Goal: Task Accomplishment & Management: Manage account settings

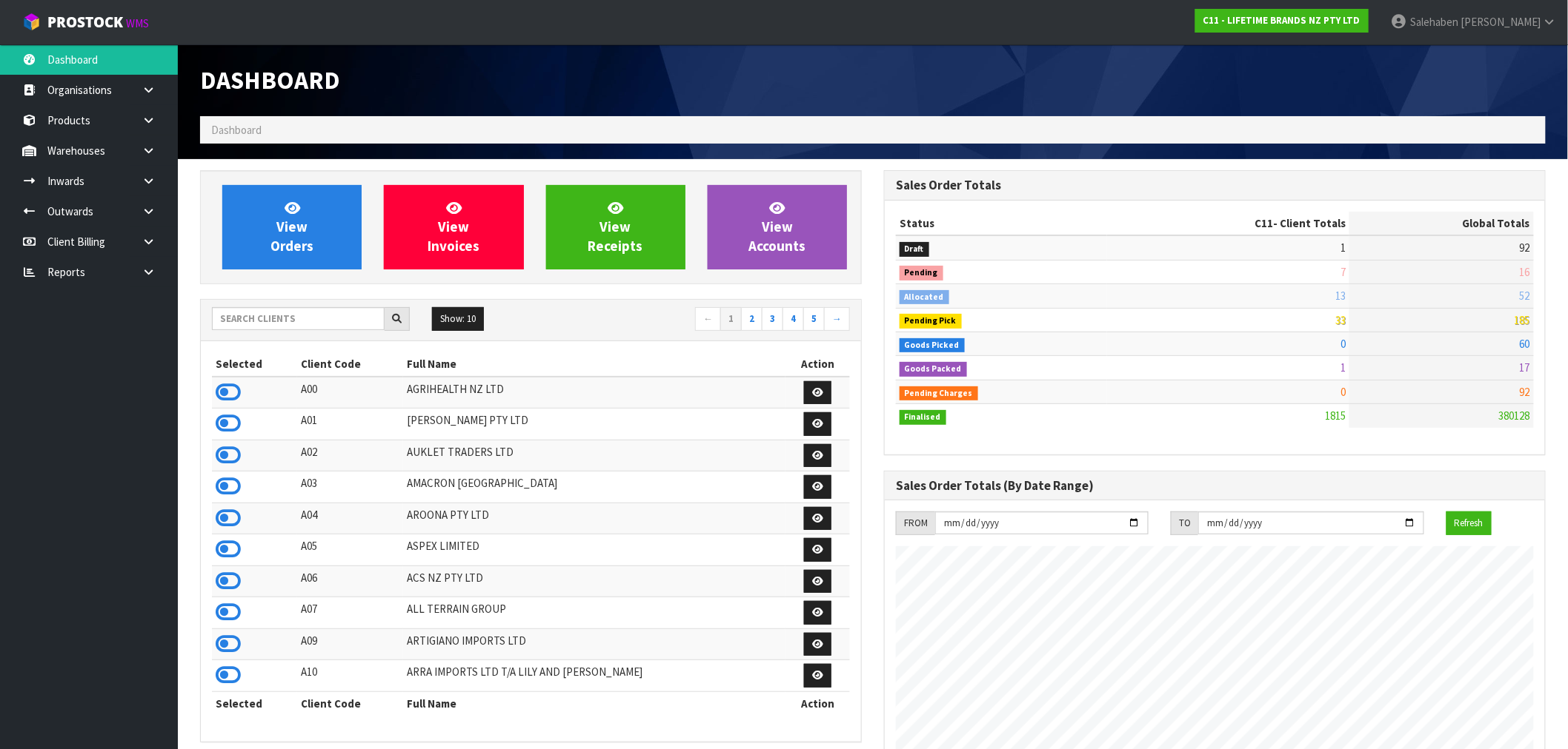
scroll to position [1122, 684]
click at [332, 320] on input "text" at bounding box center [298, 318] width 173 height 23
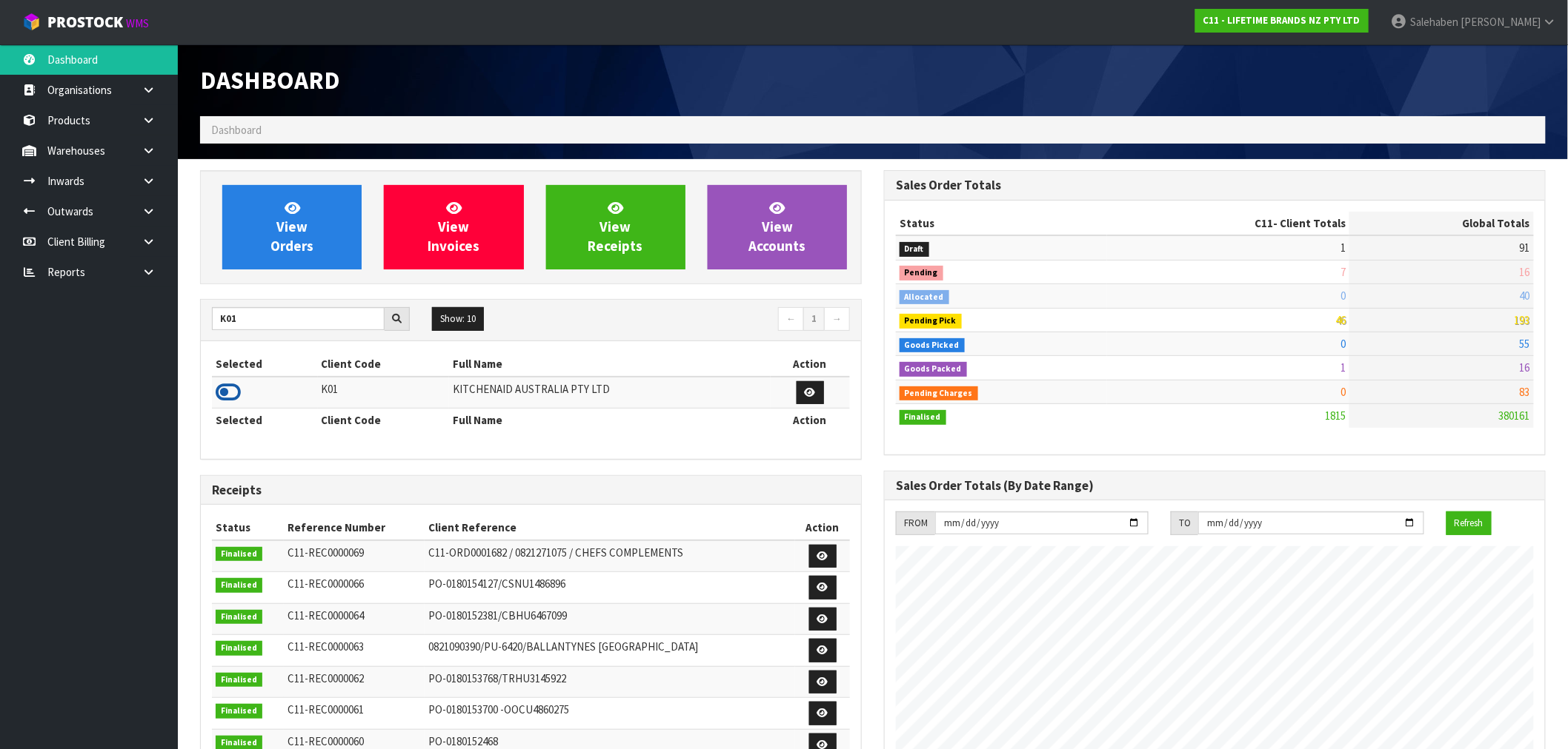
click at [221, 393] on icon at bounding box center [228, 393] width 25 height 22
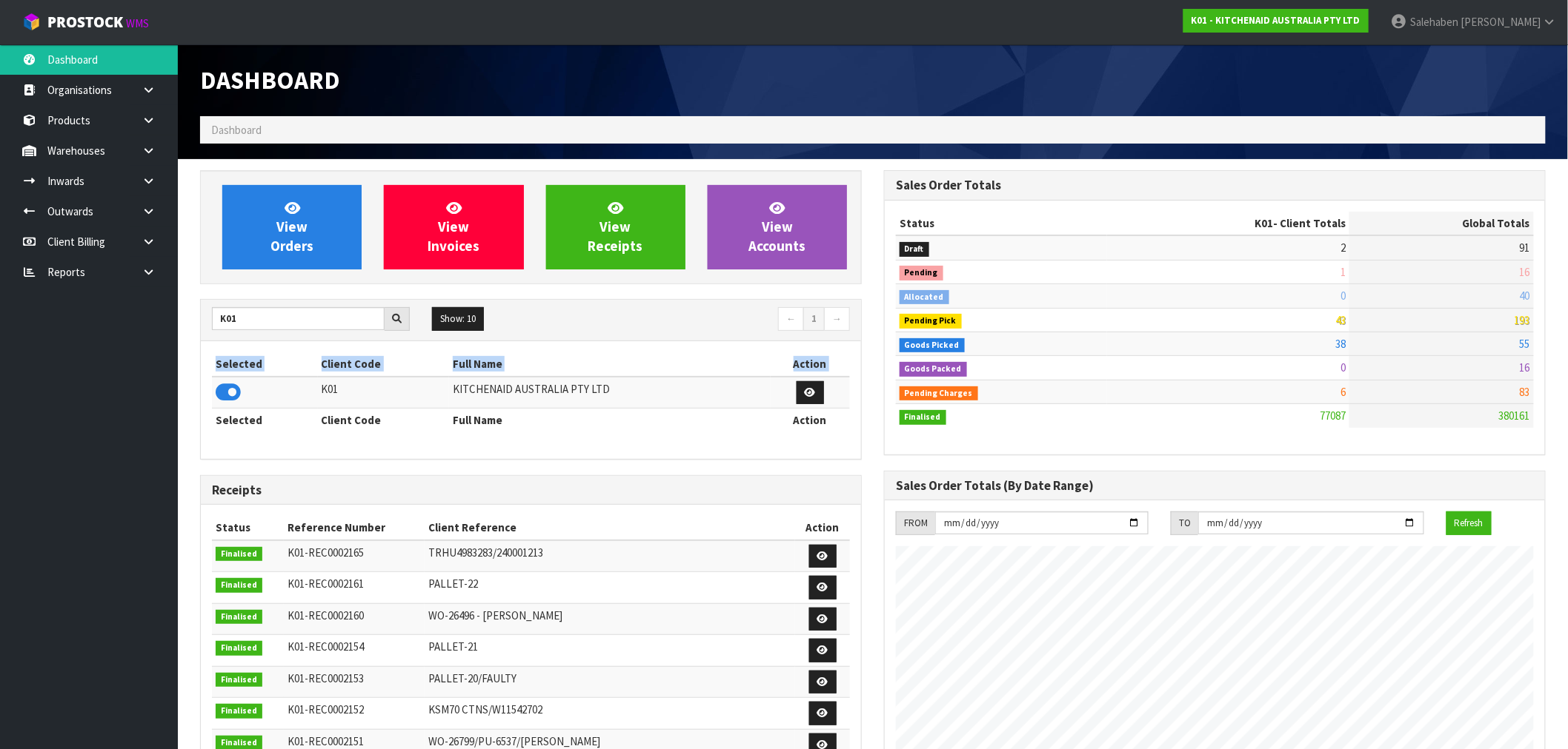
drag, startPoint x: 243, startPoint y: 388, endPoint x: 363, endPoint y: 310, distance: 143.1
click at [313, 337] on div "K01 Show: 10 5 10 25 50 ← 1 → Selected Client Code Full Name Action K01 KITCHEN…" at bounding box center [531, 380] width 661 height 160
click at [260, 327] on input "K01" at bounding box center [298, 318] width 173 height 23
drag, startPoint x: 248, startPoint y: 324, endPoint x: 172, endPoint y: 324, distance: 76.0
click at [172, 324] on body "Toggle navigation ProStock WMS K01 - KITCHENAID AUSTRALIA PTY LTD Salehaben Pat…" at bounding box center [784, 374] width 1568 height 749
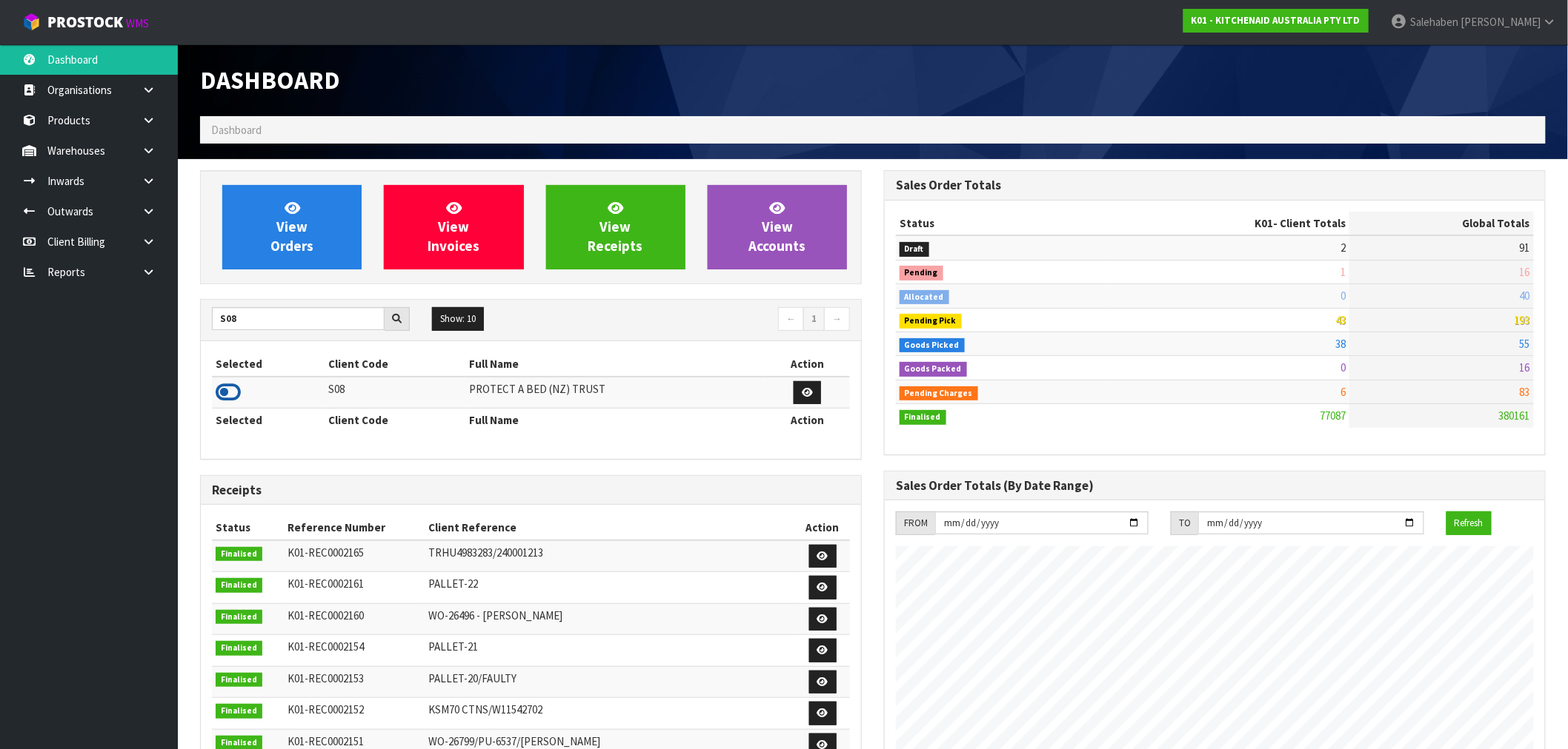
click at [219, 382] on icon at bounding box center [228, 393] width 25 height 22
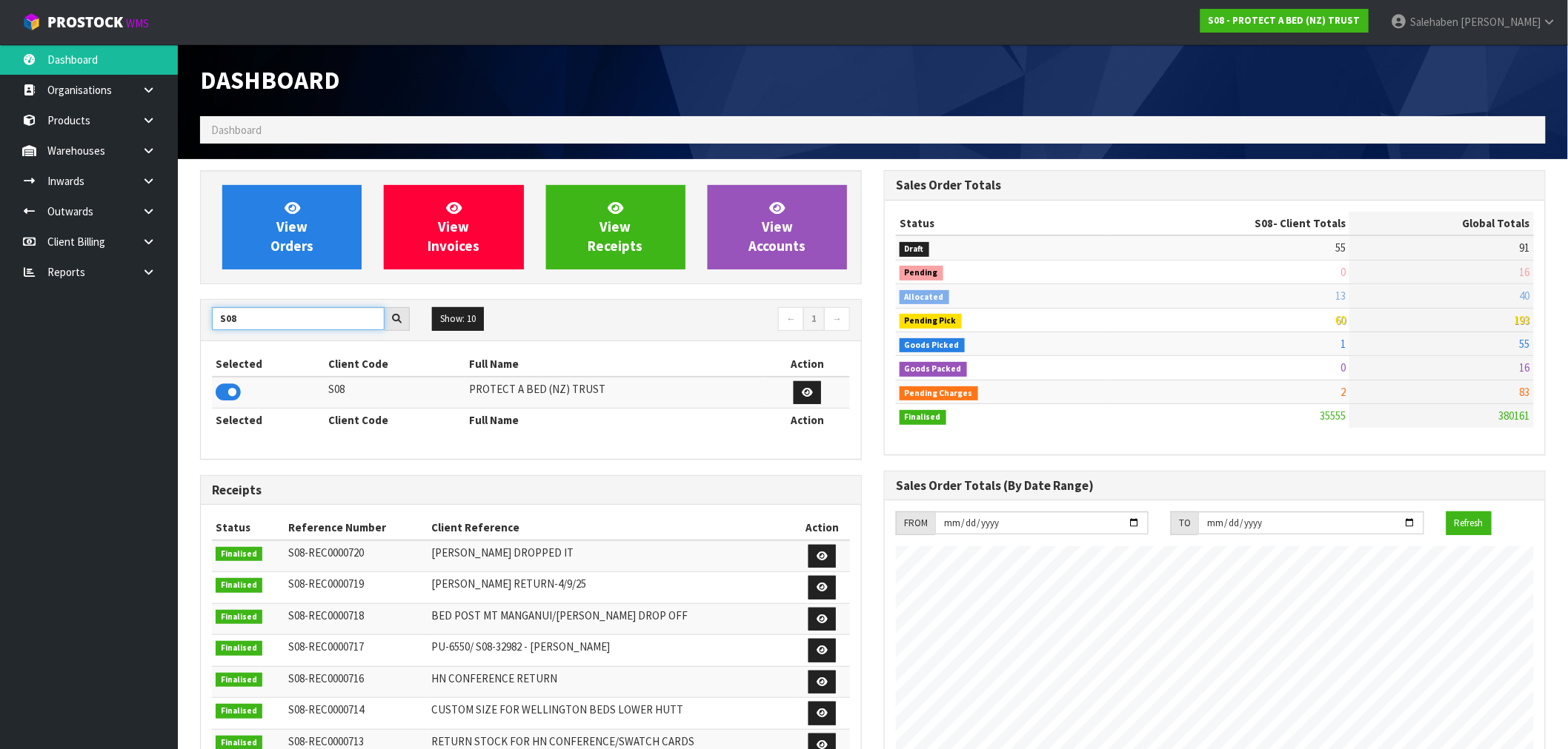
drag, startPoint x: 255, startPoint y: 316, endPoint x: 166, endPoint y: 337, distance: 91.4
click at [166, 337] on body "Toggle navigation ProStock WMS S08 - PROTECT A BED (NZ) TRUST Salehaben Patel L…" at bounding box center [784, 374] width 1568 height 749
type input "N04"
click at [227, 398] on icon at bounding box center [228, 393] width 25 height 22
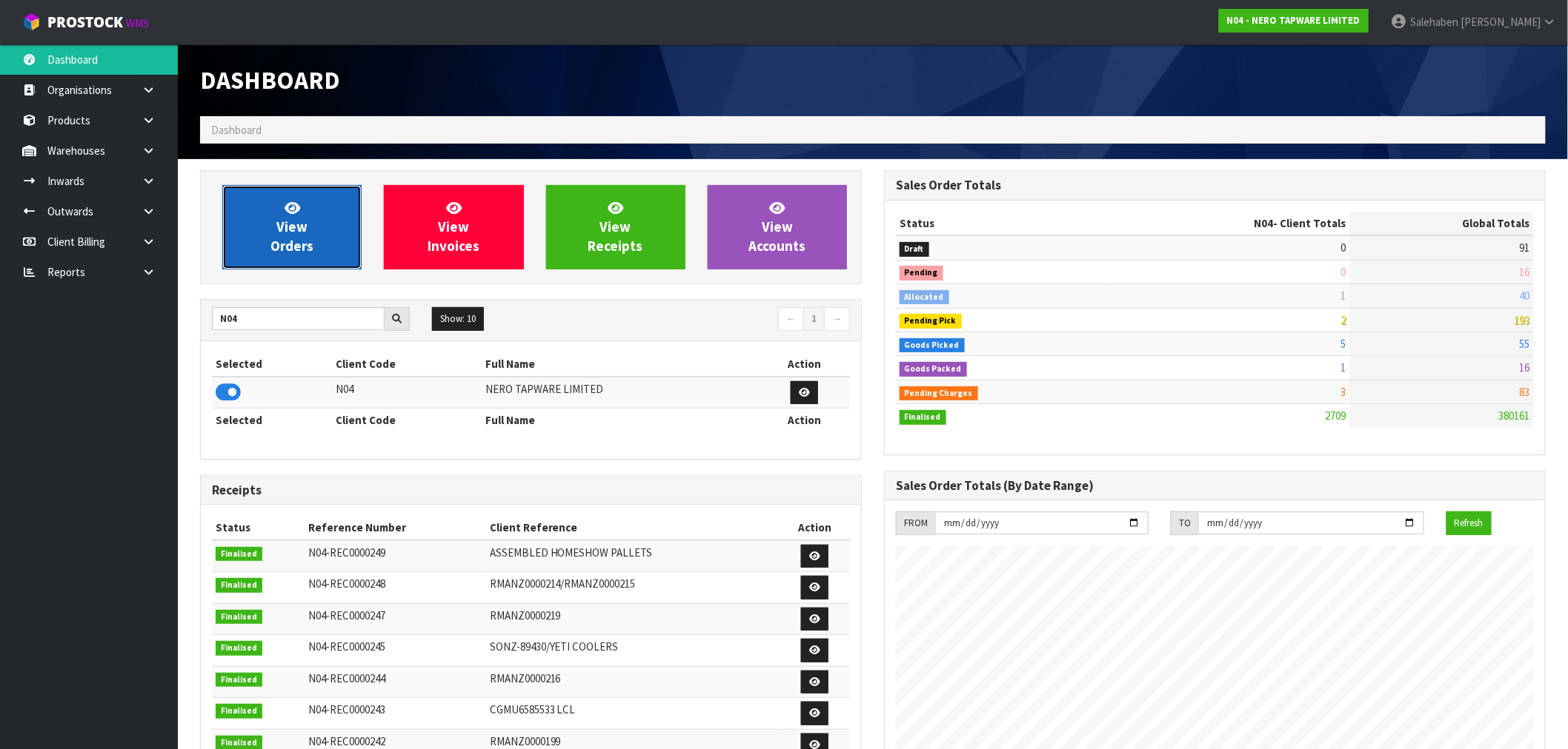
click at [291, 222] on span "View Orders" at bounding box center [292, 227] width 43 height 55
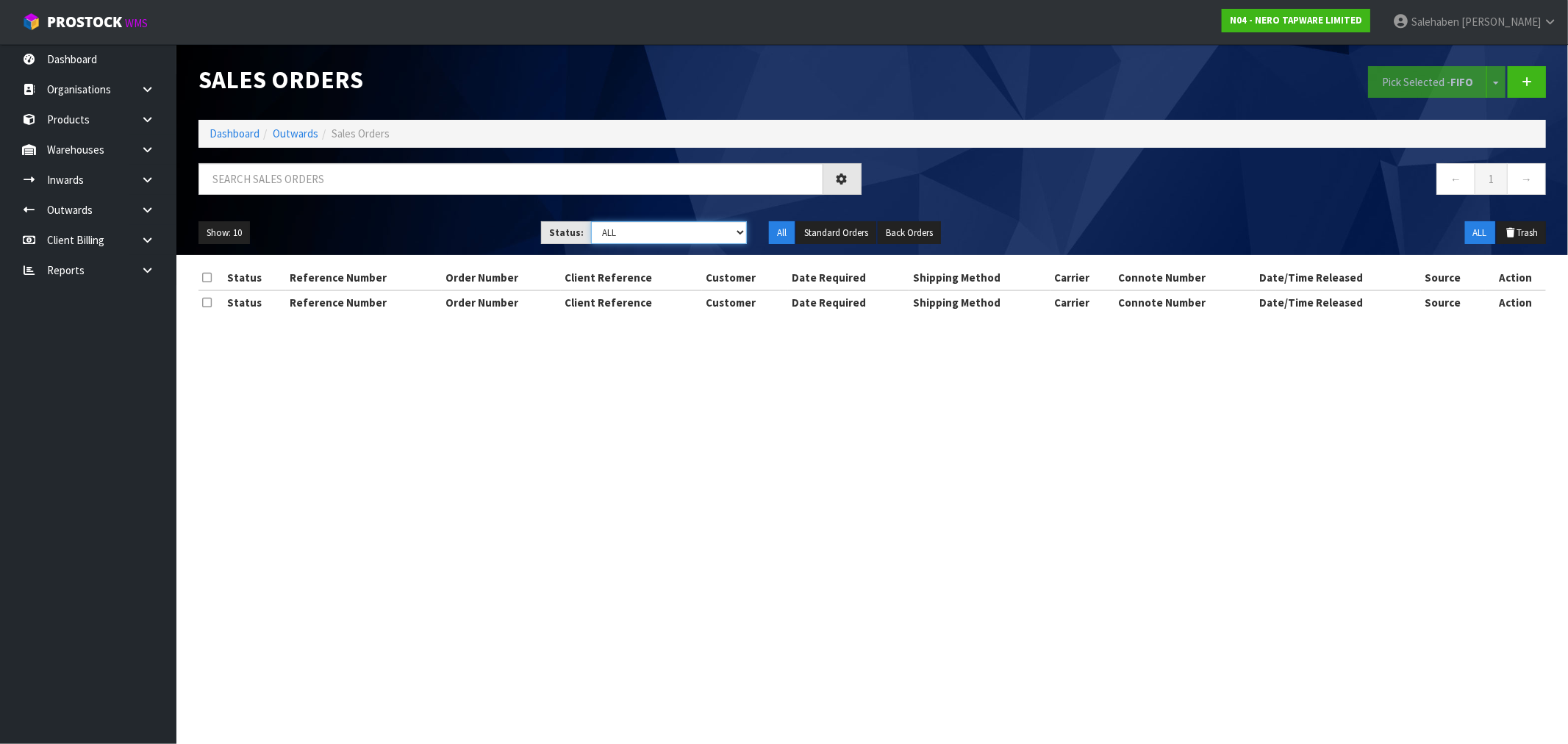
drag, startPoint x: 637, startPoint y: 236, endPoint x: 628, endPoint y: 241, distance: 10.3
click at [637, 236] on select "Draft Pending Allocated Pending Pick Goods Picked Goods Packed Pending Charges …" at bounding box center [669, 232] width 156 height 23
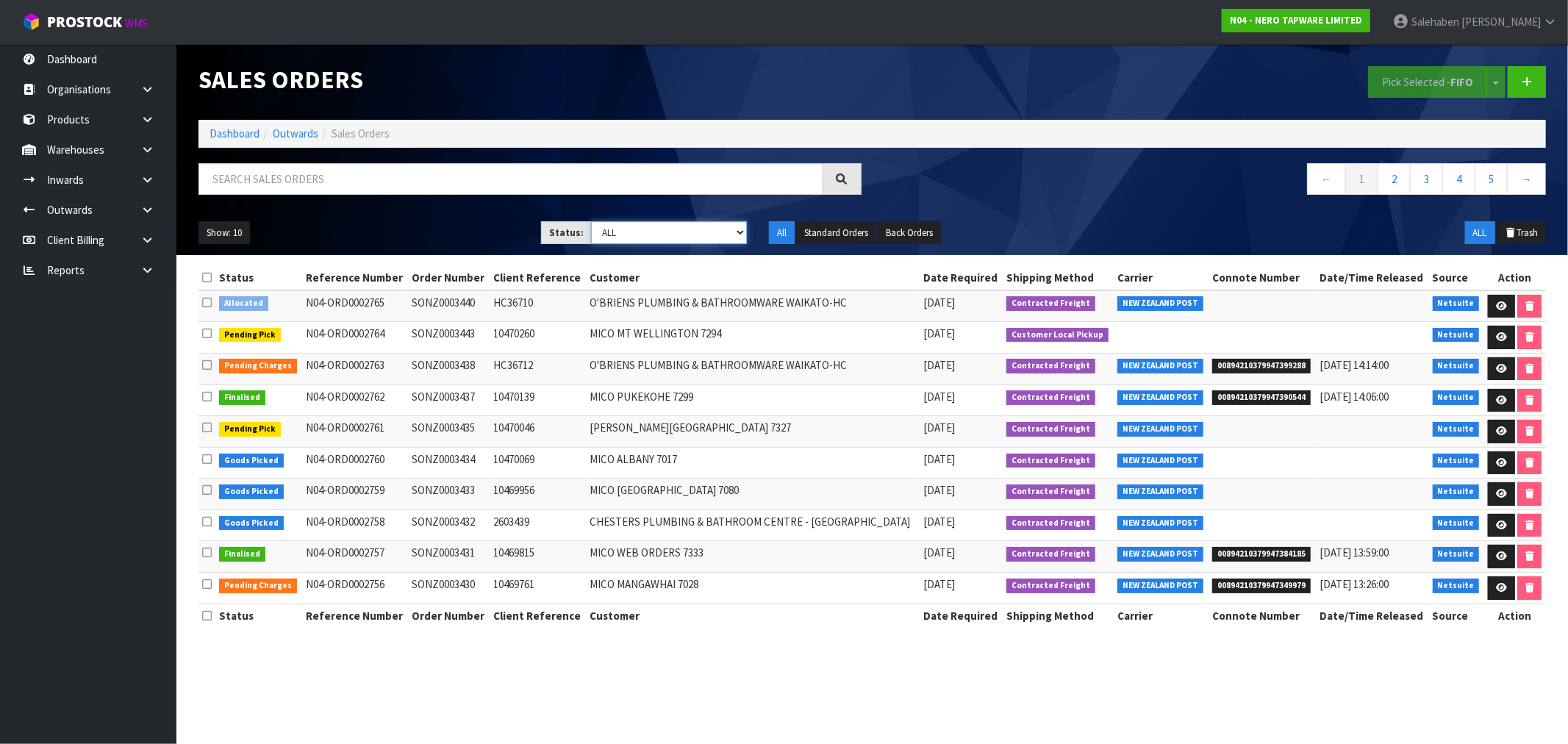
select select "string:3"
click at [591, 221] on select "Draft Pending Allocated Pending Pick Goods Picked Goods Packed Pending Charges …" at bounding box center [669, 232] width 156 height 23
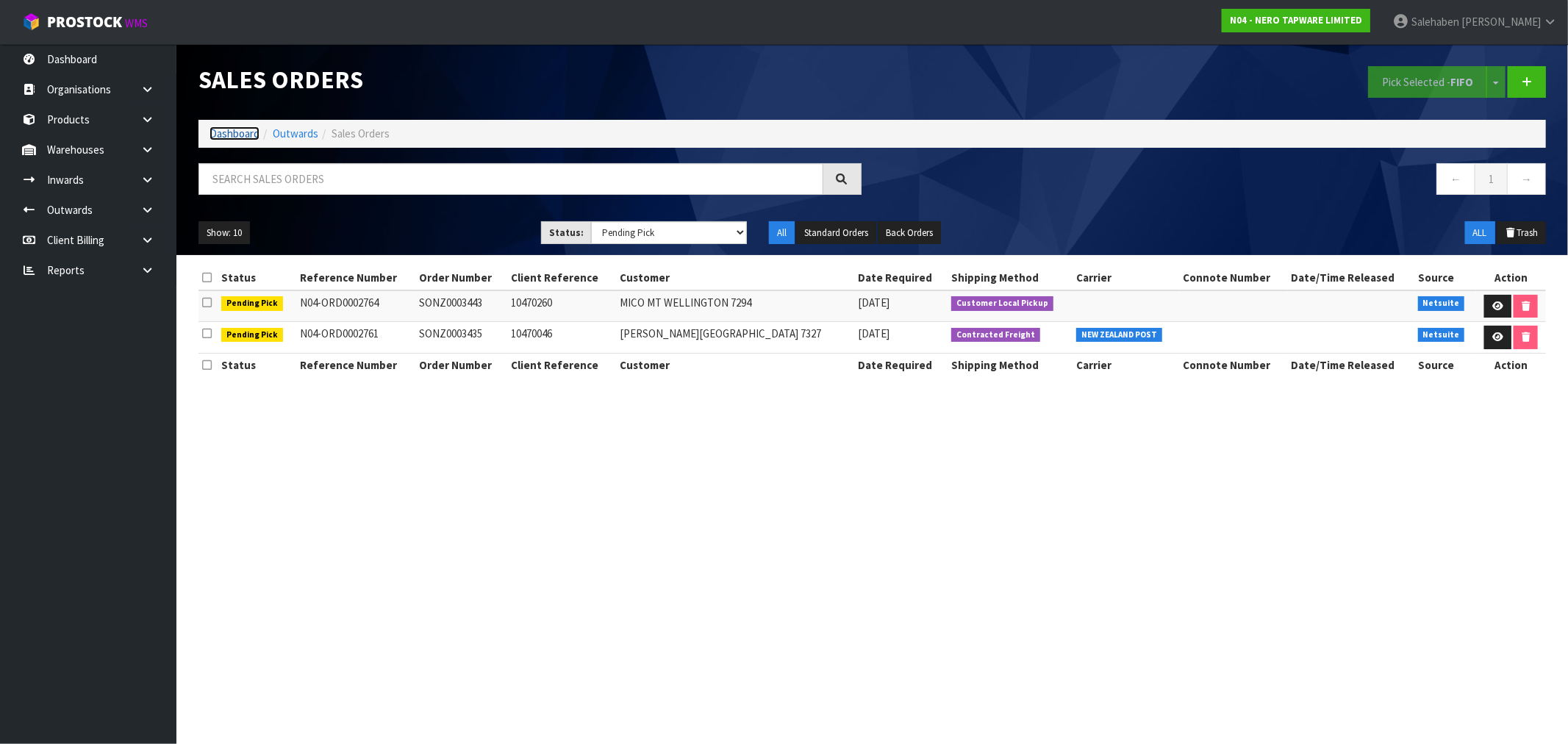
click at [238, 132] on link "Dashboard" at bounding box center [235, 134] width 50 height 14
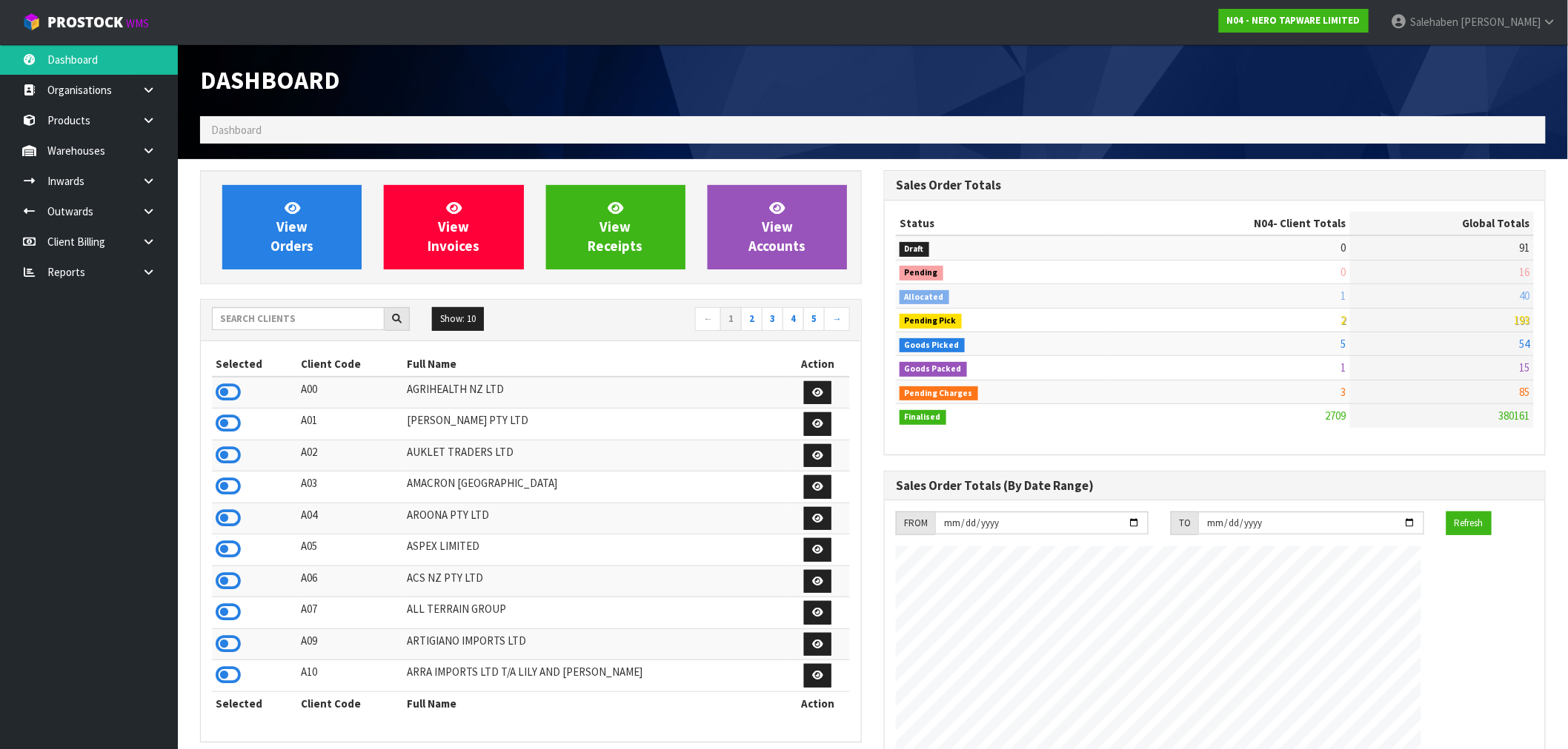
scroll to position [1122, 684]
click at [328, 317] on input "text" at bounding box center [298, 318] width 173 height 23
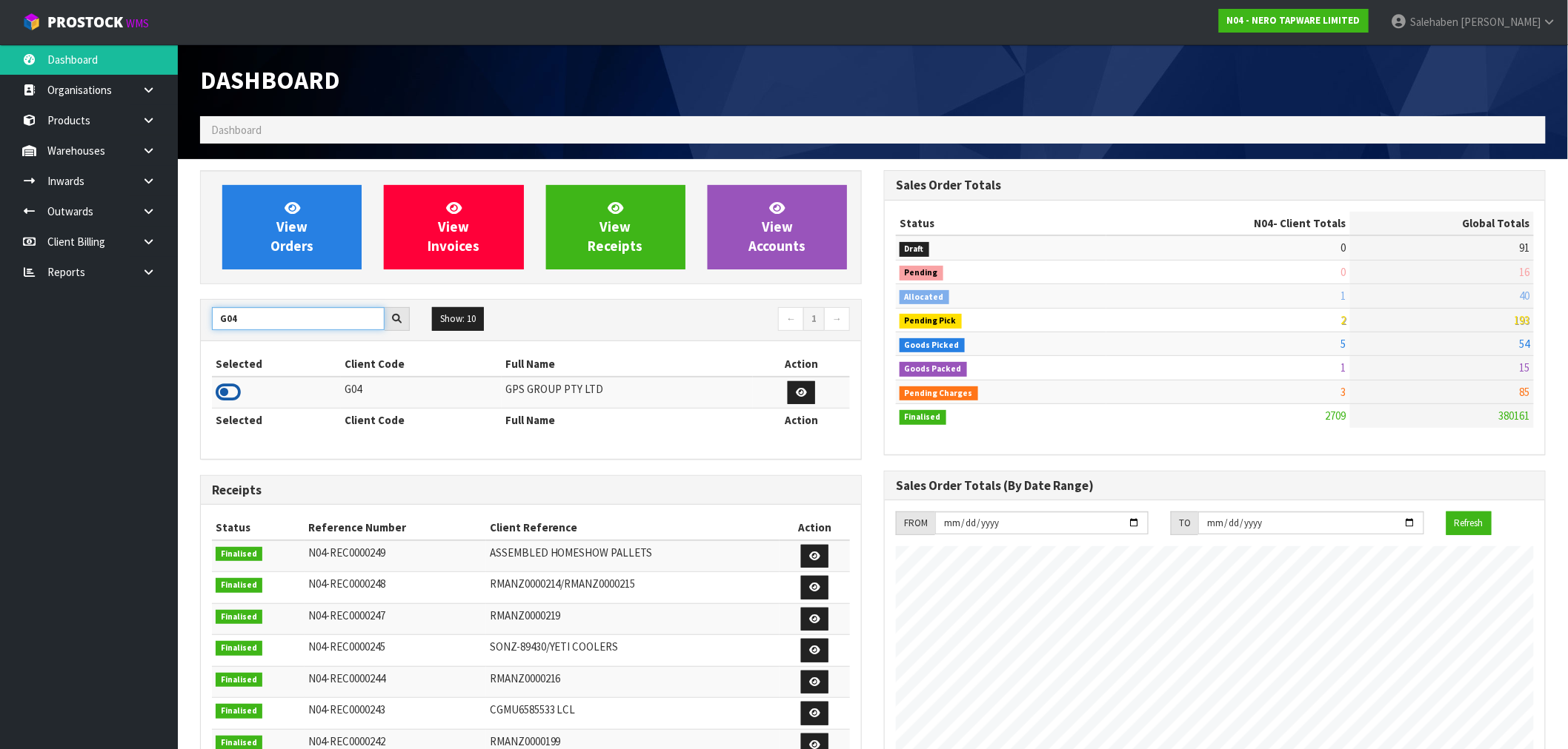
type input "G04"
click at [228, 391] on icon at bounding box center [228, 393] width 25 height 22
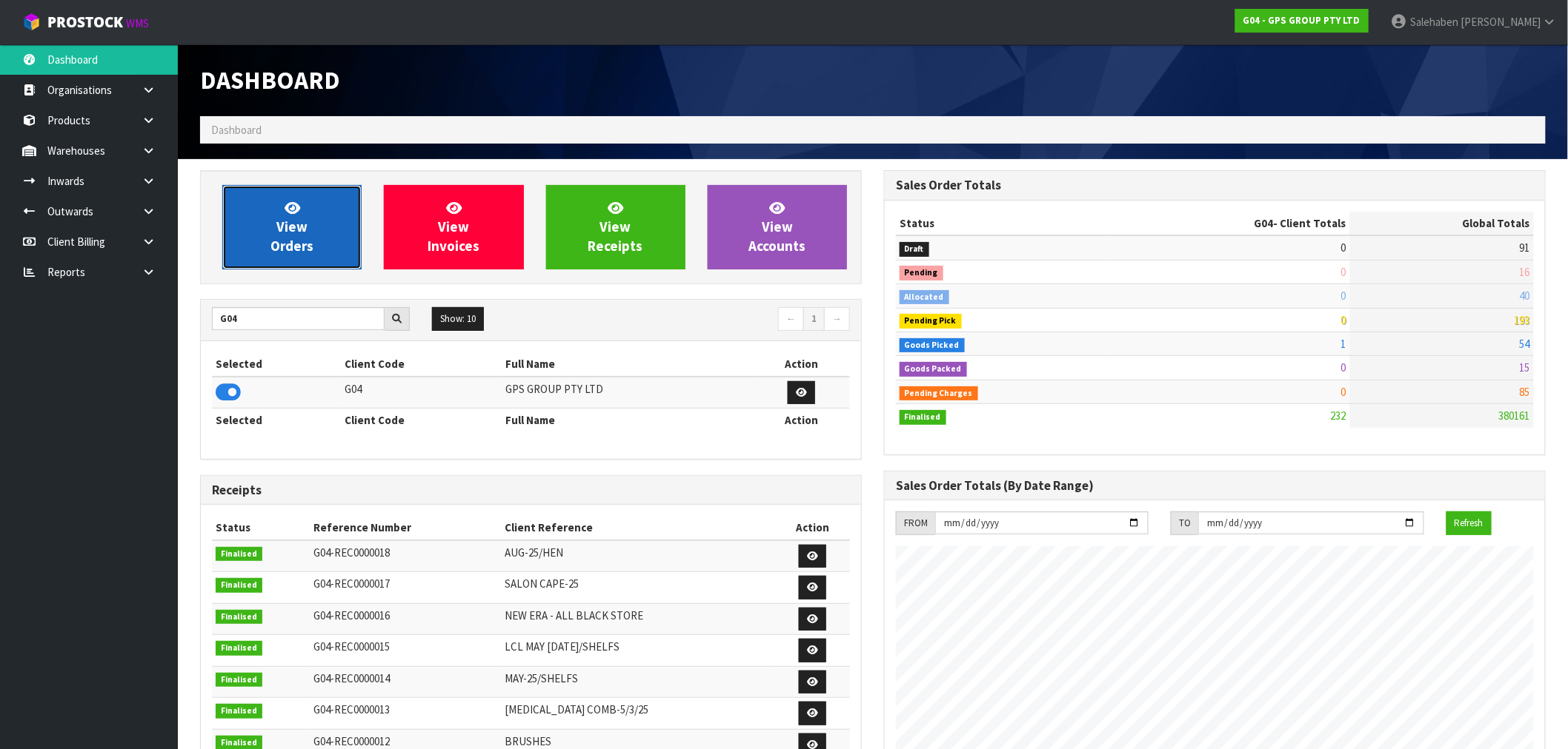
scroll to position [930, 684]
drag, startPoint x: 315, startPoint y: 221, endPoint x: 307, endPoint y: 227, distance: 10.0
click at [315, 222] on link "View Orders" at bounding box center [291, 228] width 139 height 85
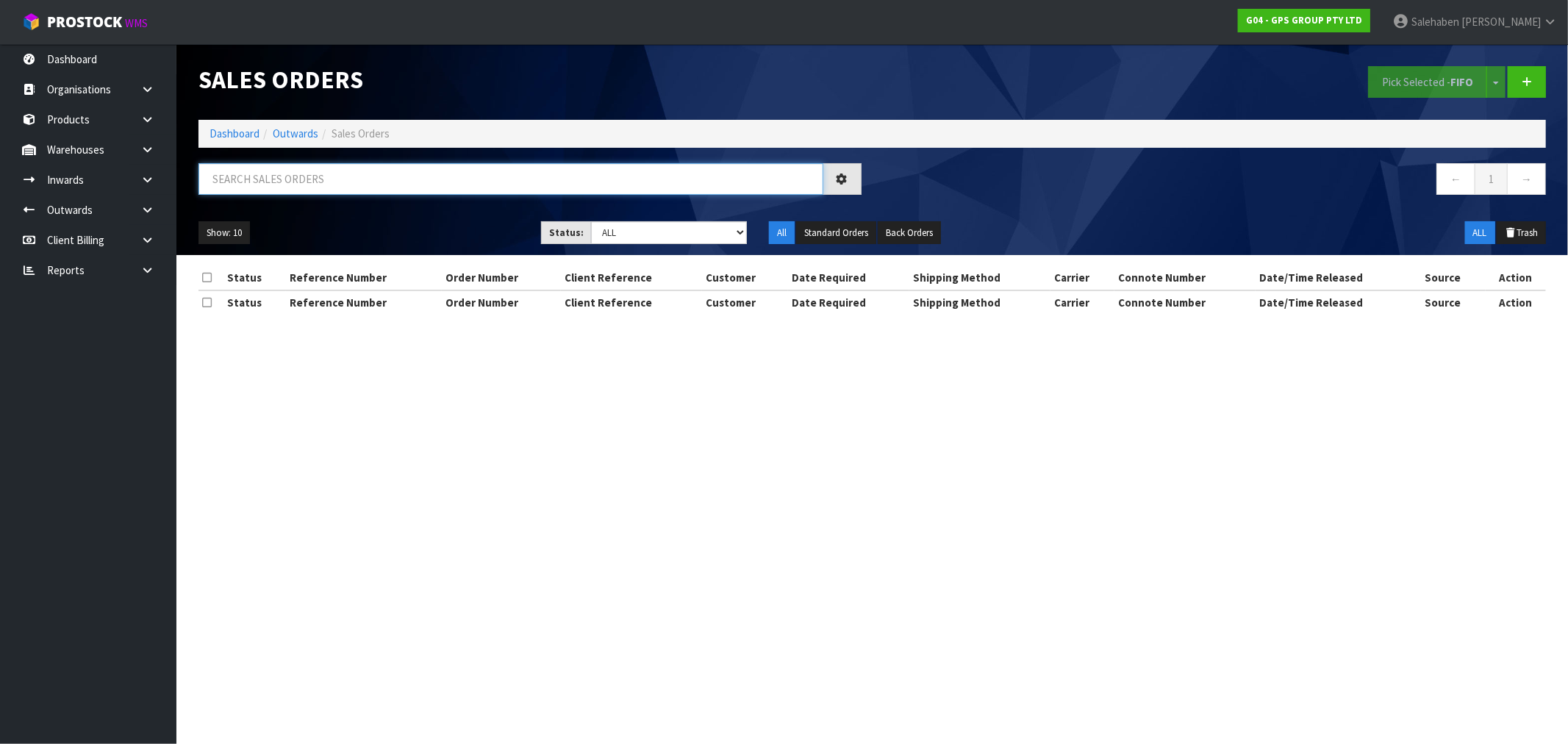
click at [349, 173] on input "text" at bounding box center [511, 178] width 625 height 32
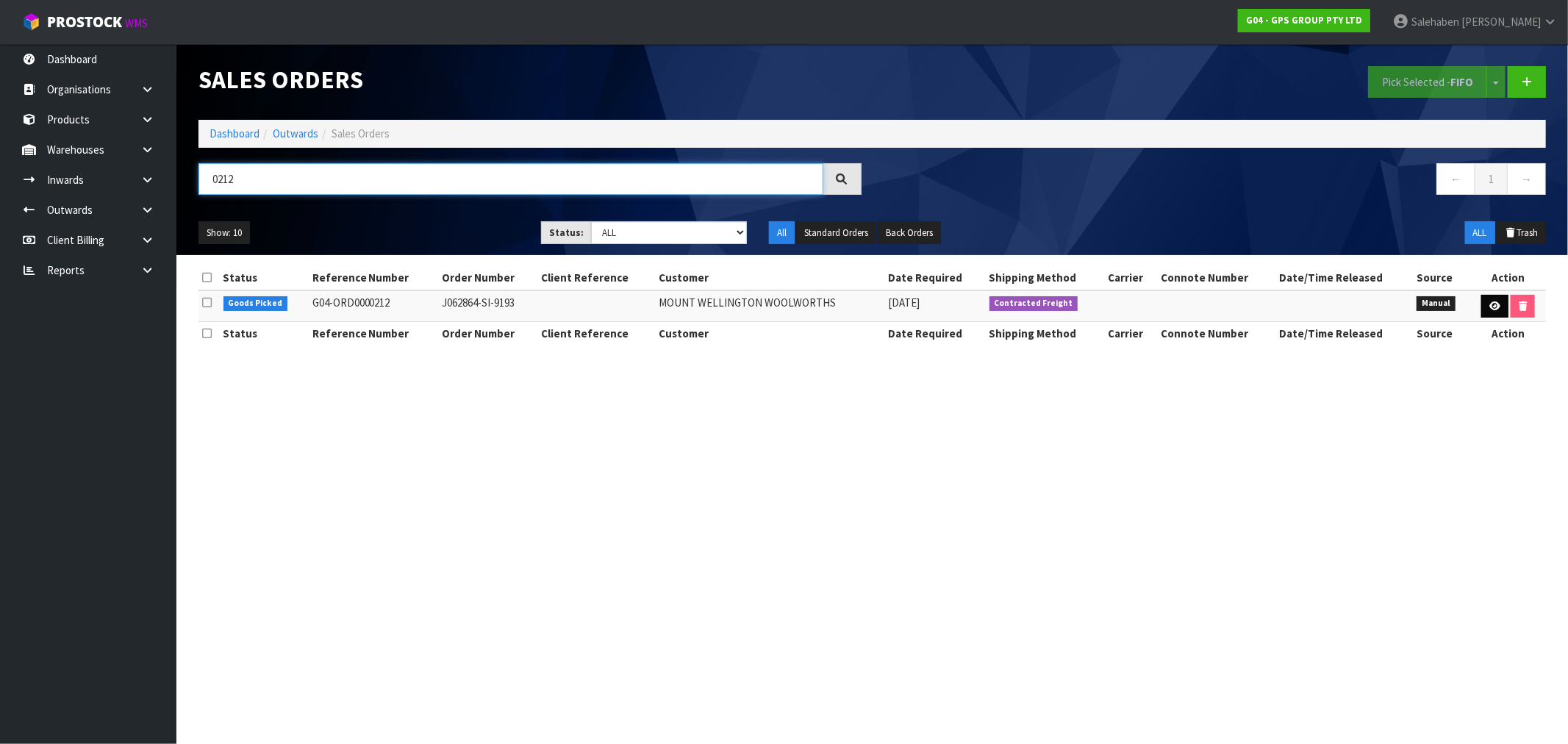
type input "0212"
click at [1494, 300] on link at bounding box center [1495, 306] width 27 height 23
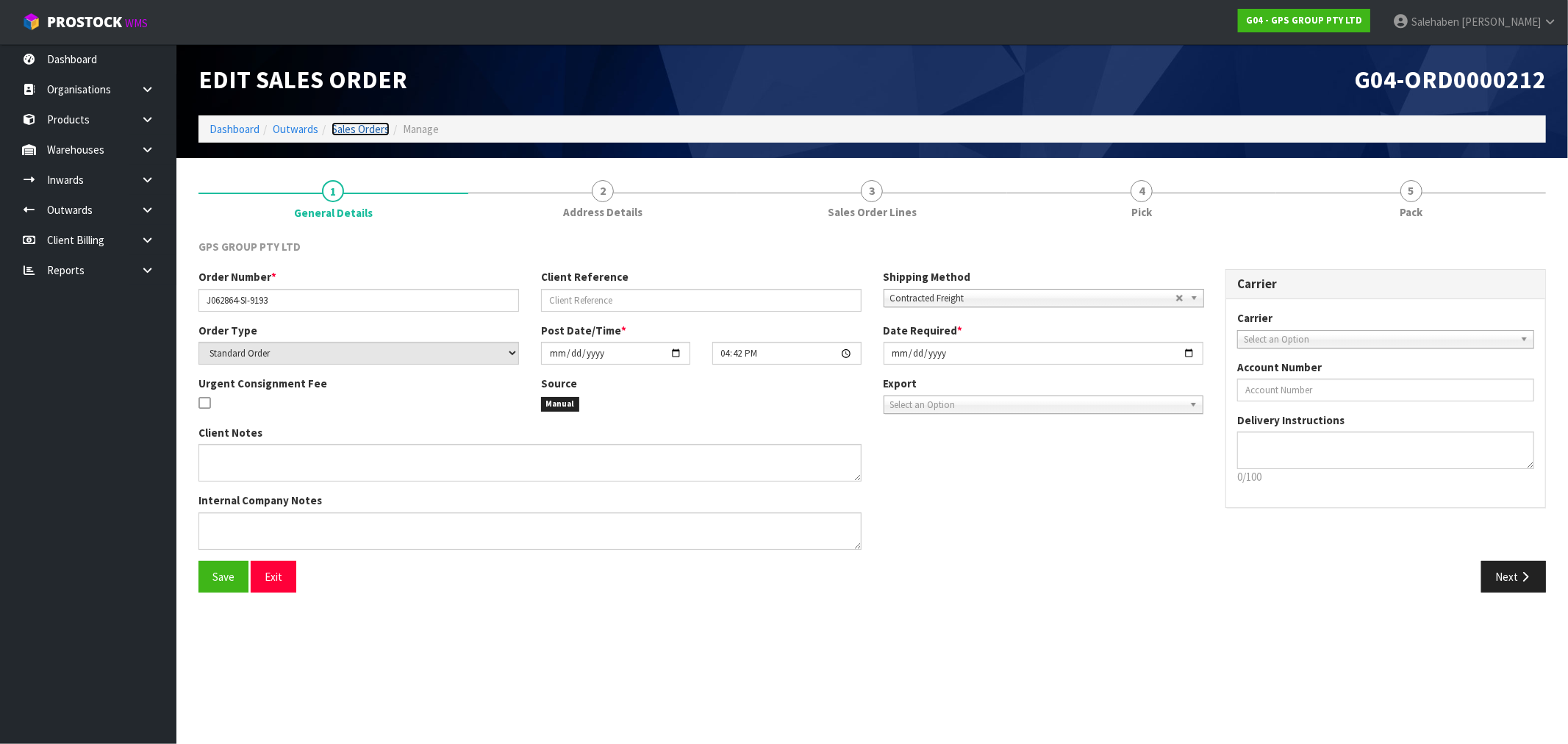
click at [361, 127] on link "Sales Orders" at bounding box center [361, 129] width 58 height 14
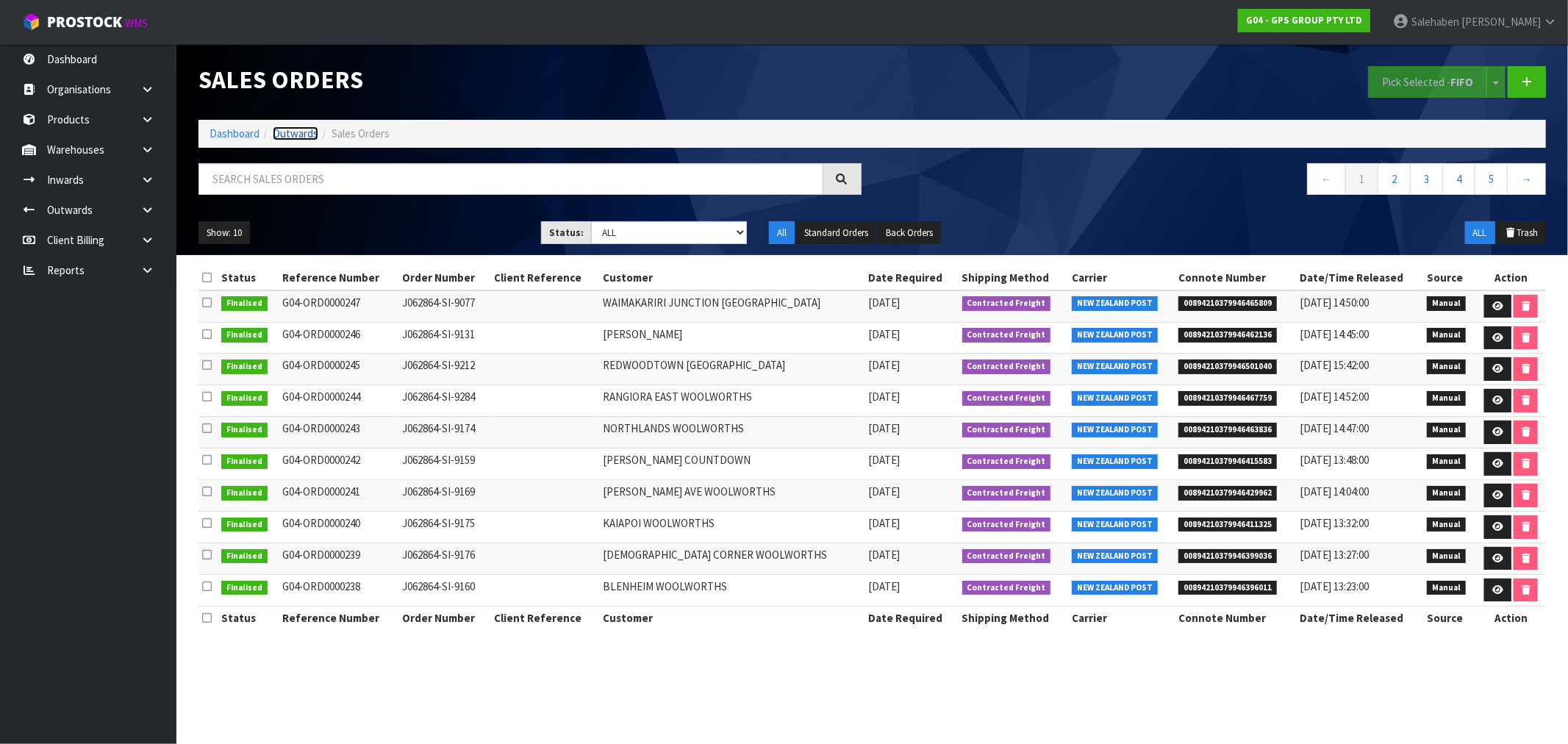
click at [284, 134] on link "Outwards" at bounding box center [295, 134] width 45 height 14
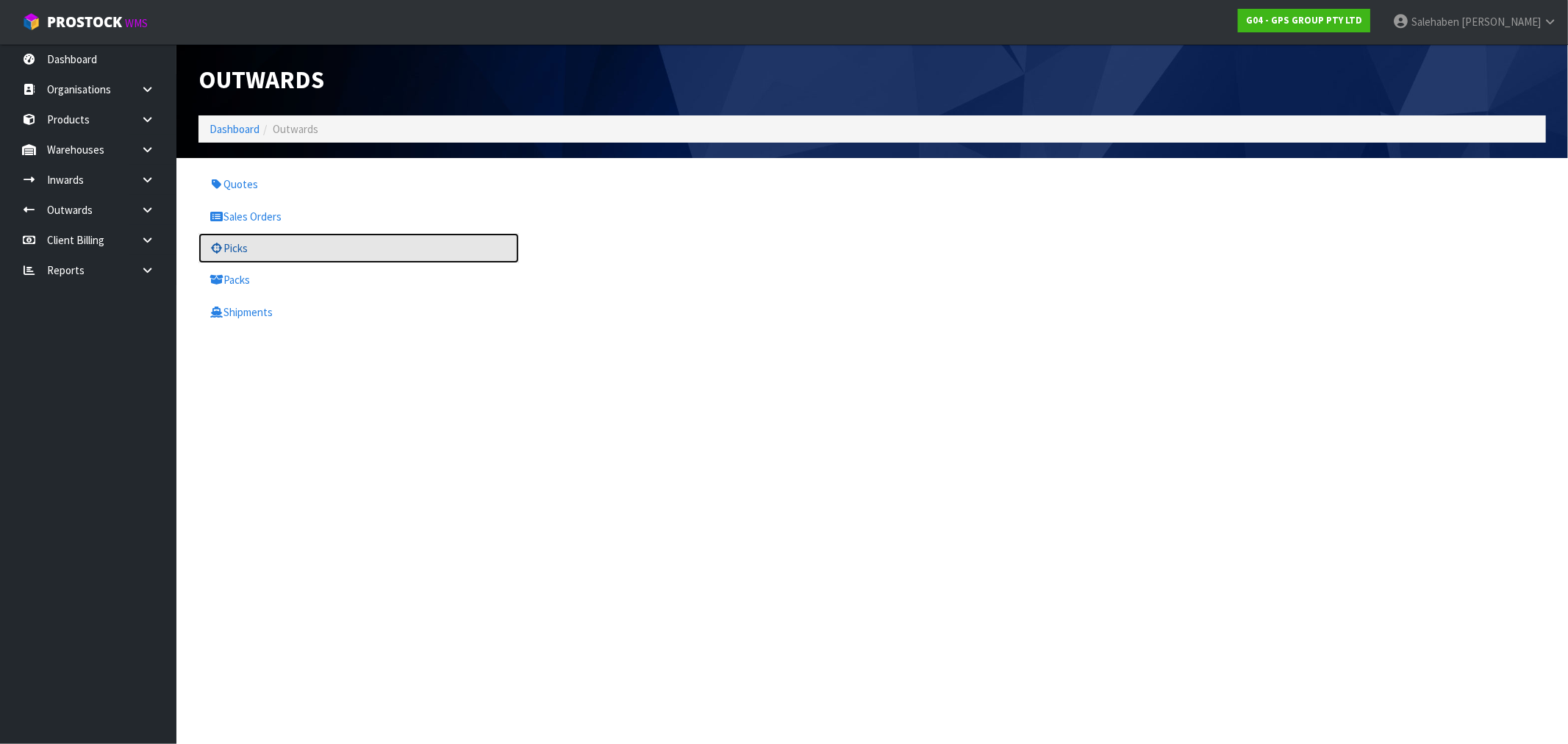
drag, startPoint x: 245, startPoint y: 251, endPoint x: 265, endPoint y: 231, distance: 28.3
click at [245, 251] on link "Picks" at bounding box center [359, 248] width 320 height 30
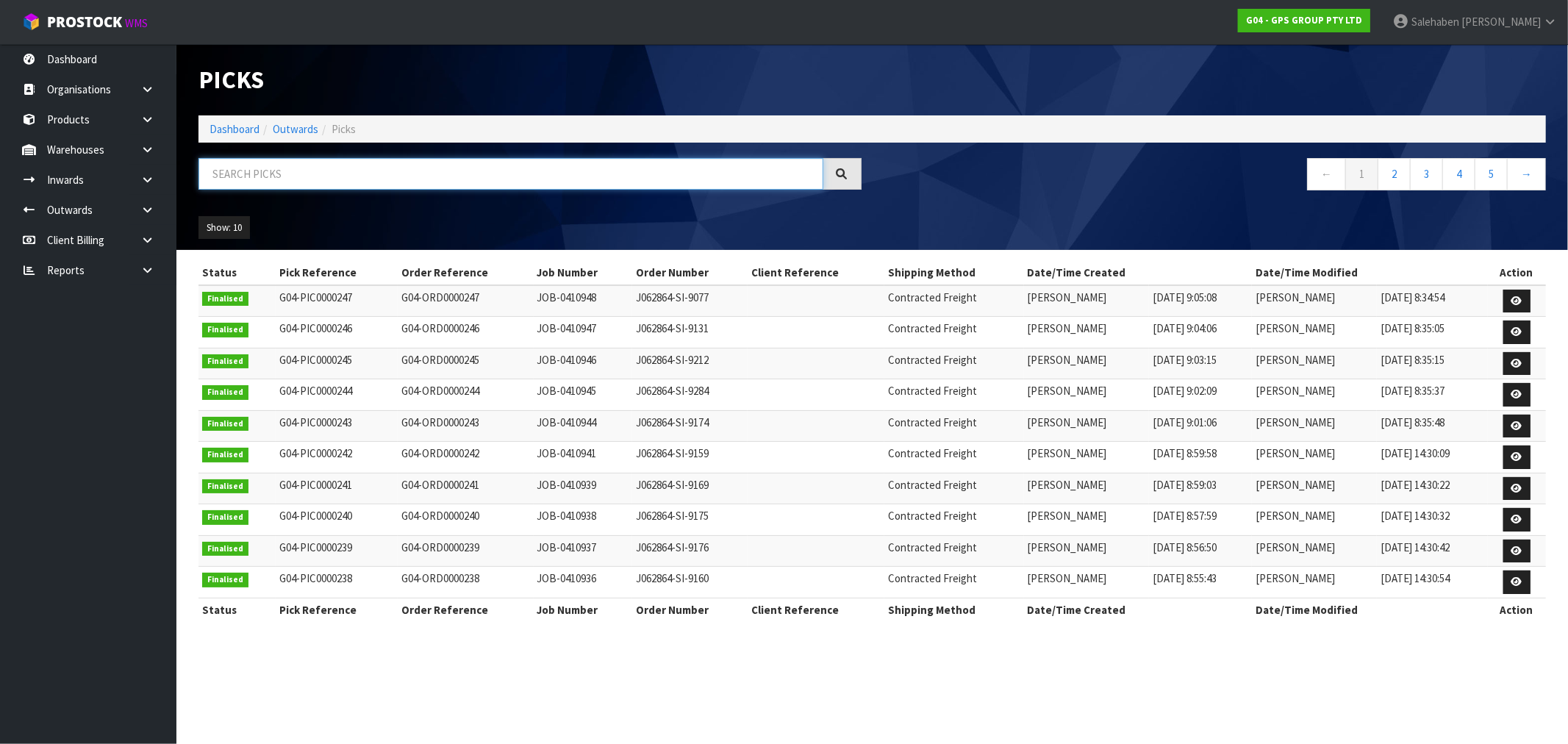
click at [329, 174] on input "text" at bounding box center [511, 173] width 625 height 32
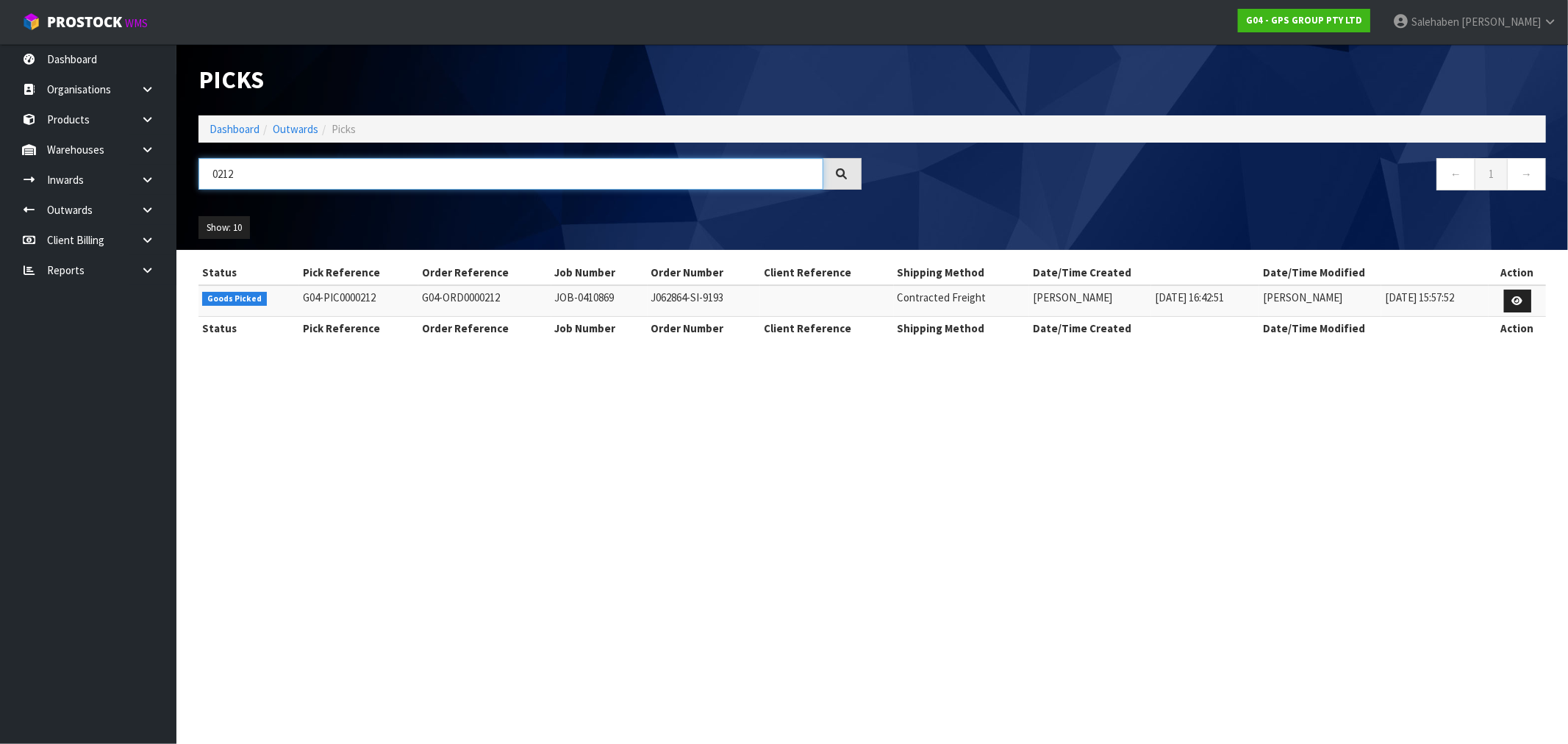
type input "0212"
click at [236, 137] on ol "Dashboard Outwards Picks" at bounding box center [872, 129] width 1348 height 27
click at [238, 135] on link "Dashboard" at bounding box center [235, 129] width 50 height 14
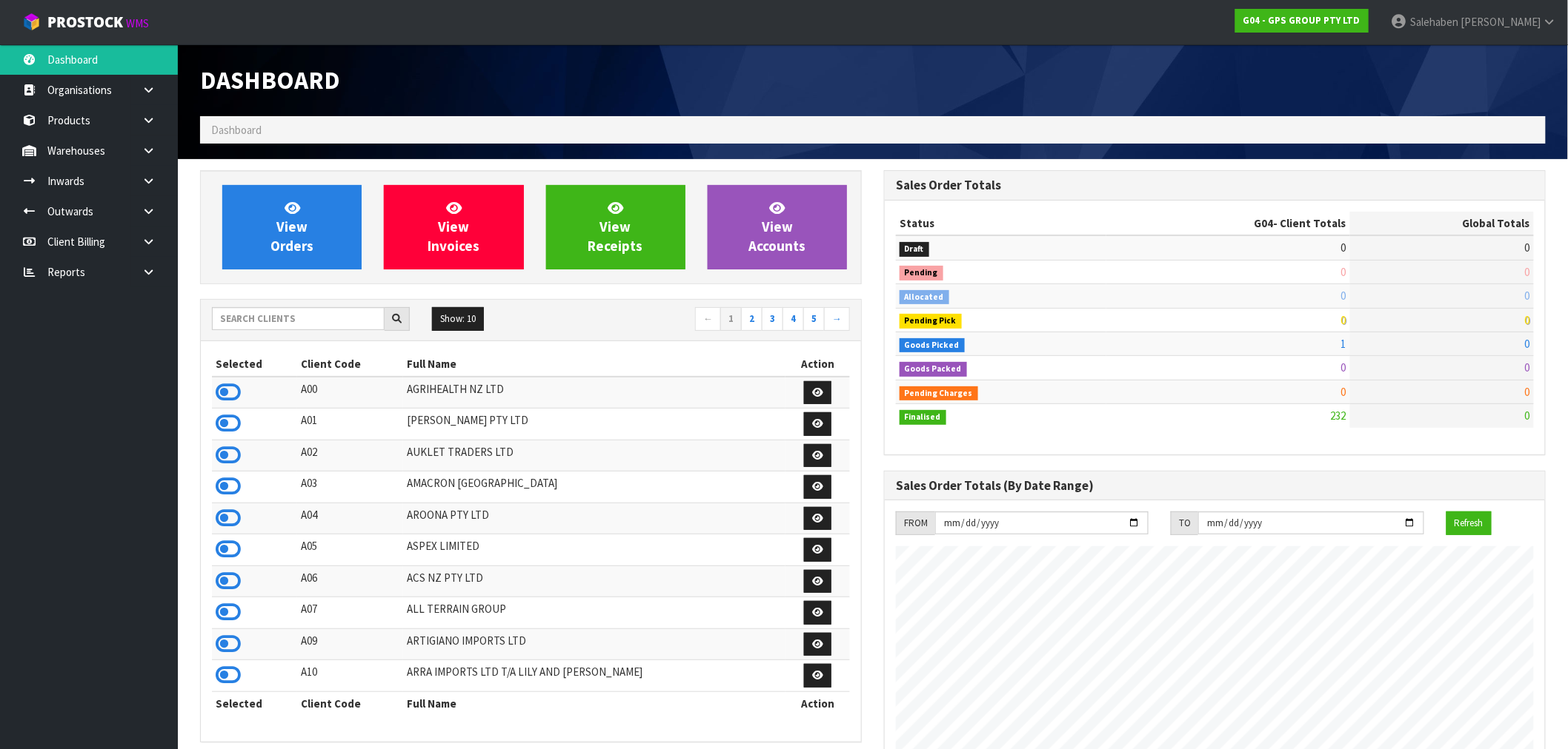
scroll to position [930, 684]
click at [342, 309] on input "text" at bounding box center [298, 318] width 173 height 23
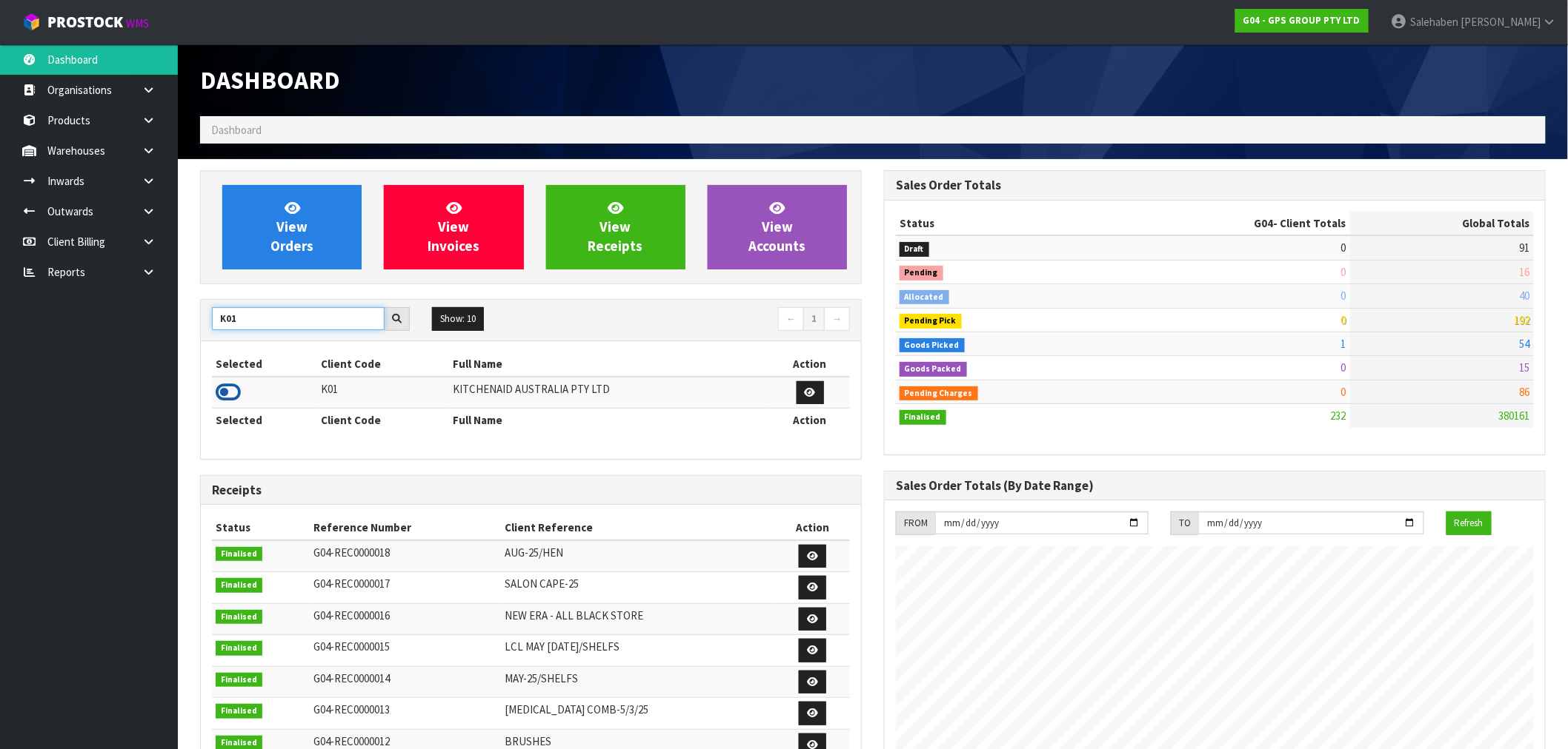
type input "K01"
click at [228, 386] on icon at bounding box center [228, 393] width 25 height 22
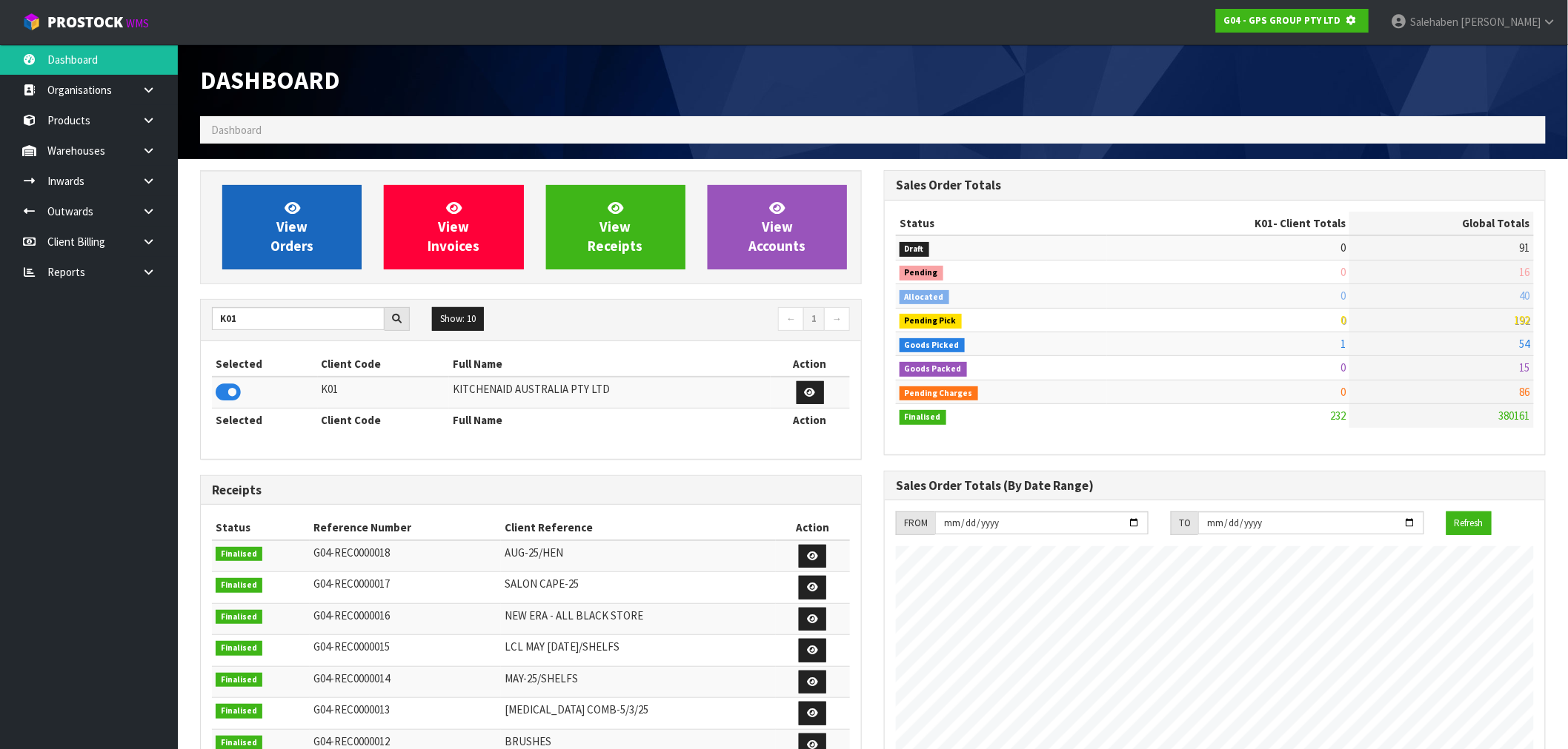
scroll to position [739502, 740198]
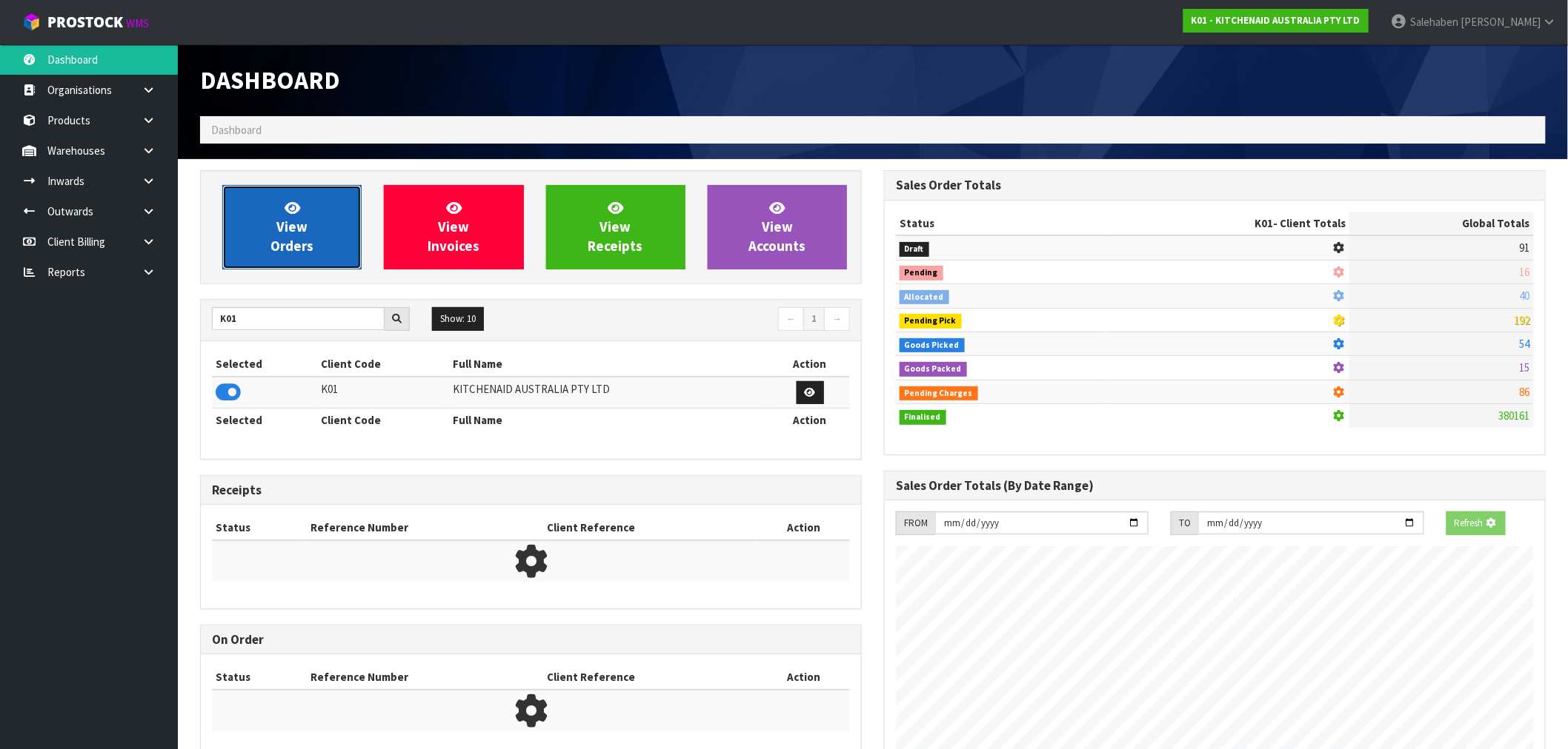
click at [269, 227] on link "View Orders" at bounding box center [291, 228] width 139 height 85
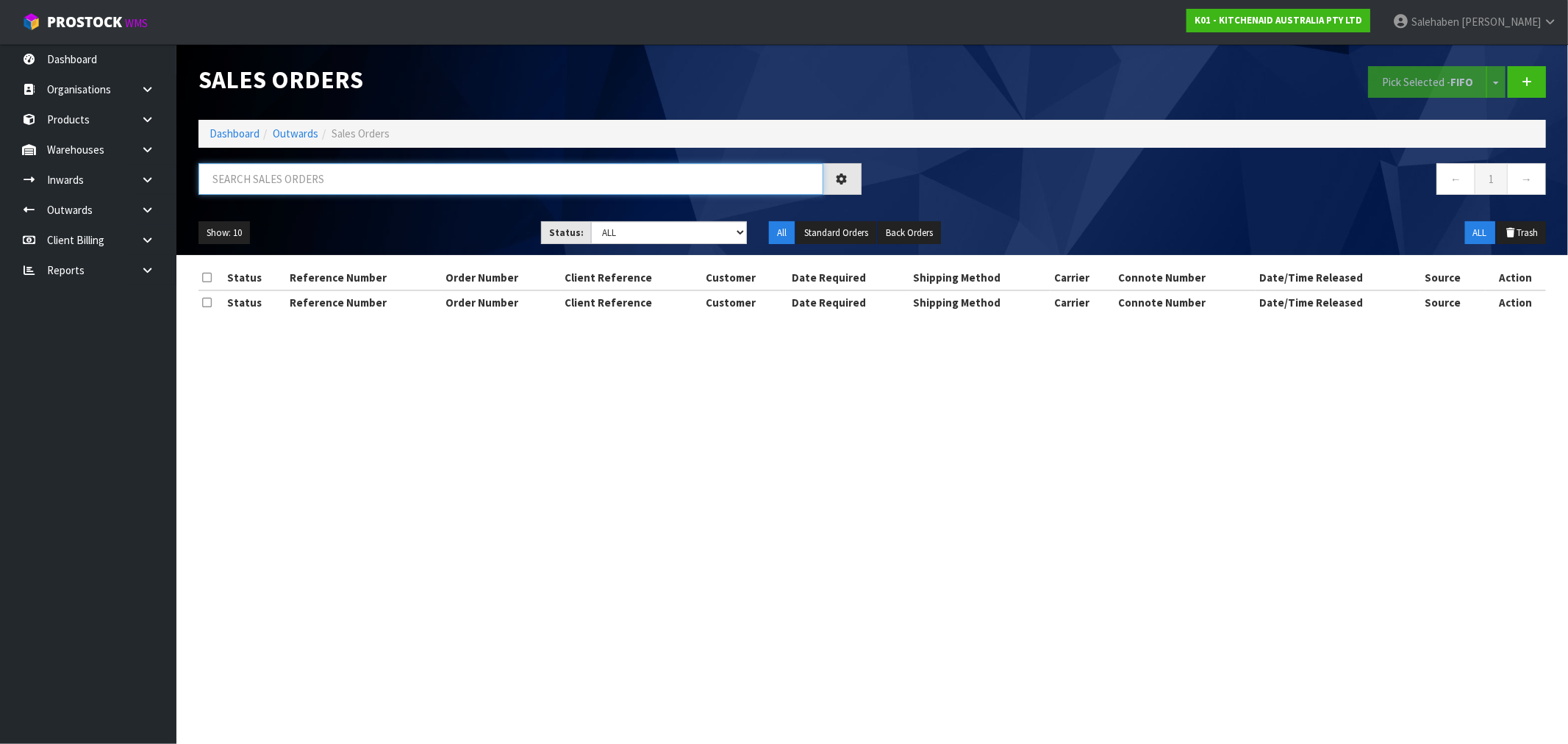
click at [260, 174] on input "text" at bounding box center [511, 178] width 625 height 32
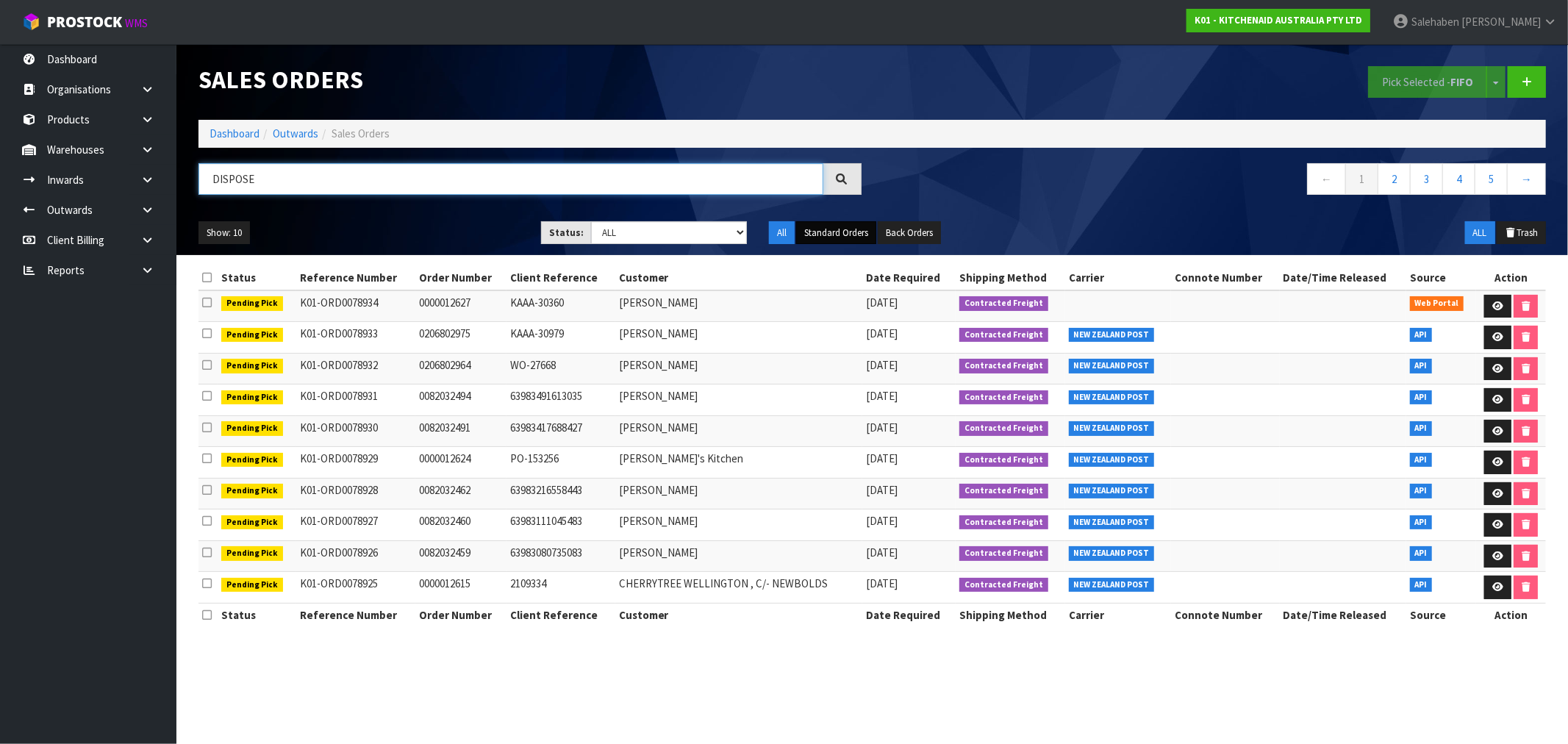
type input "DISPOSE"
click at [836, 229] on button "Standard Orders" at bounding box center [836, 232] width 81 height 23
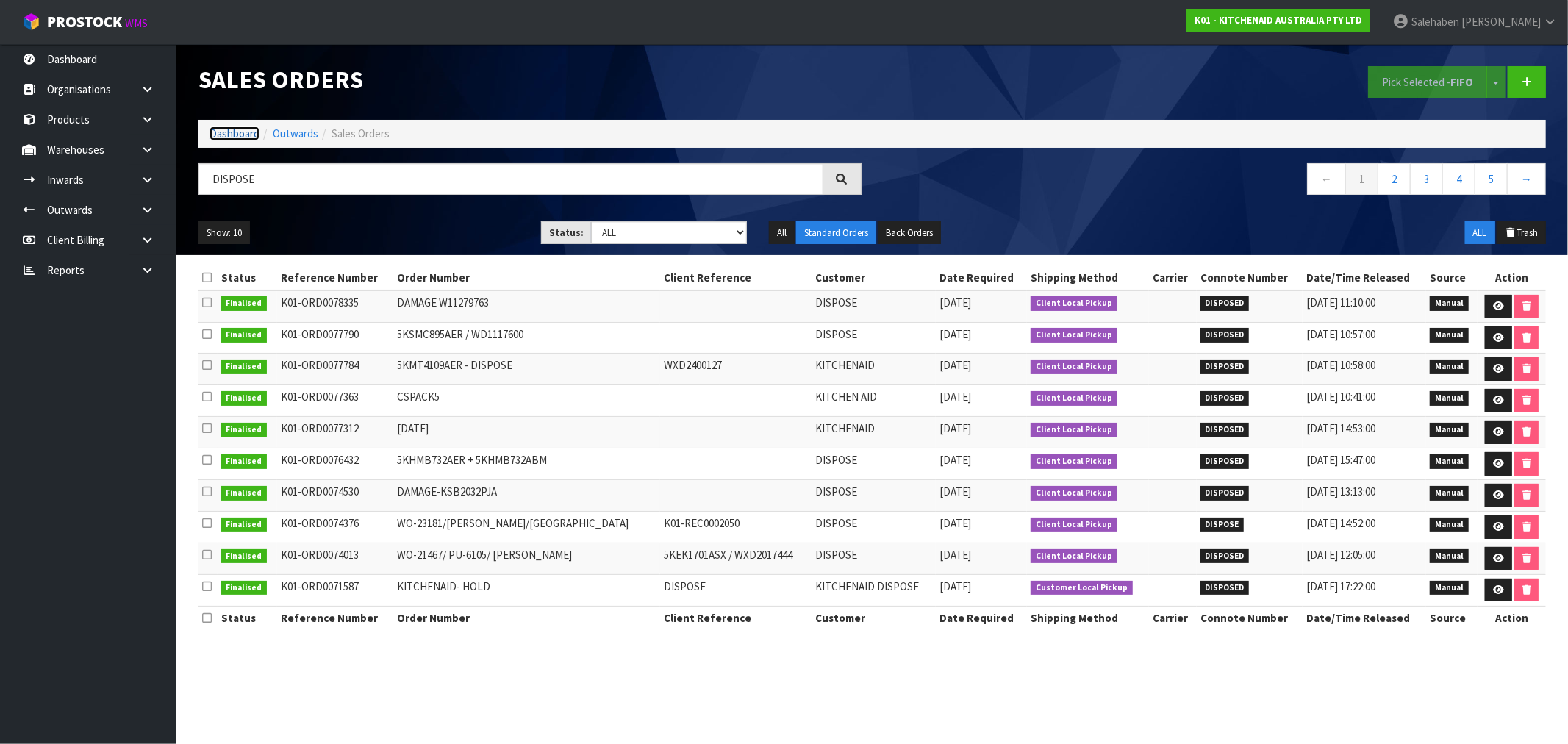
click at [223, 137] on link "Dashboard" at bounding box center [235, 134] width 50 height 14
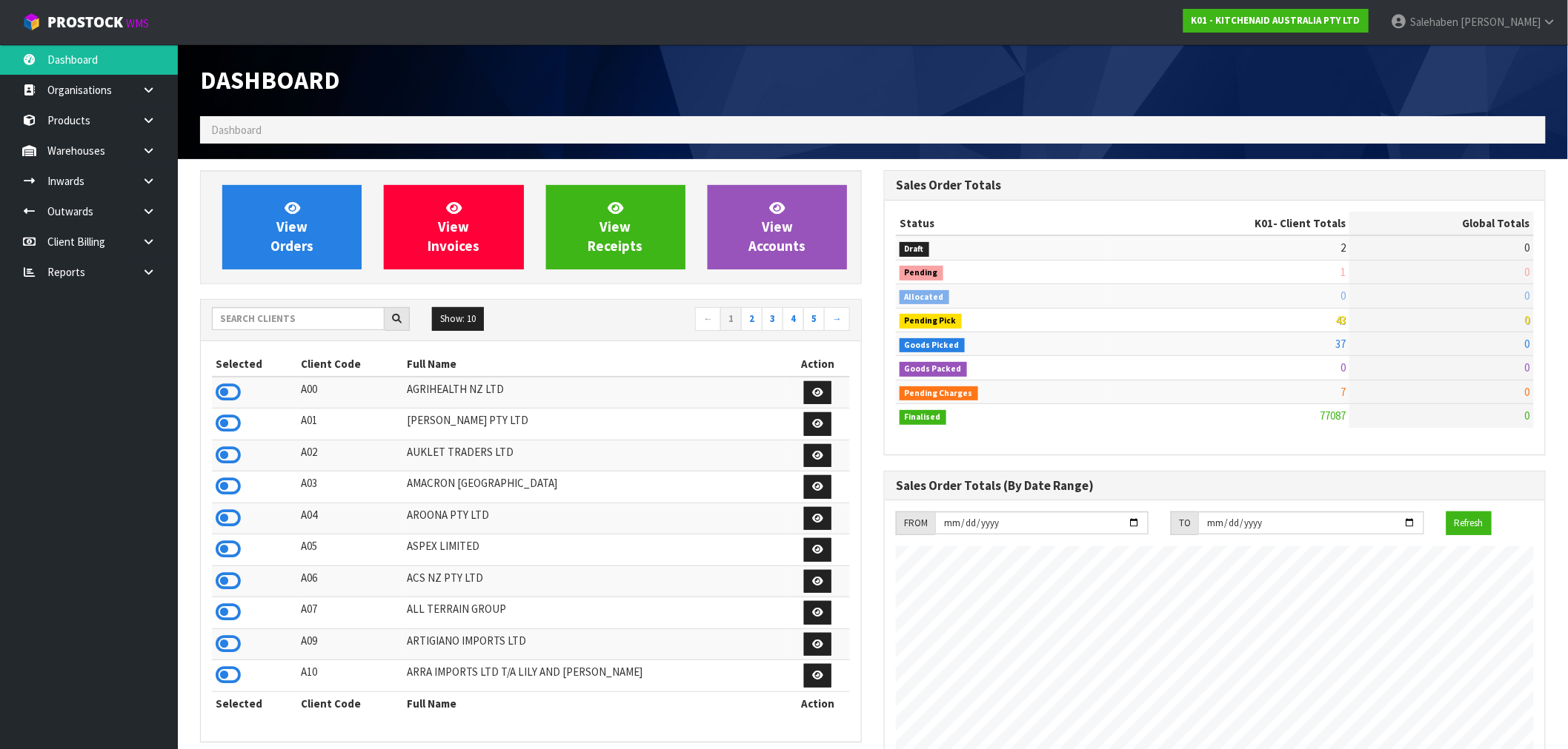
scroll to position [1122, 684]
click at [479, 71] on h1 "Dashboard" at bounding box center [531, 80] width 661 height 28
click at [343, 315] on input "text" at bounding box center [298, 318] width 173 height 23
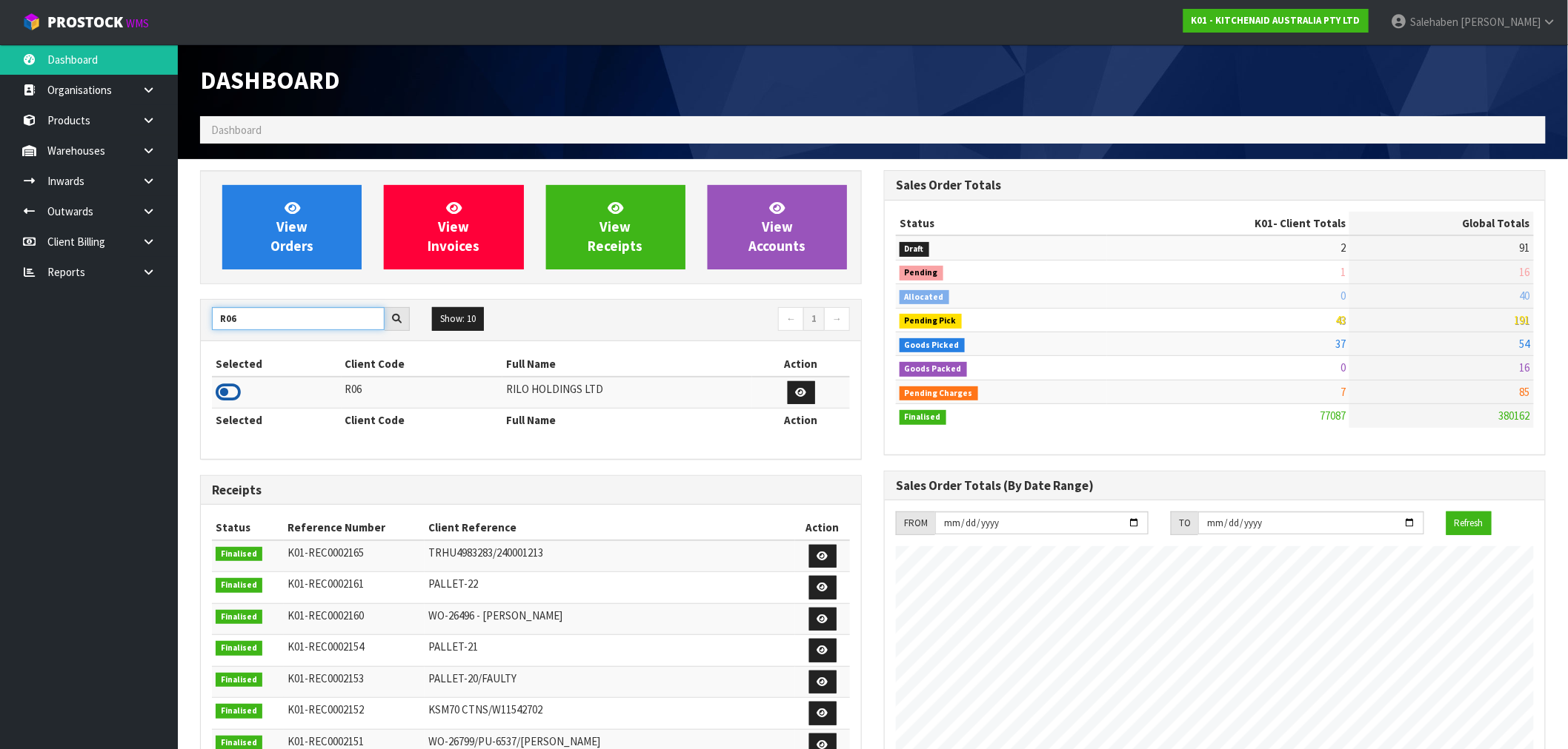
type input "R06"
click at [225, 387] on icon at bounding box center [228, 393] width 25 height 22
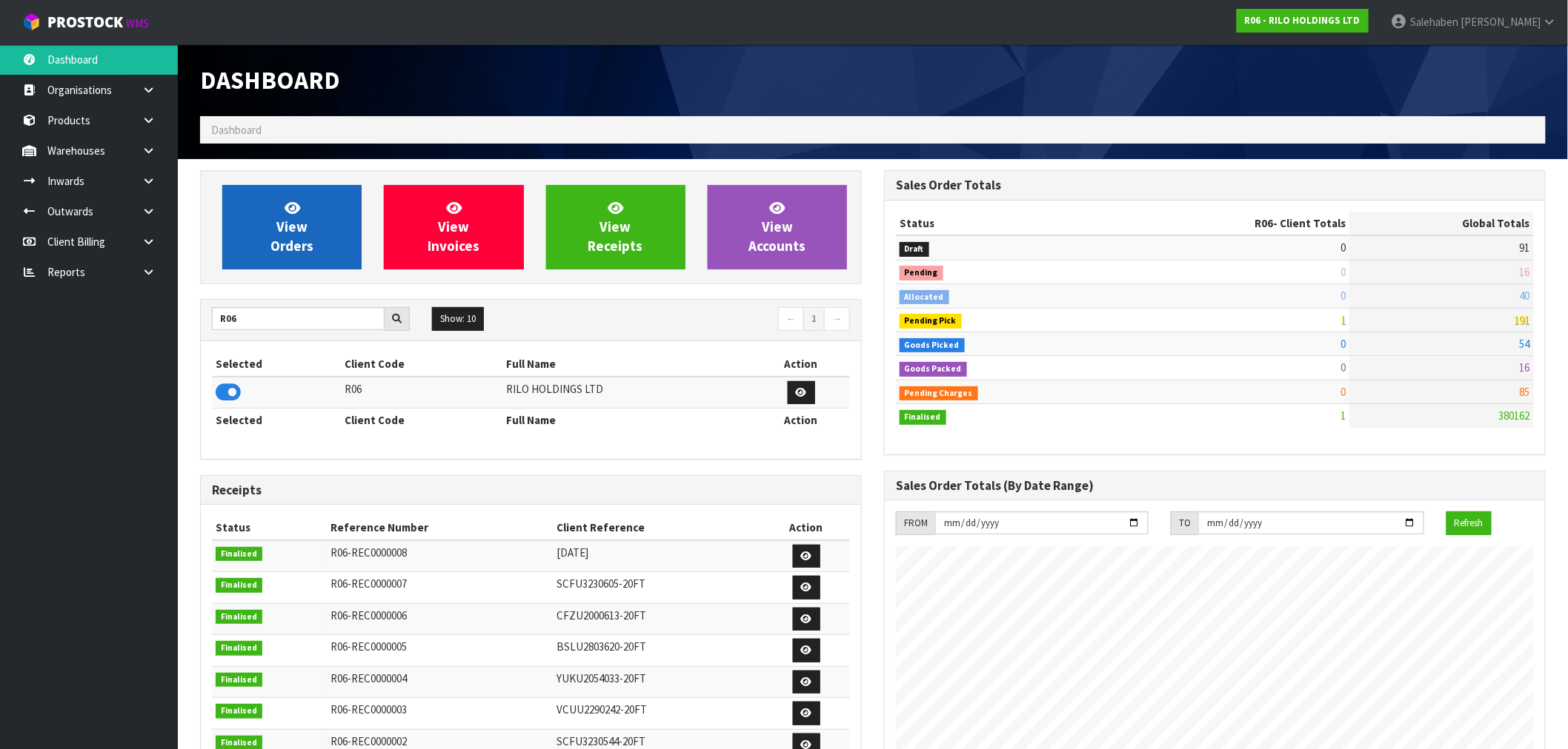
scroll to position [739519, 740198]
click at [309, 217] on link "View Orders" at bounding box center [291, 228] width 139 height 85
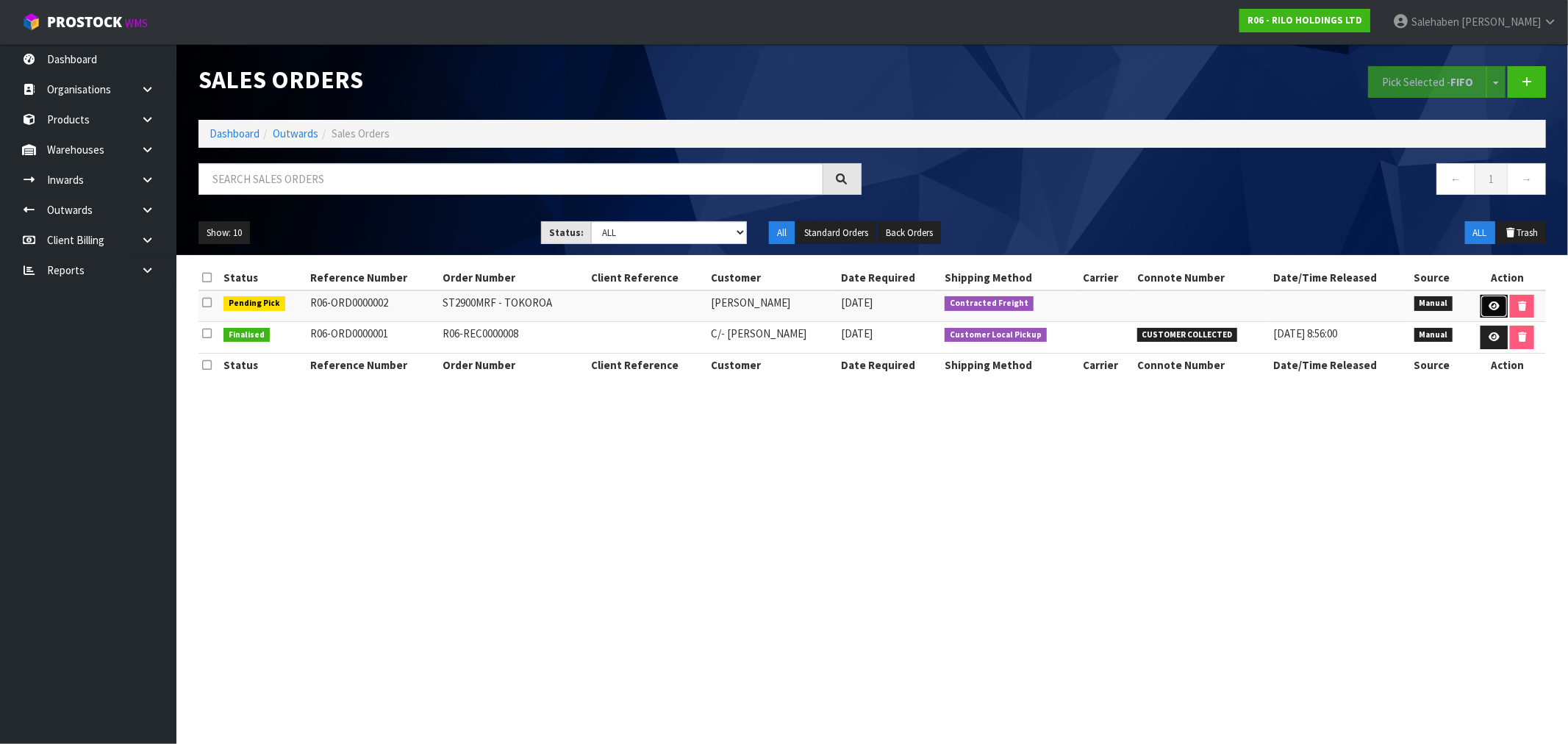
click at [1489, 302] on icon at bounding box center [1494, 306] width 11 height 9
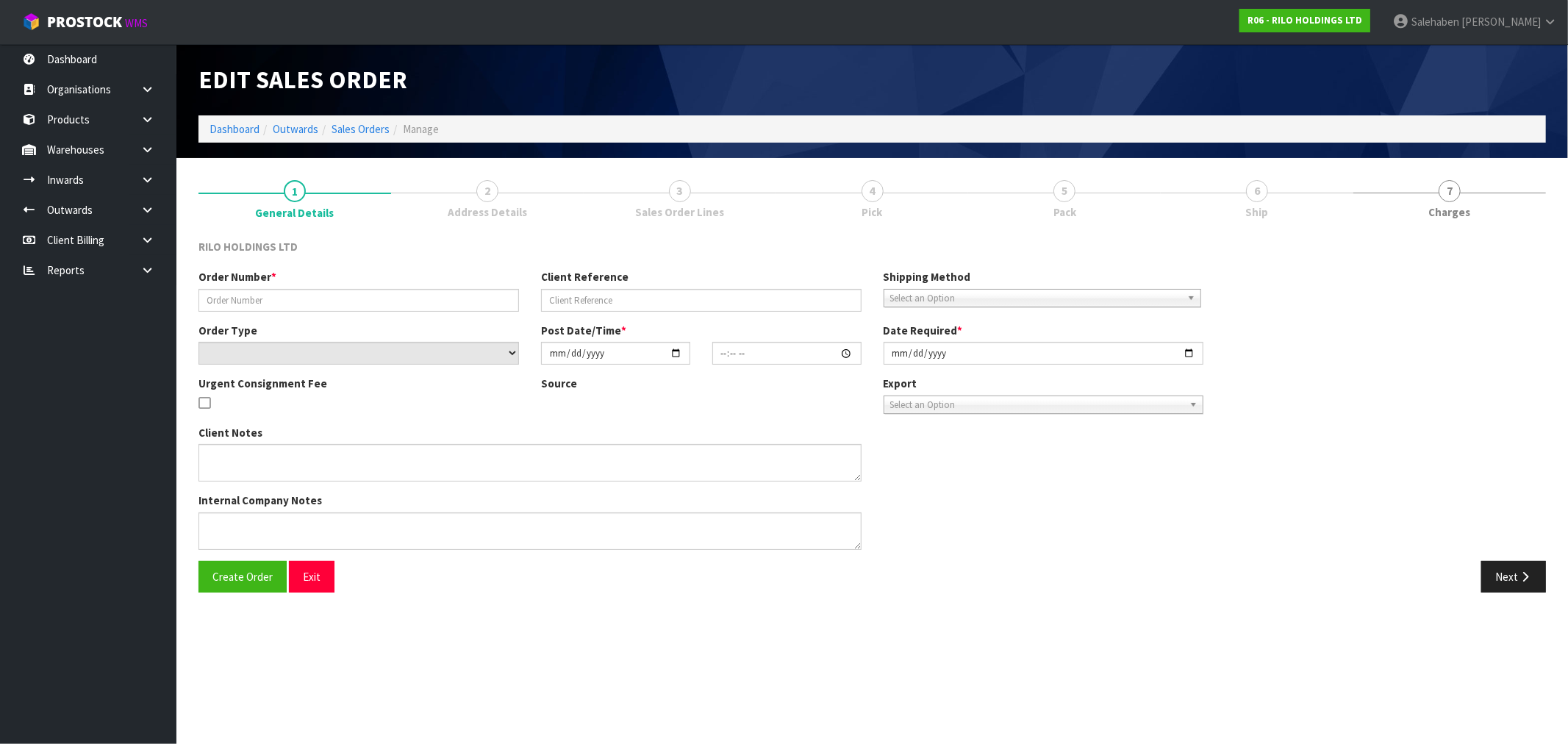
type input "ST2900MRF - TOKOROA"
select select "number:0"
type input "2025-09-05"
type input "10:59:00.000"
type input "2025-09-09"
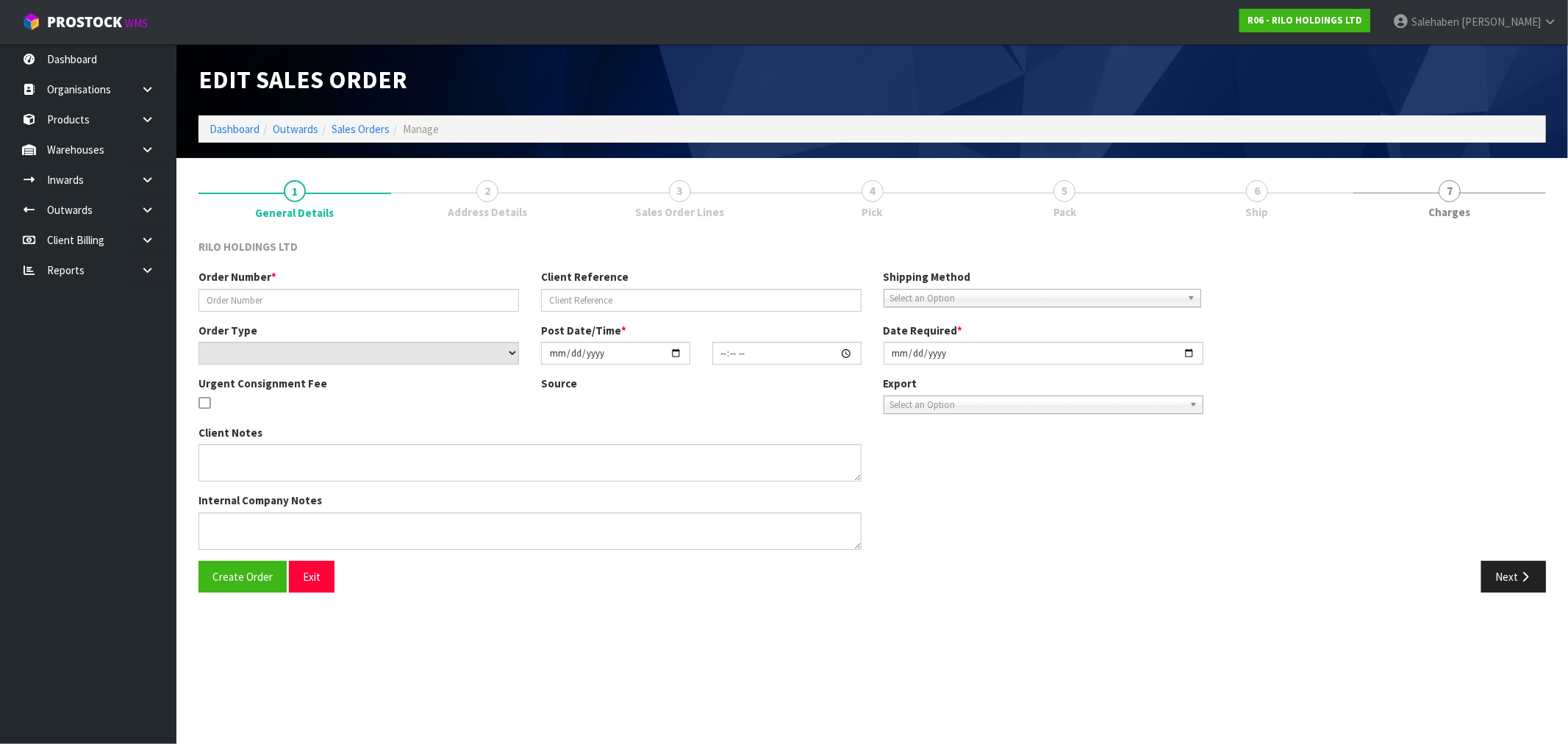
type textarea "PLEASE ADVISE THE BOOKING DETAILS (ESTIMATED DELIVERY DATE AND TIME), SO I CAN …"
type textarea "THE FREIGHT QUOTE FOR DELIVERY TO 33 TE RERE ROAD, TOKOROA WILL BE APPROX. $280…"
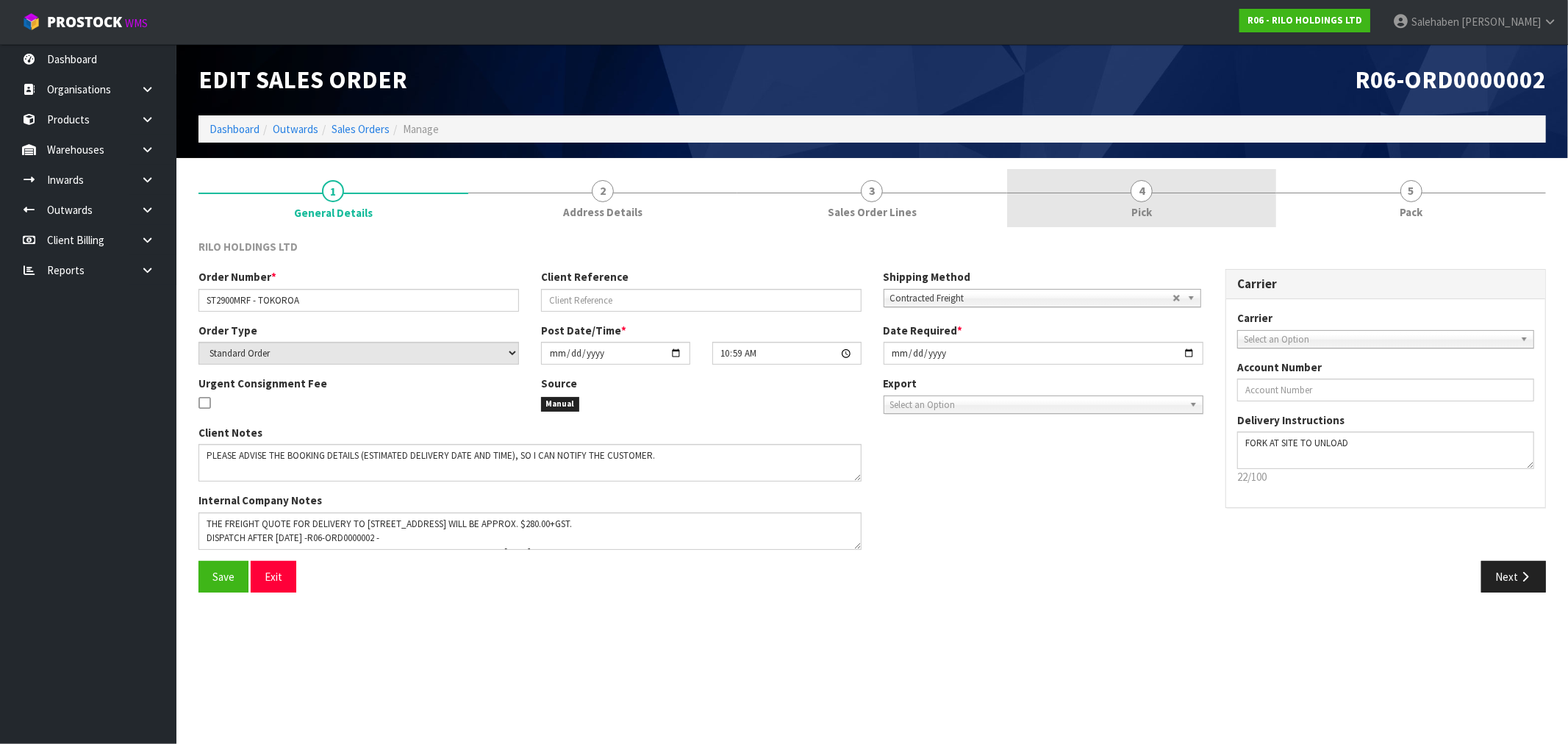
click at [1143, 205] on span "Pick" at bounding box center [1142, 213] width 21 height 15
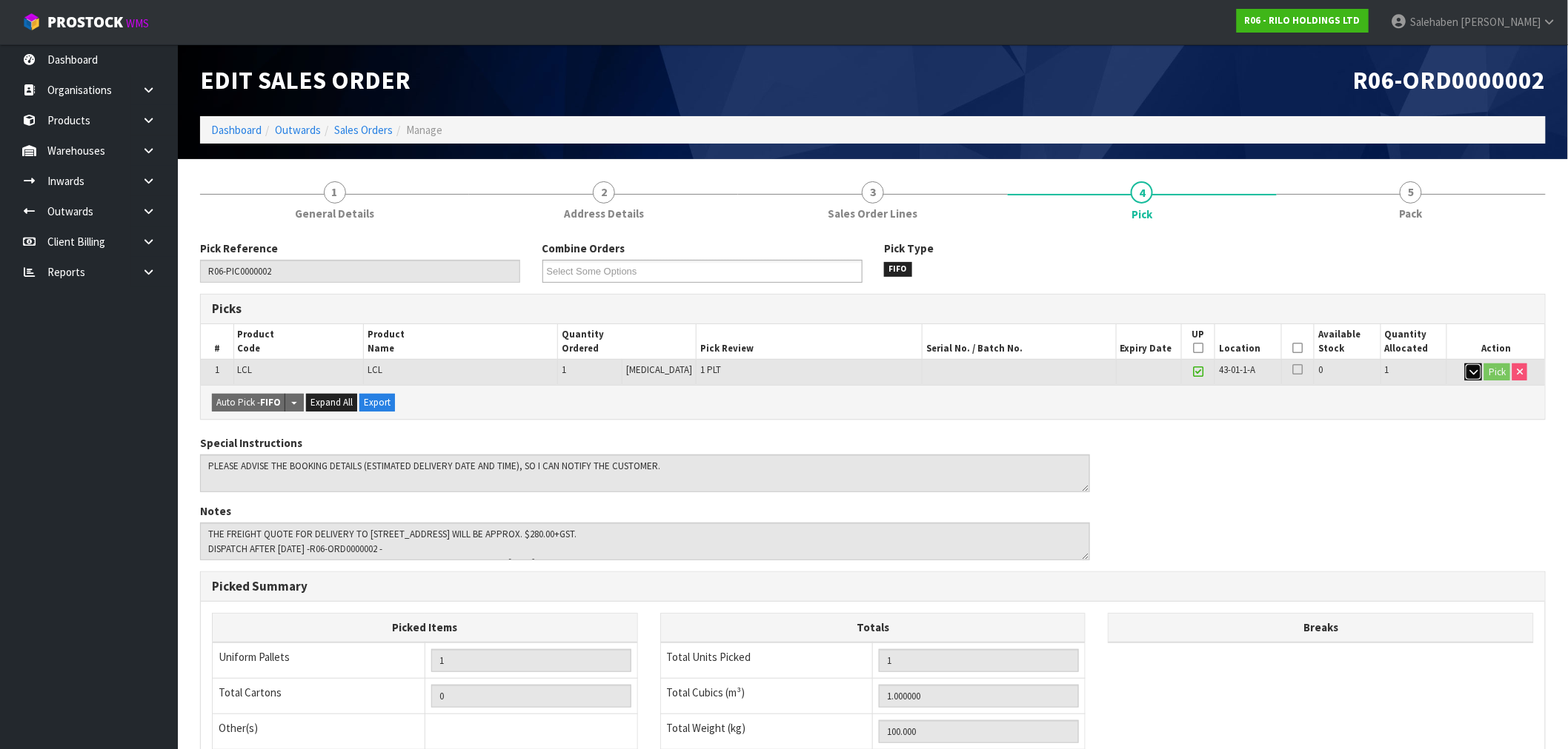
click at [1473, 373] on icon "button" at bounding box center [1473, 372] width 8 height 9
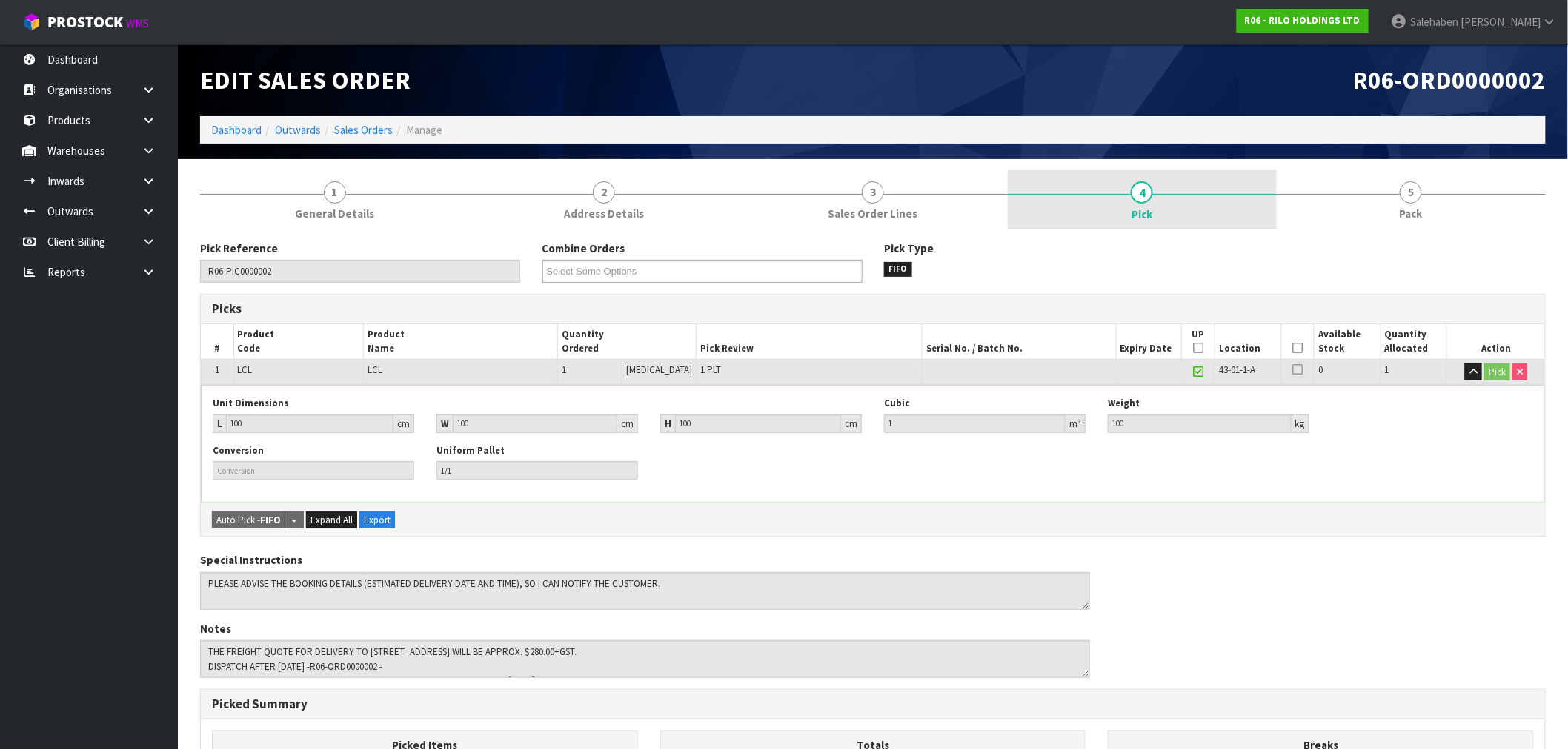
click at [1147, 191] on span "4" at bounding box center [1141, 192] width 22 height 22
click at [1292, 349] on icon at bounding box center [1297, 348] width 10 height 1
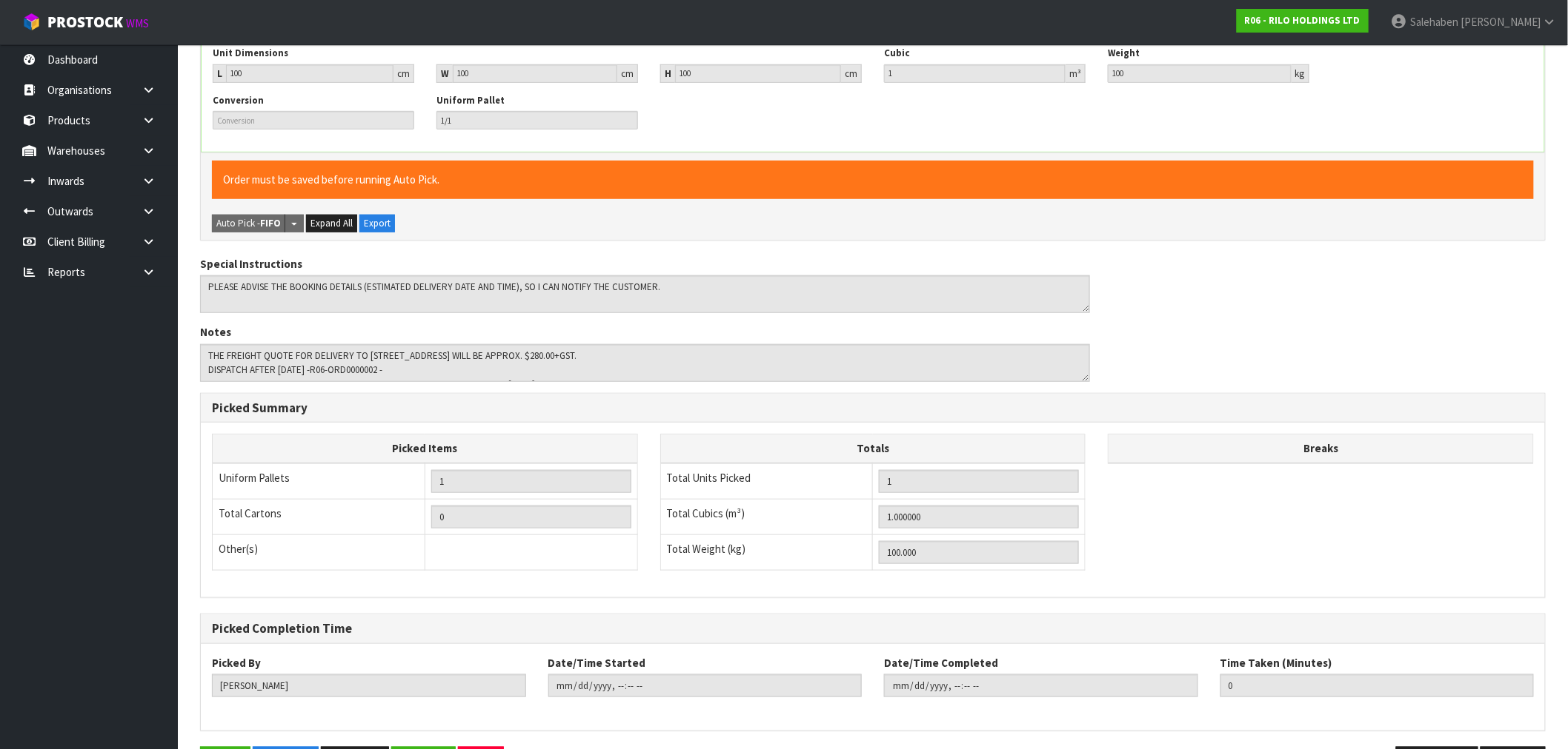
scroll to position [402, 0]
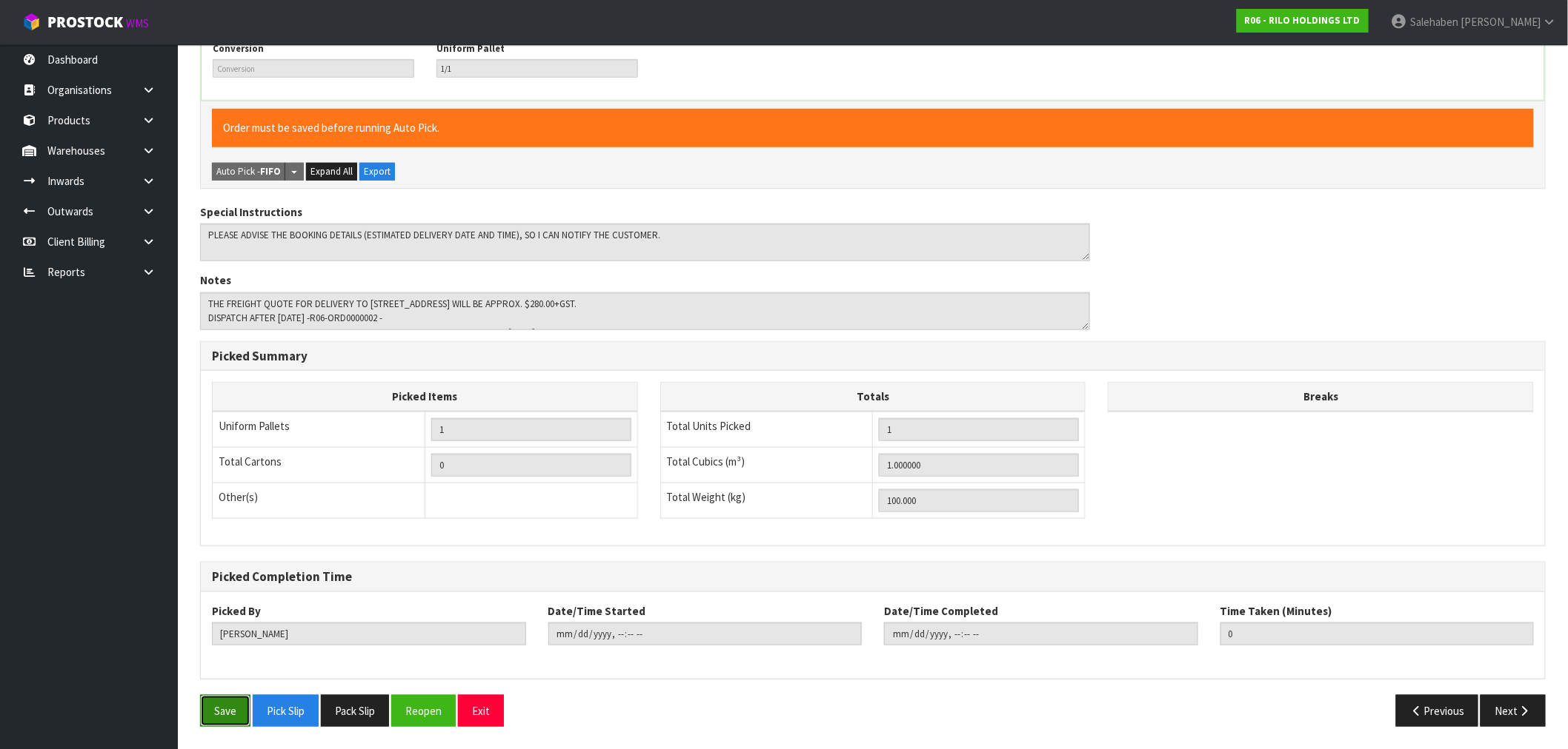
click at [218, 717] on button "Save" at bounding box center [225, 711] width 50 height 32
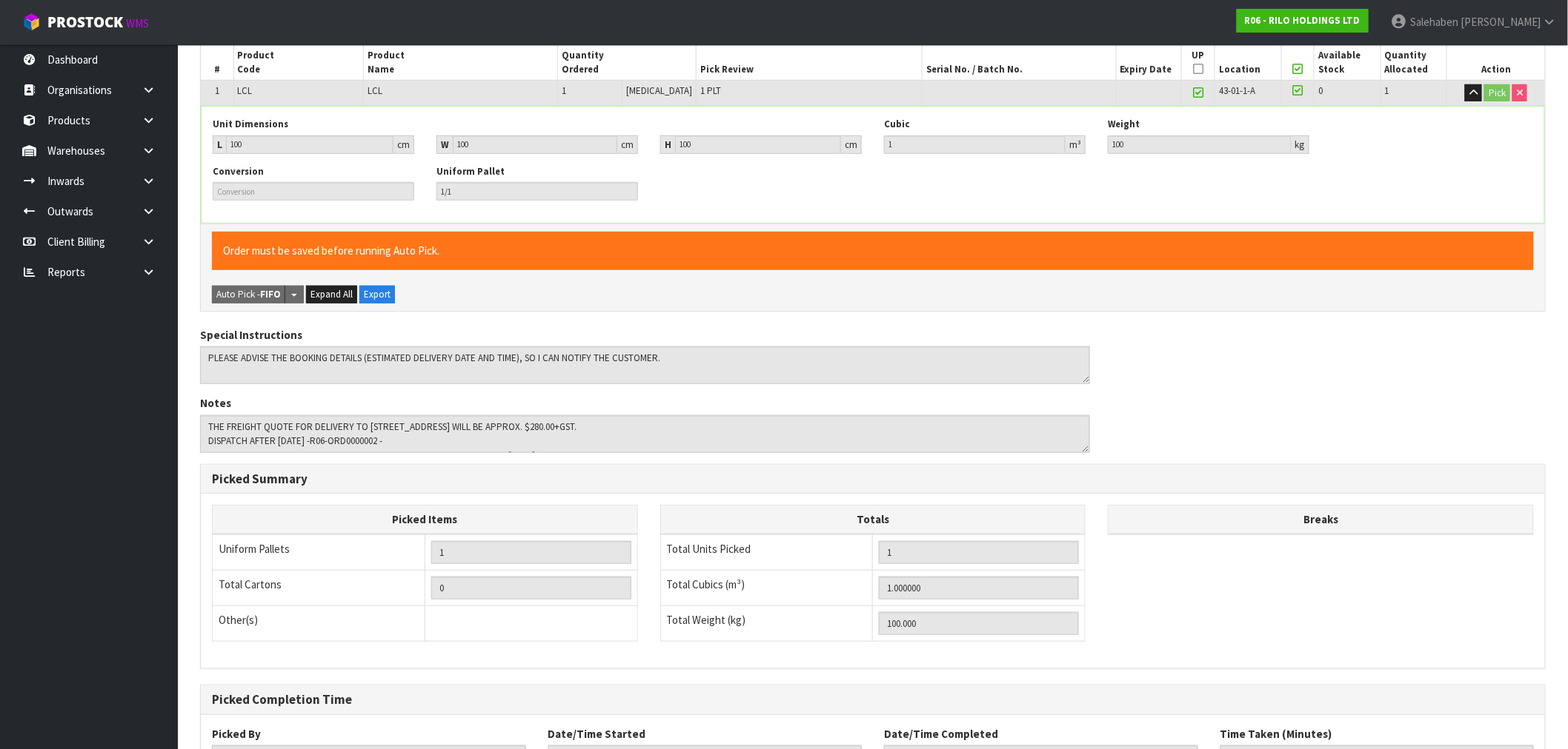
scroll to position [0, 0]
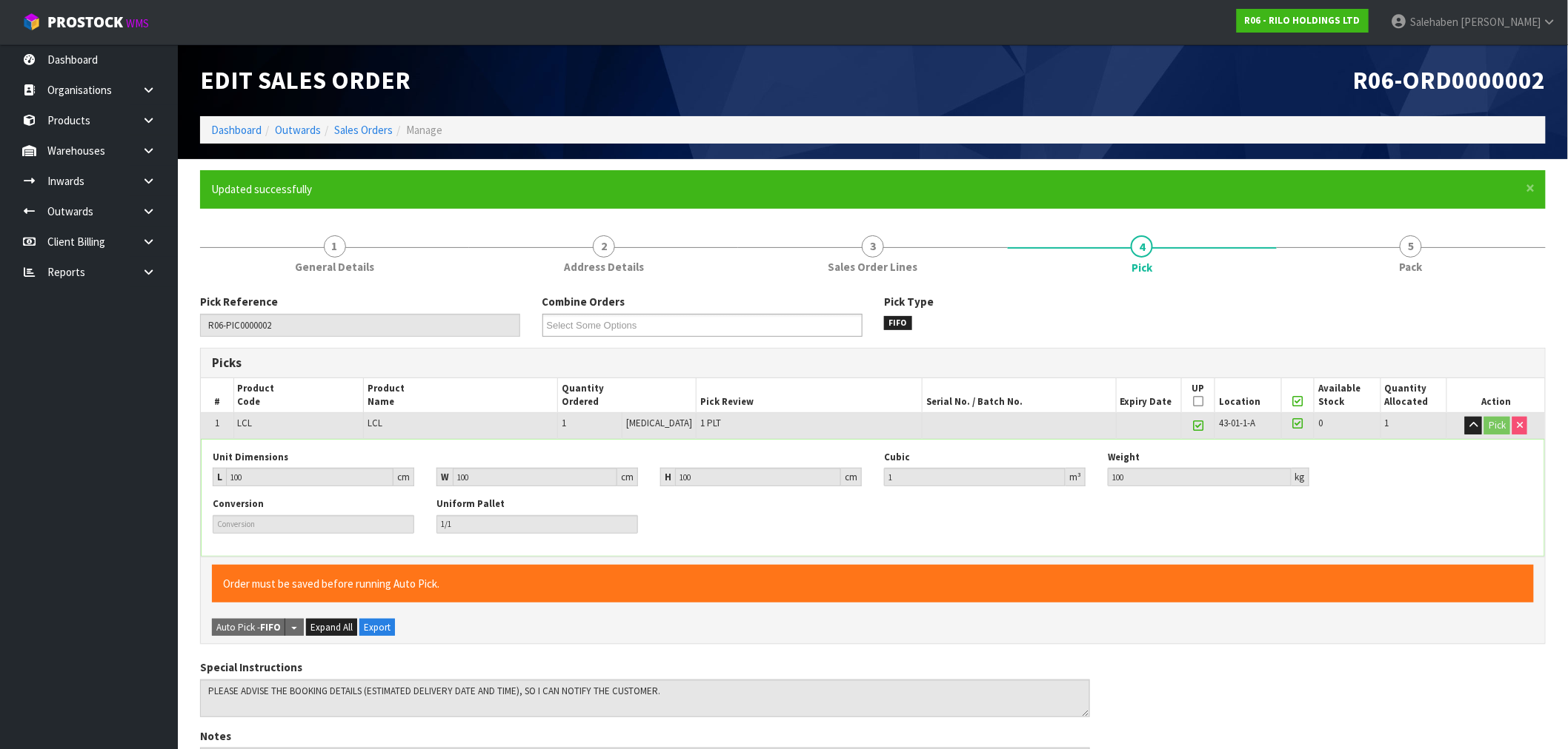
type input "Salehaben Patel"
type input "2025-09-08T14:21:05"
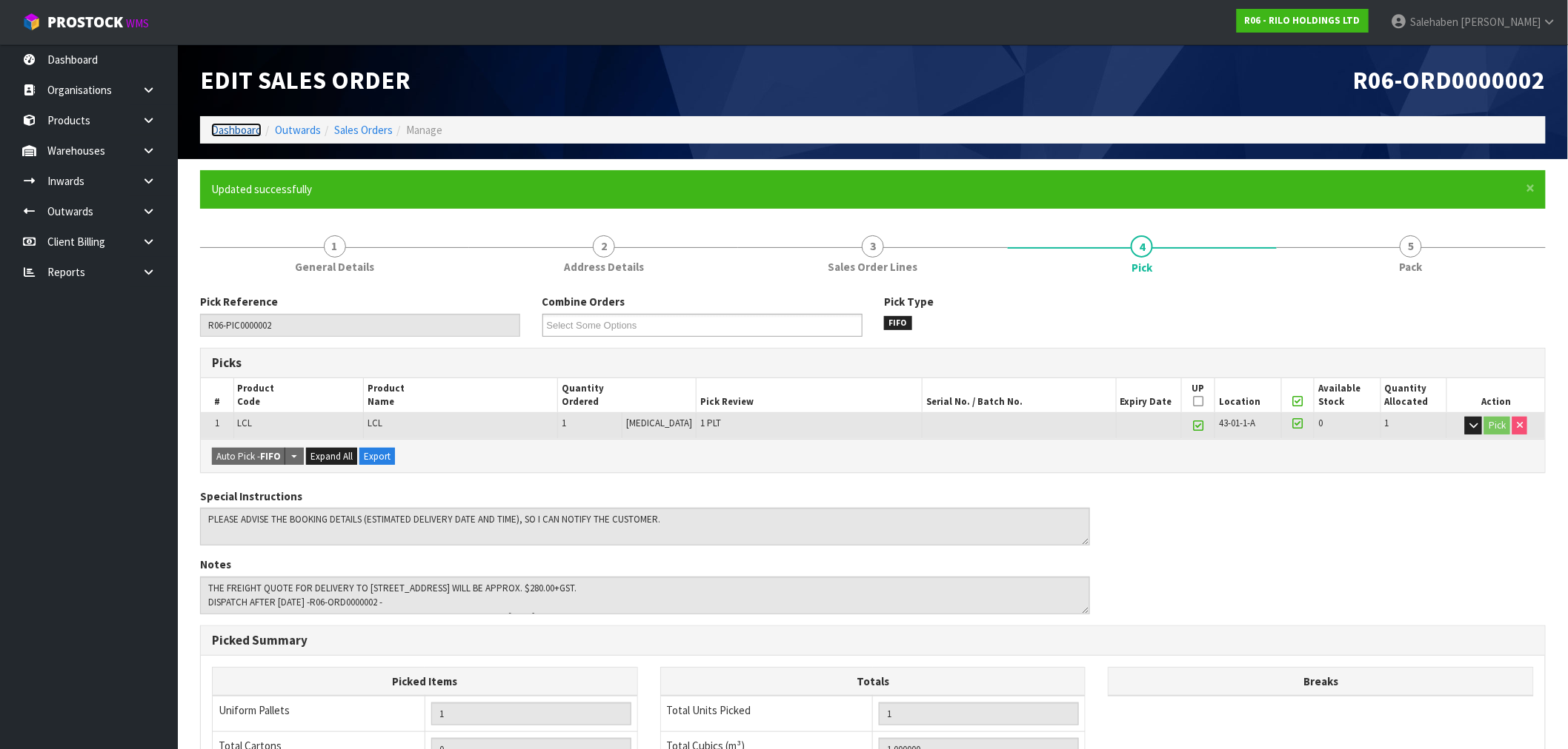
click at [244, 128] on link "Dashboard" at bounding box center [237, 129] width 50 height 14
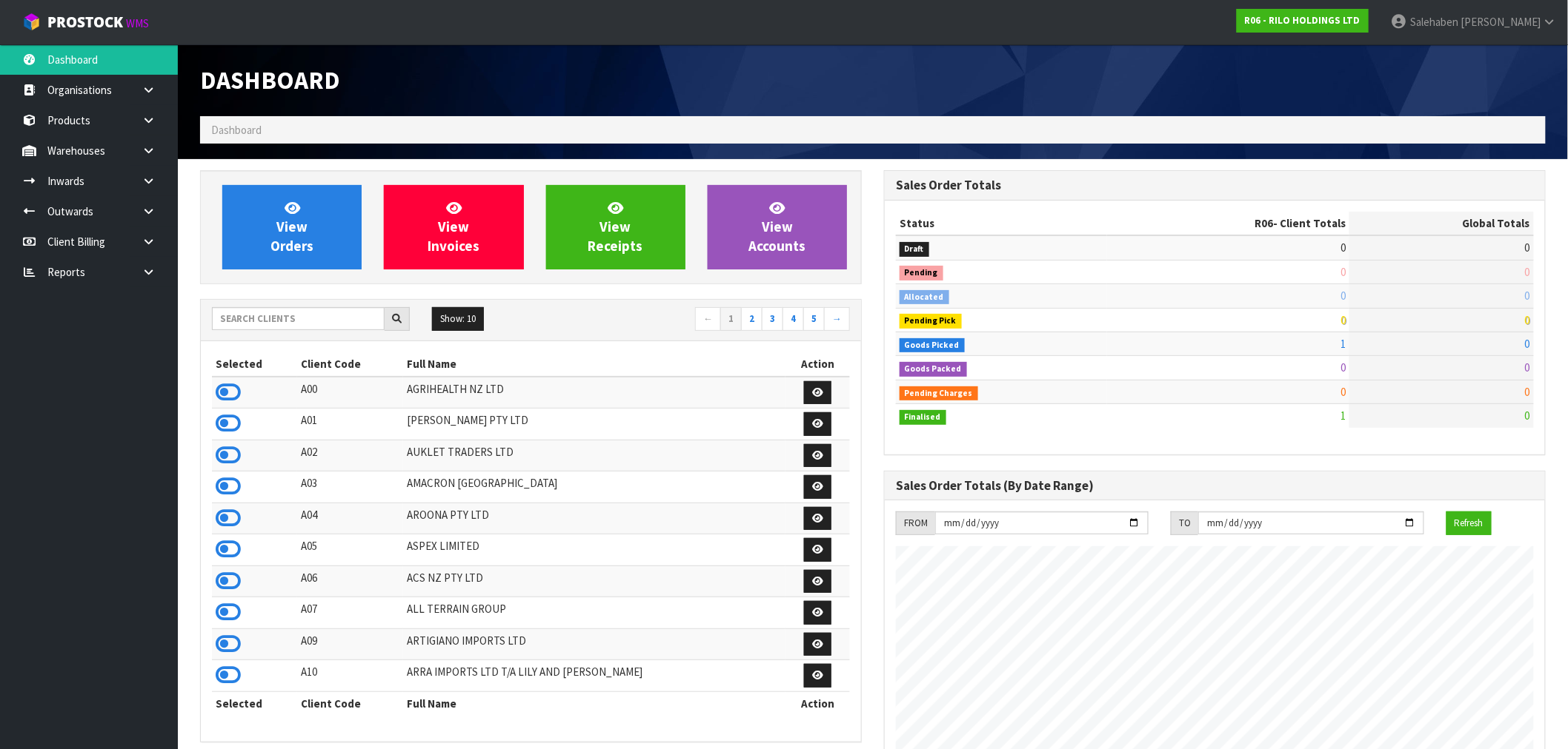
scroll to position [905, 684]
click at [249, 352] on div "Selected Client Code Full Name Action A00 AGRIHEALTH NZ LTD A01 AGAIN FASTER PT…" at bounding box center [531, 542] width 661 height 400
drag, startPoint x: 260, startPoint y: 368, endPoint x: 276, endPoint y: 375, distance: 17.5
click at [272, 374] on th "Selected" at bounding box center [254, 363] width 85 height 23
click at [345, 315] on input "text" at bounding box center [298, 318] width 173 height 23
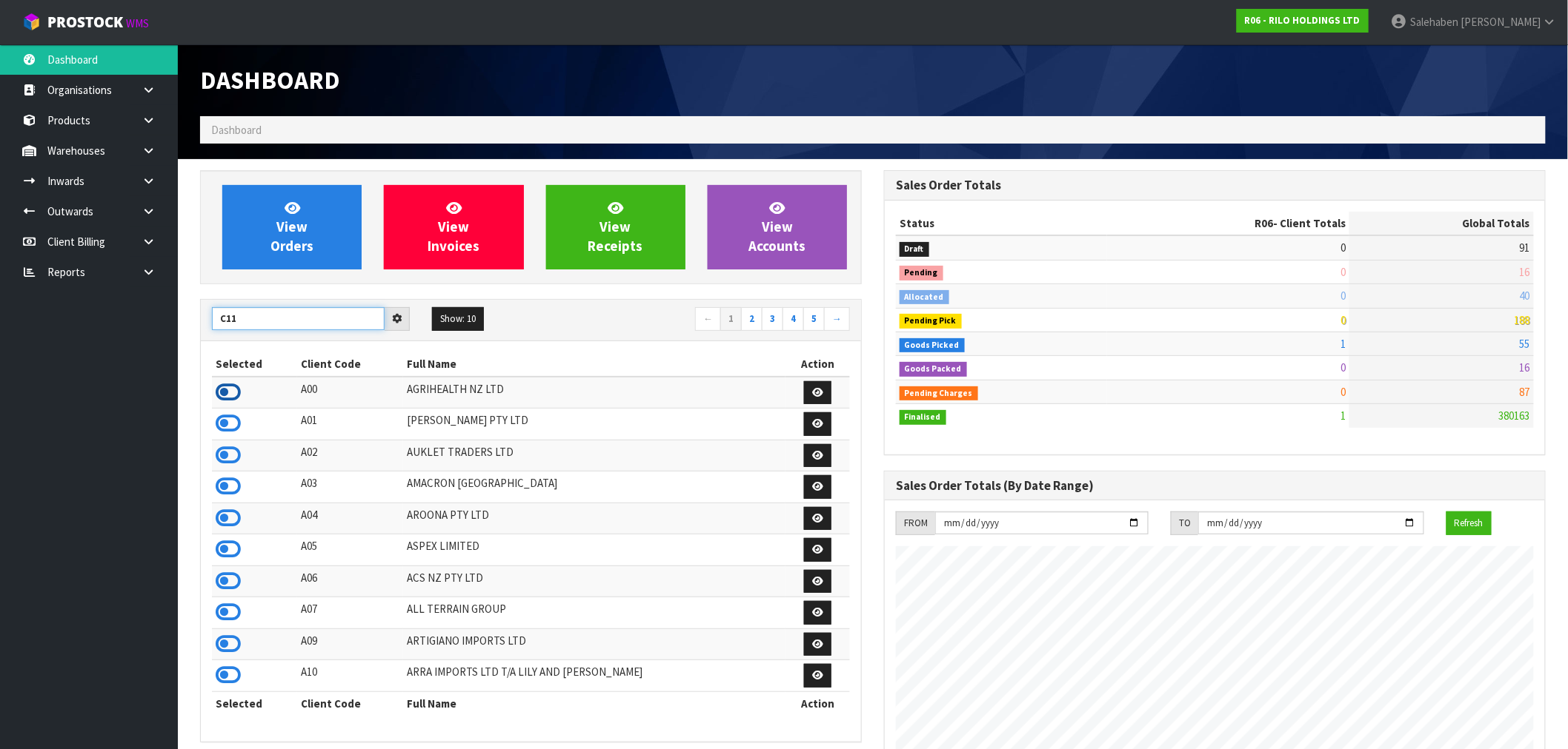
type input "C11"
click at [222, 396] on icon at bounding box center [228, 393] width 25 height 22
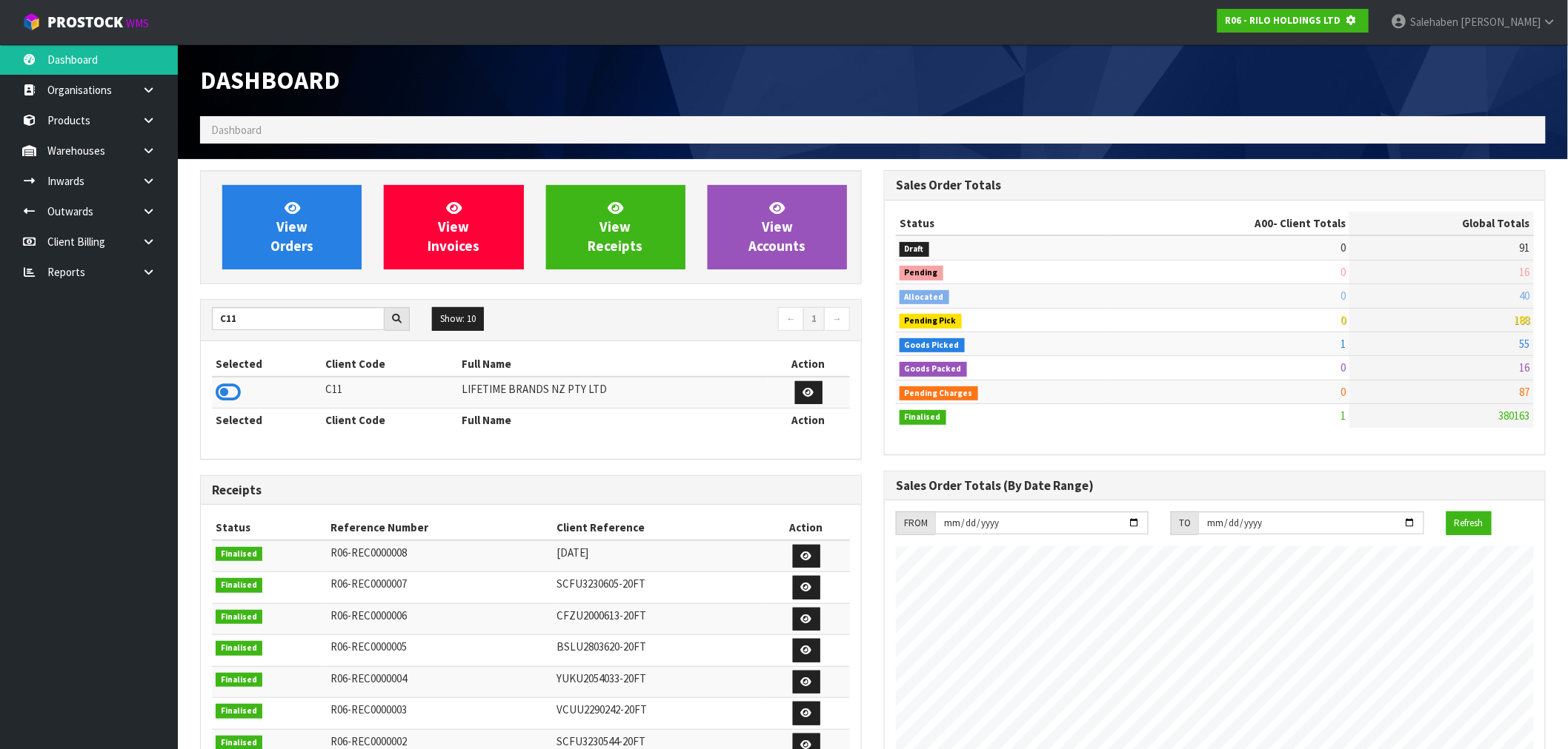
scroll to position [923, 684]
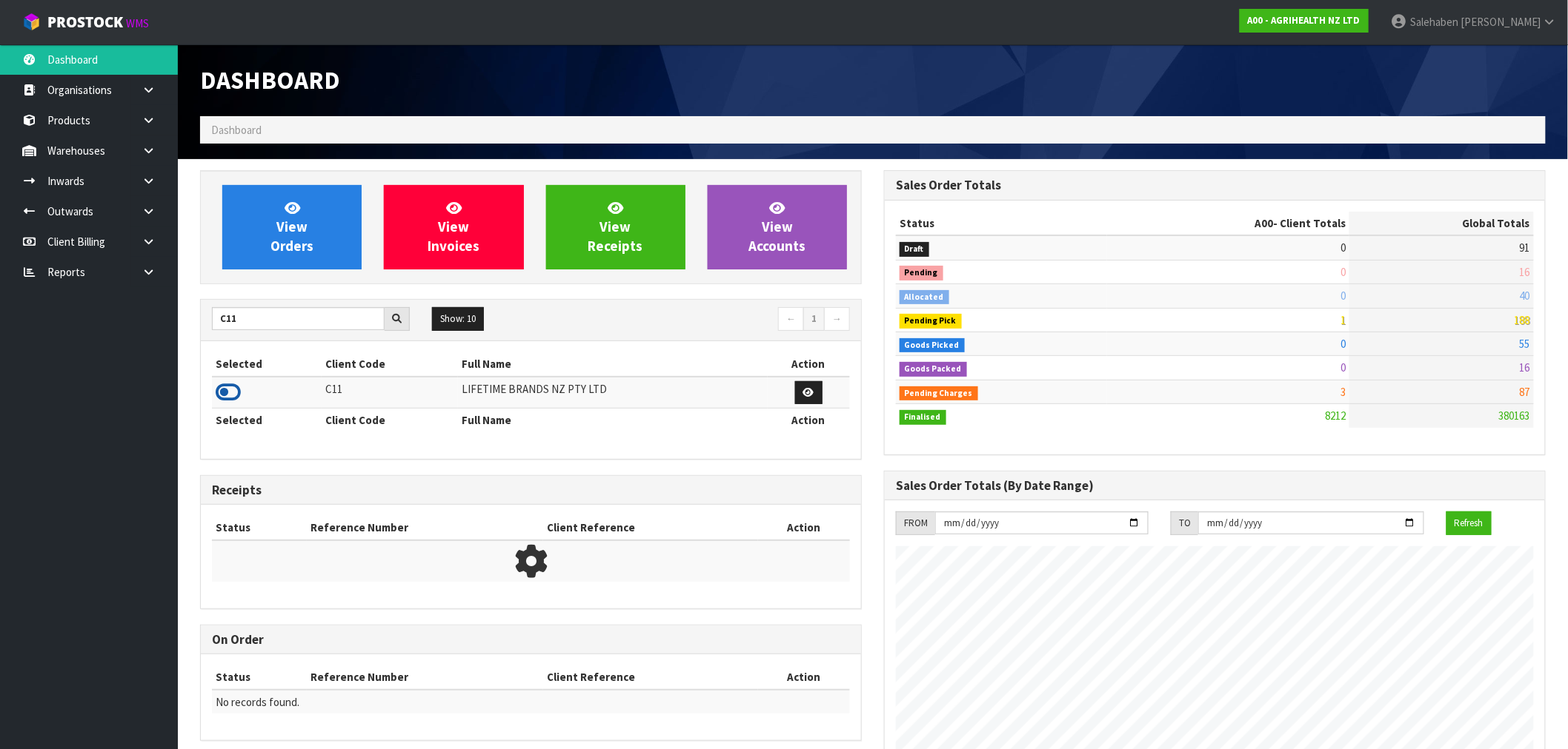
click at [224, 394] on icon at bounding box center [228, 393] width 25 height 22
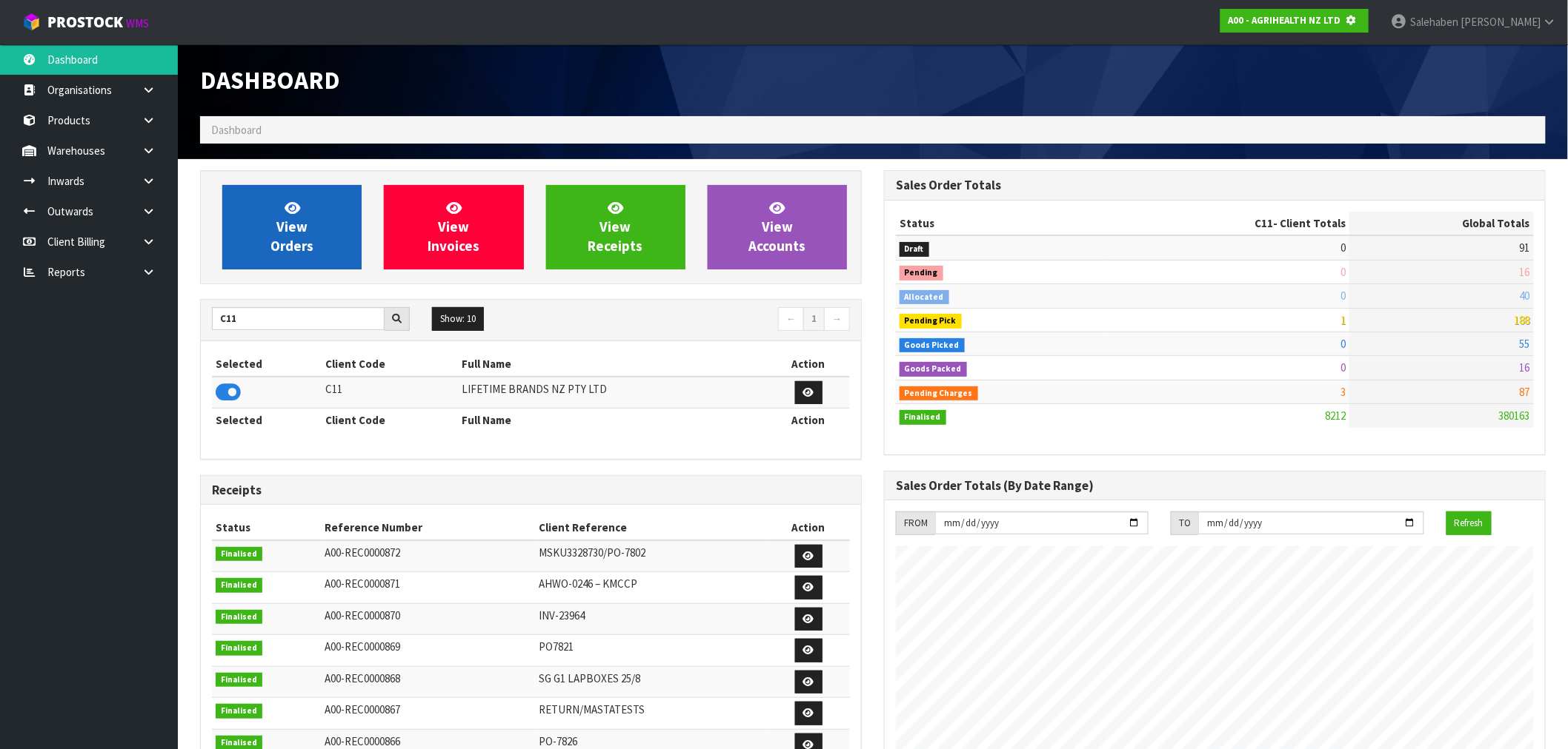
scroll to position [739502, 740198]
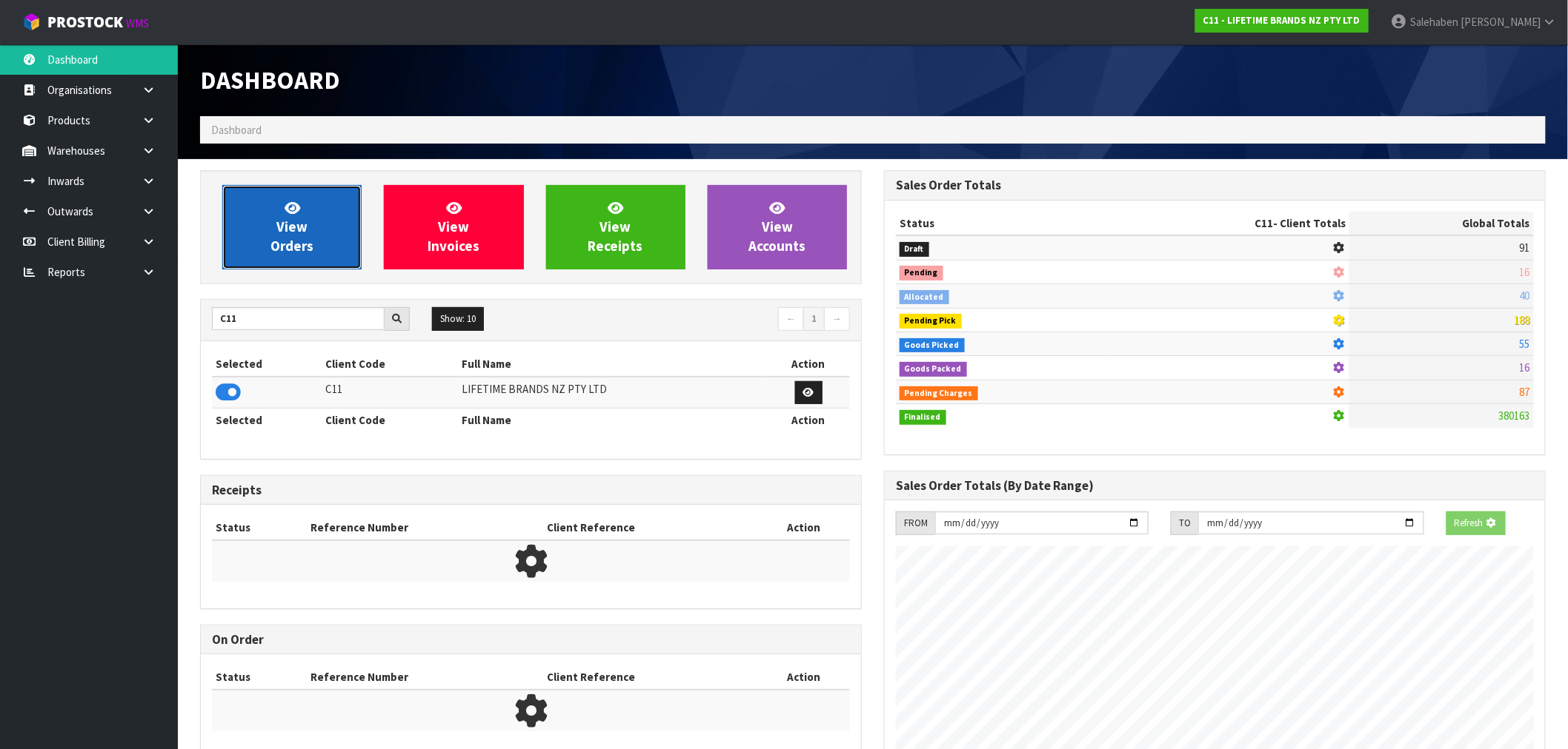
click at [317, 232] on link "View Orders" at bounding box center [291, 228] width 139 height 85
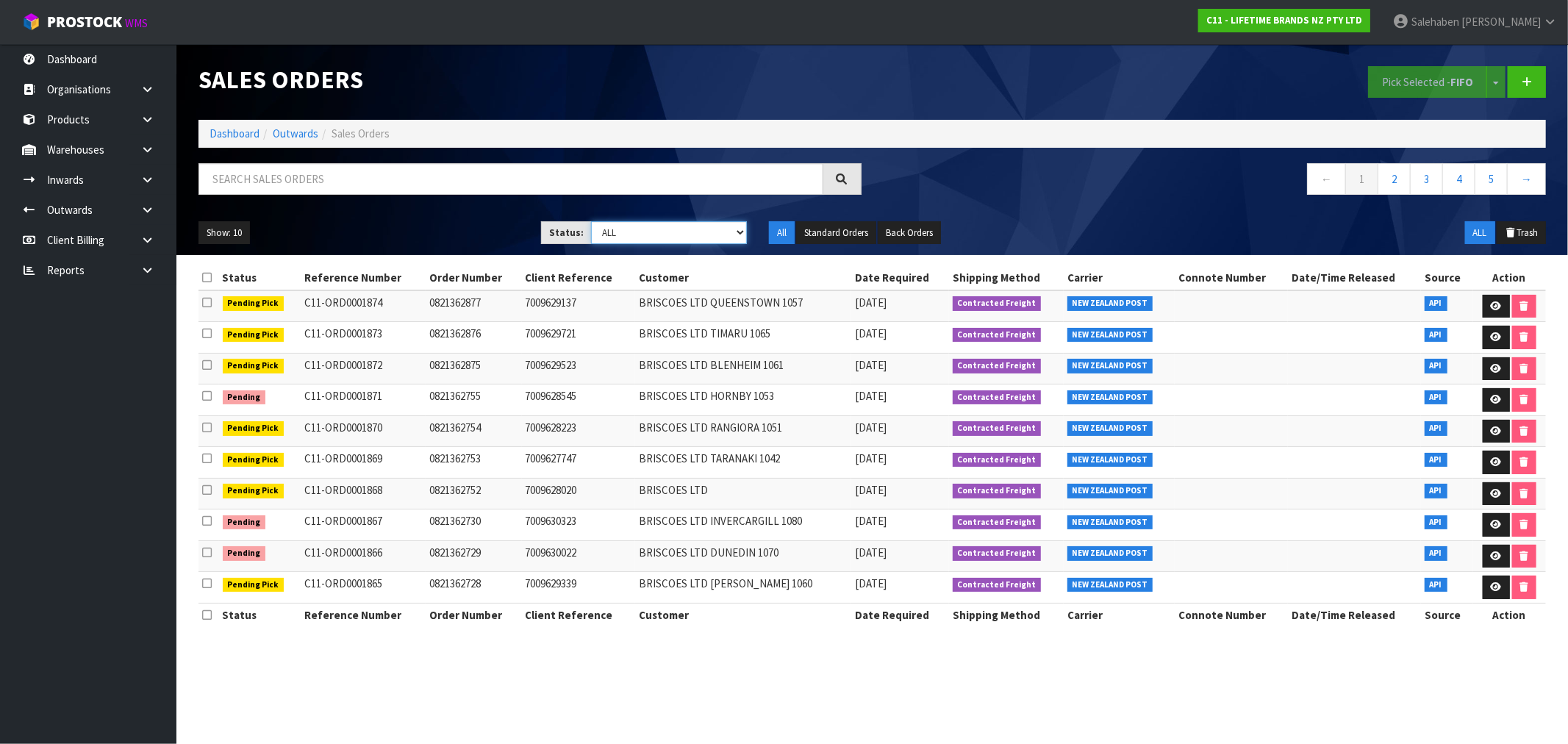
drag, startPoint x: 672, startPoint y: 237, endPoint x: 659, endPoint y: 243, distance: 14.3
click at [672, 237] on select "Draft Pending Allocated Pending Pick Goods Picked Goods Packed Pending Charges …" at bounding box center [669, 232] width 156 height 23
click at [591, 221] on select "Draft Pending Allocated Pending Pick Goods Picked Goods Packed Pending Charges …" at bounding box center [669, 232] width 156 height 23
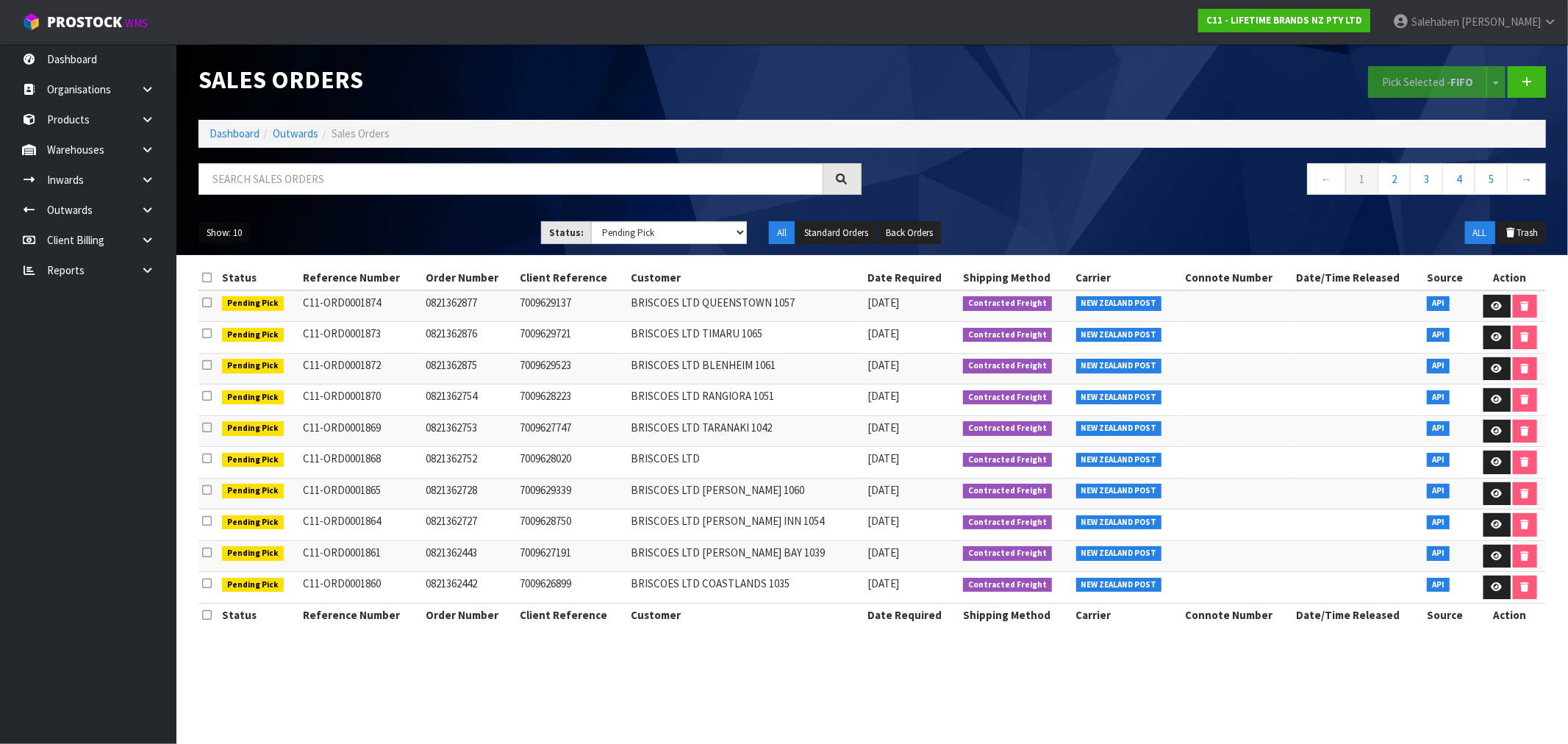
drag, startPoint x: 219, startPoint y: 226, endPoint x: 218, endPoint y: 234, distance: 8.1
click at [219, 230] on button "Show: 10" at bounding box center [224, 232] width 51 height 23
click at [229, 325] on link "50" at bounding box center [258, 320] width 117 height 20
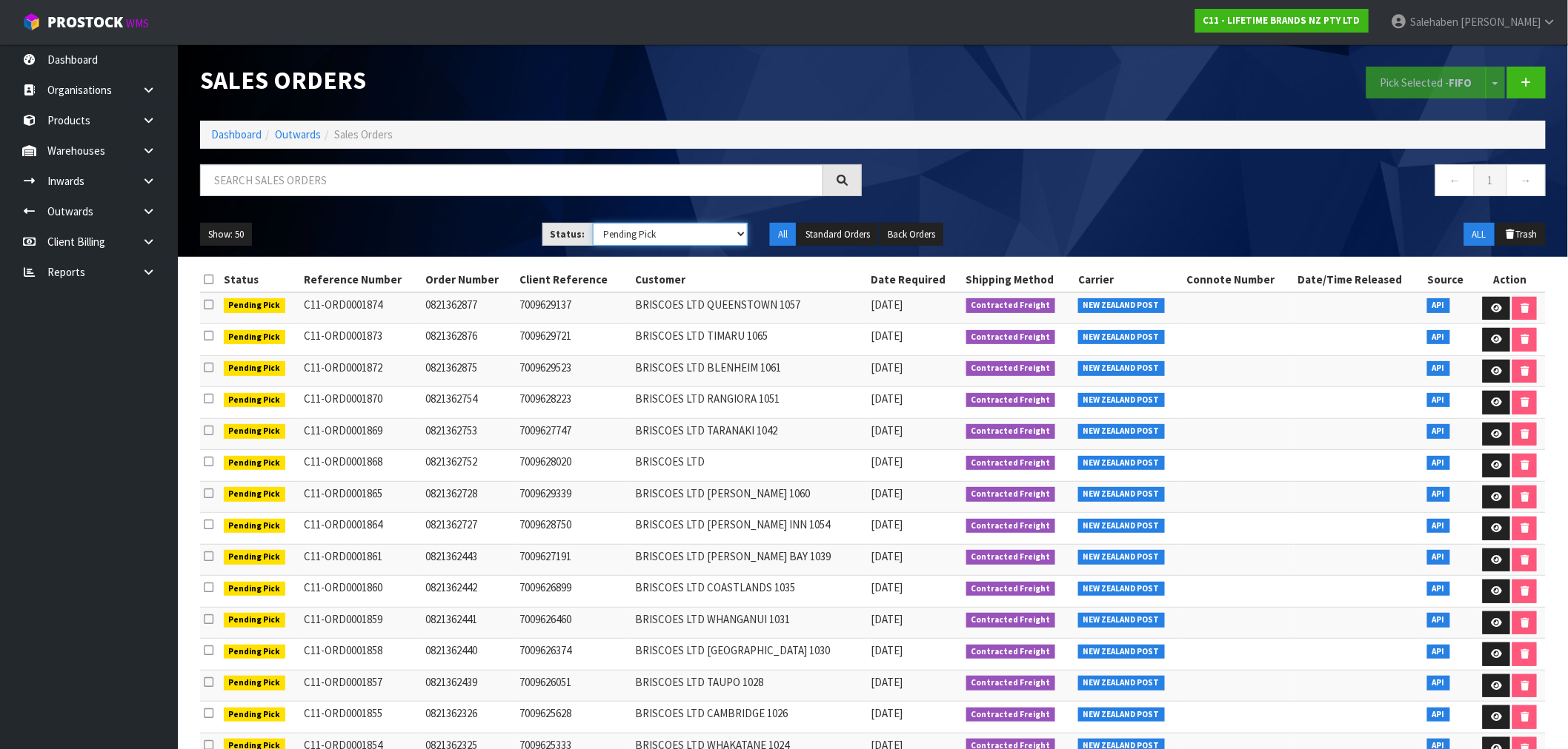
click at [643, 242] on select "Draft Pending Allocated Pending Pick Goods Picked Goods Packed Pending Charges …" at bounding box center [670, 234] width 155 height 23
select select "string:4"
click at [592, 223] on select "Draft Pending Allocated Pending Pick Goods Picked Goods Packed Pending Charges …" at bounding box center [670, 234] width 155 height 23
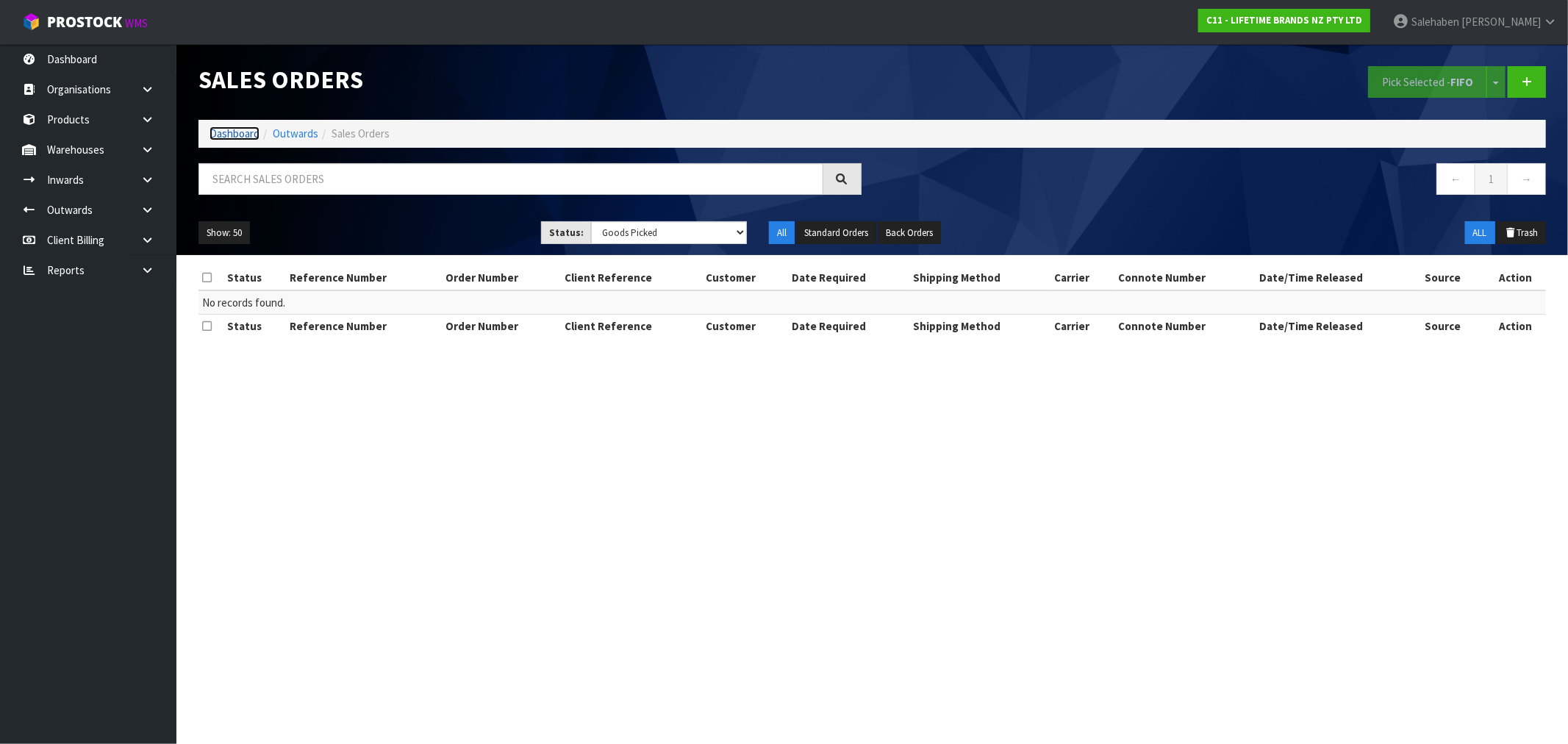
click at [241, 134] on link "Dashboard" at bounding box center [235, 134] width 50 height 14
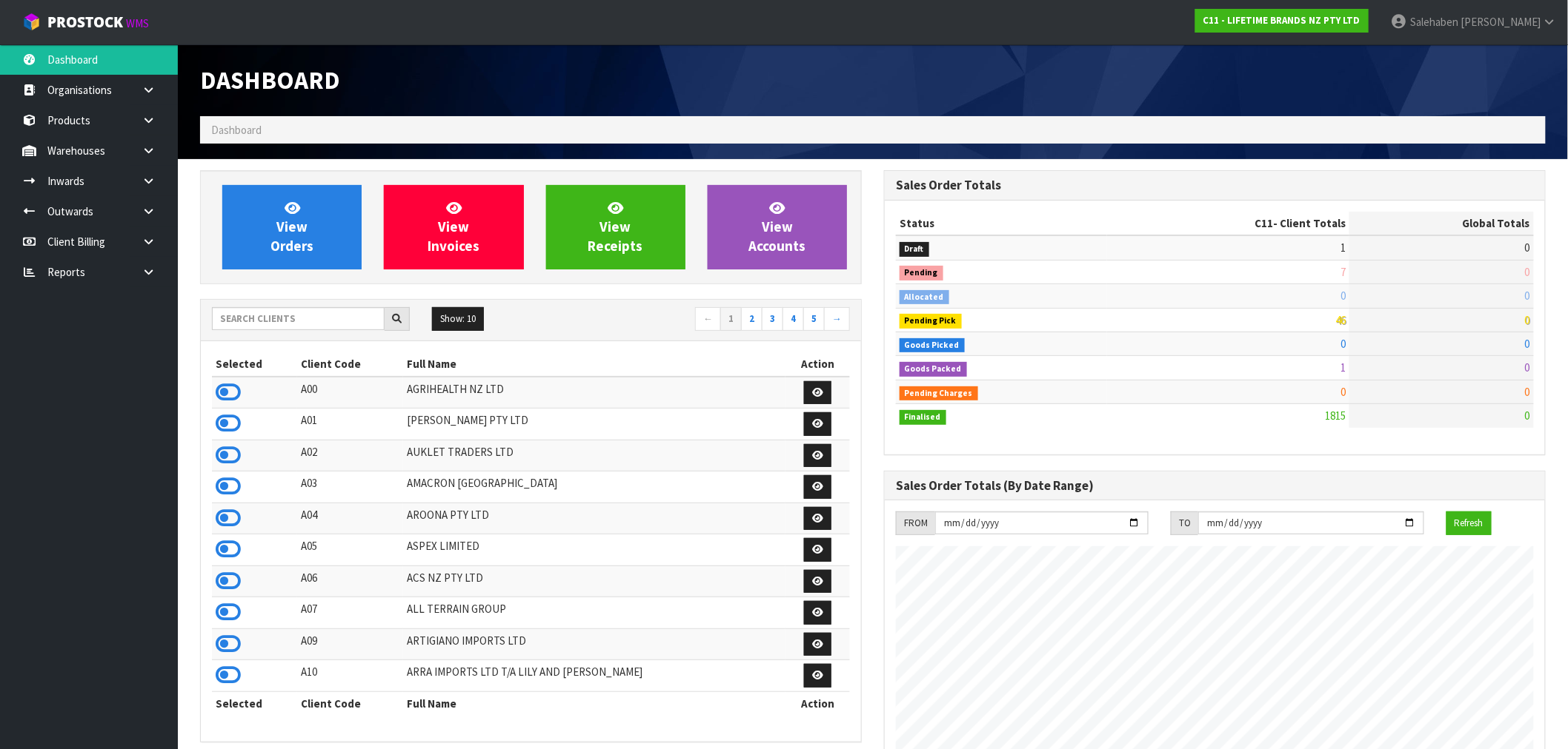
scroll to position [1122, 684]
click at [365, 321] on input "text" at bounding box center [298, 318] width 173 height 23
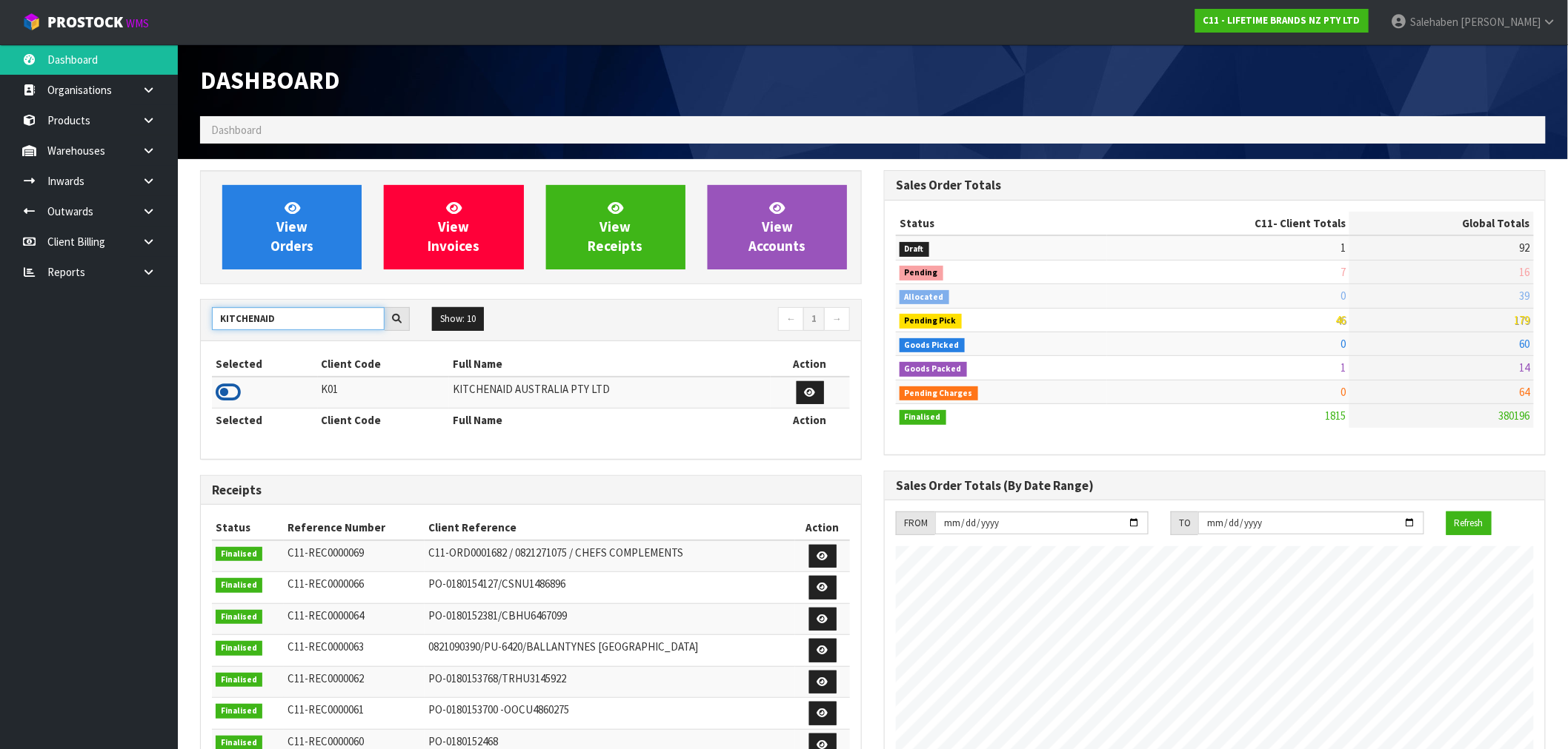
type input "KITCHENAID"
click at [218, 388] on icon at bounding box center [228, 393] width 25 height 22
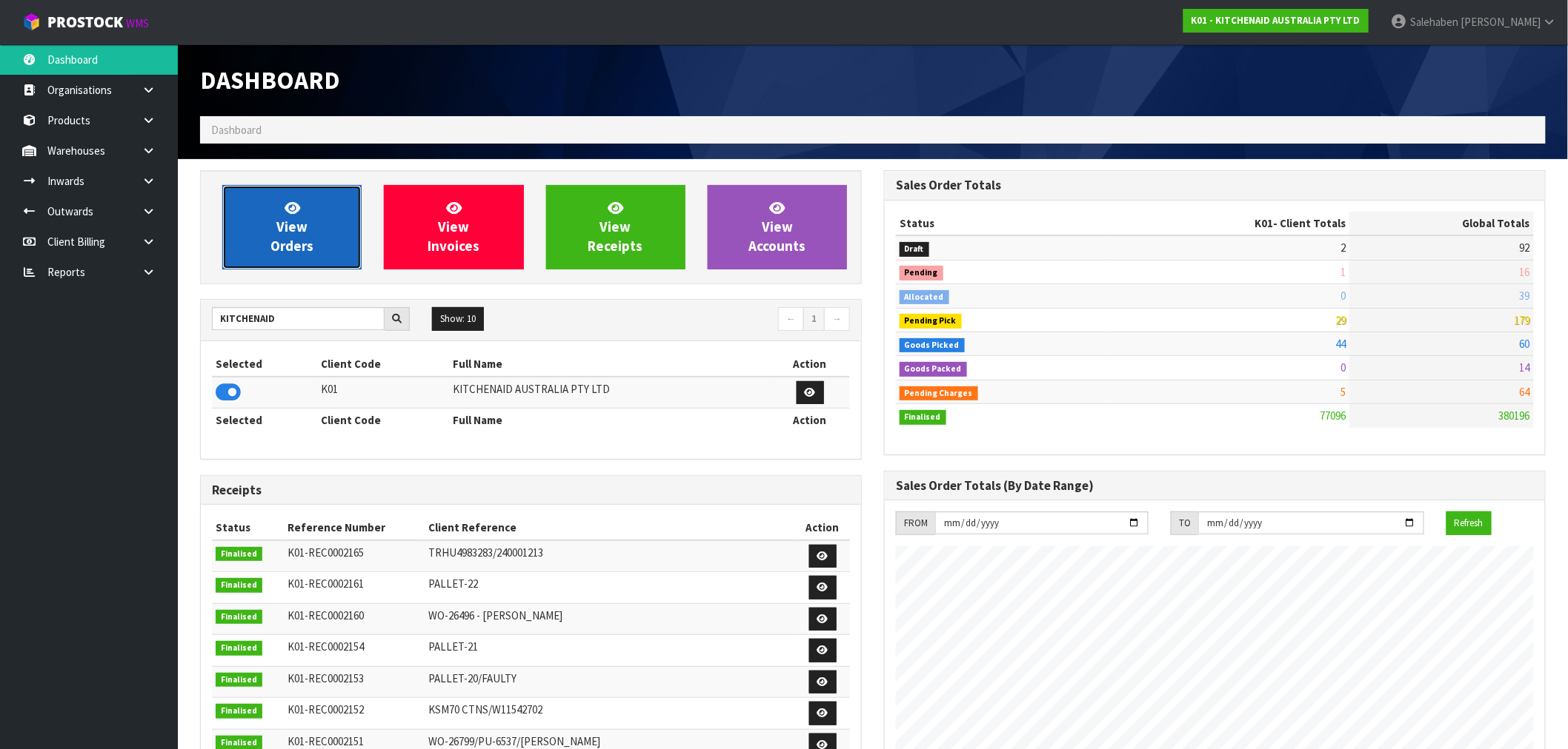
click at [296, 220] on span "View Orders" at bounding box center [292, 227] width 43 height 55
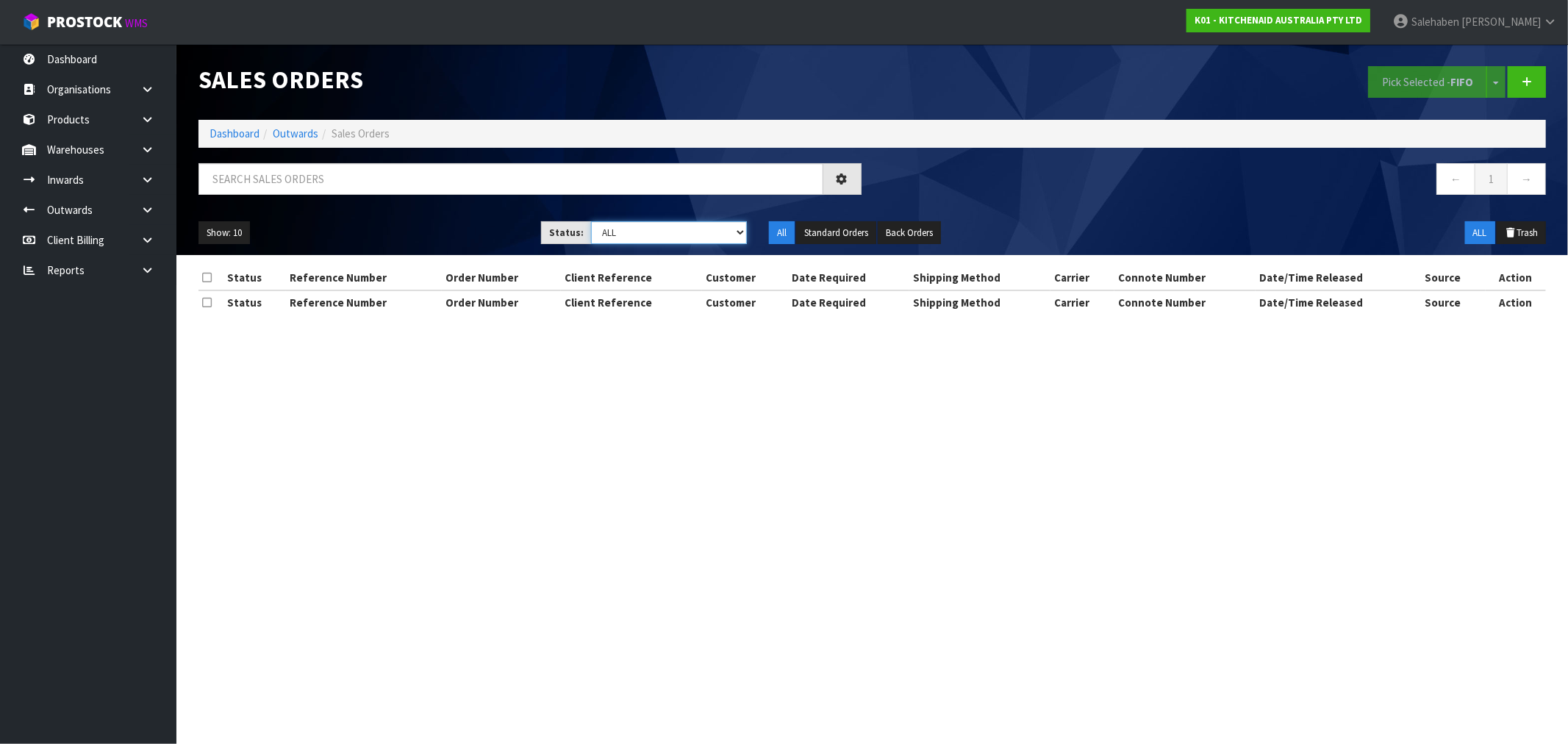
click at [666, 237] on select "Draft Pending Allocated Pending Pick Goods Picked Goods Packed Pending Charges …" at bounding box center [669, 232] width 156 height 23
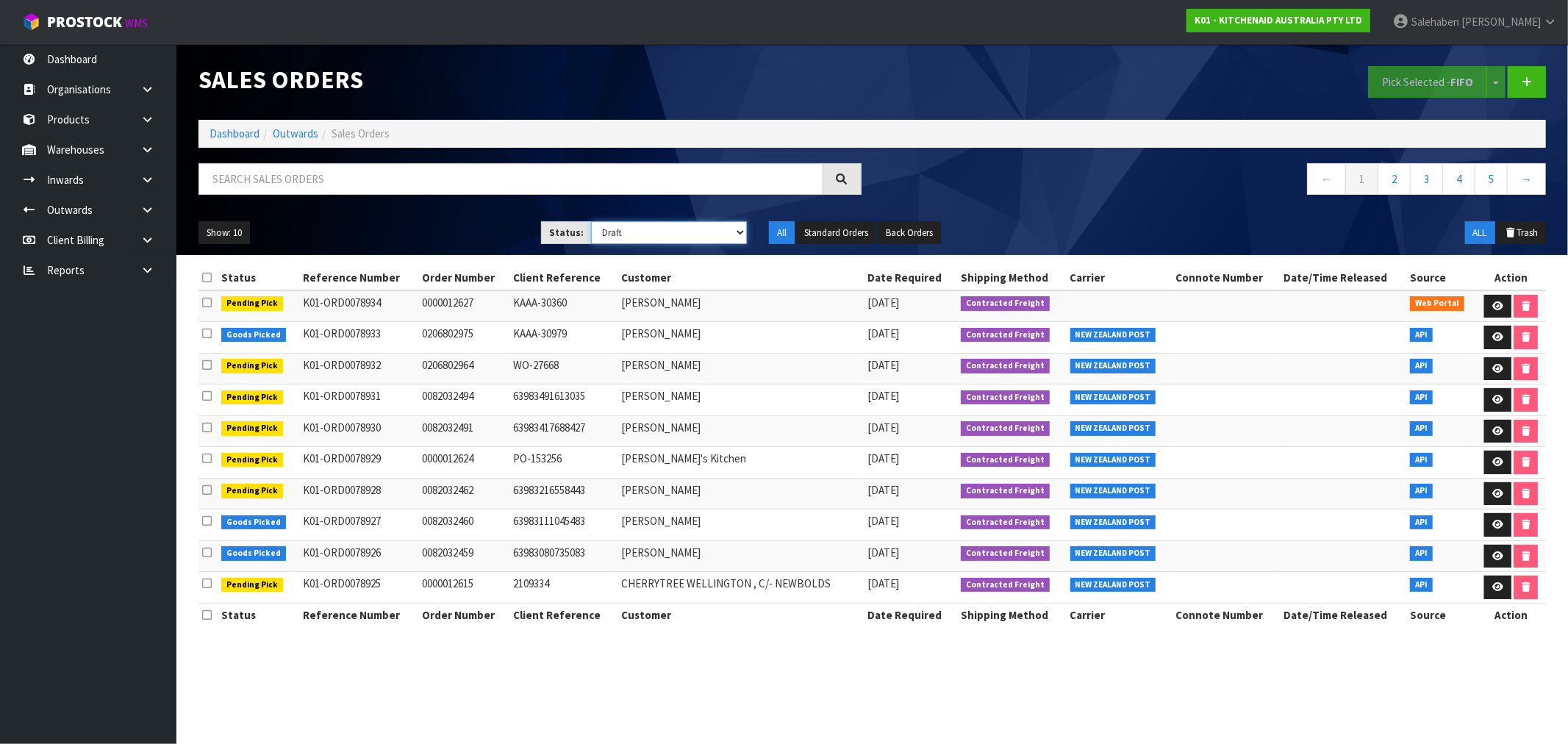
click at [591, 221] on select "Draft Pending Allocated Pending Pick Goods Picked Goods Packed Pending Charges …" at bounding box center [669, 232] width 156 height 23
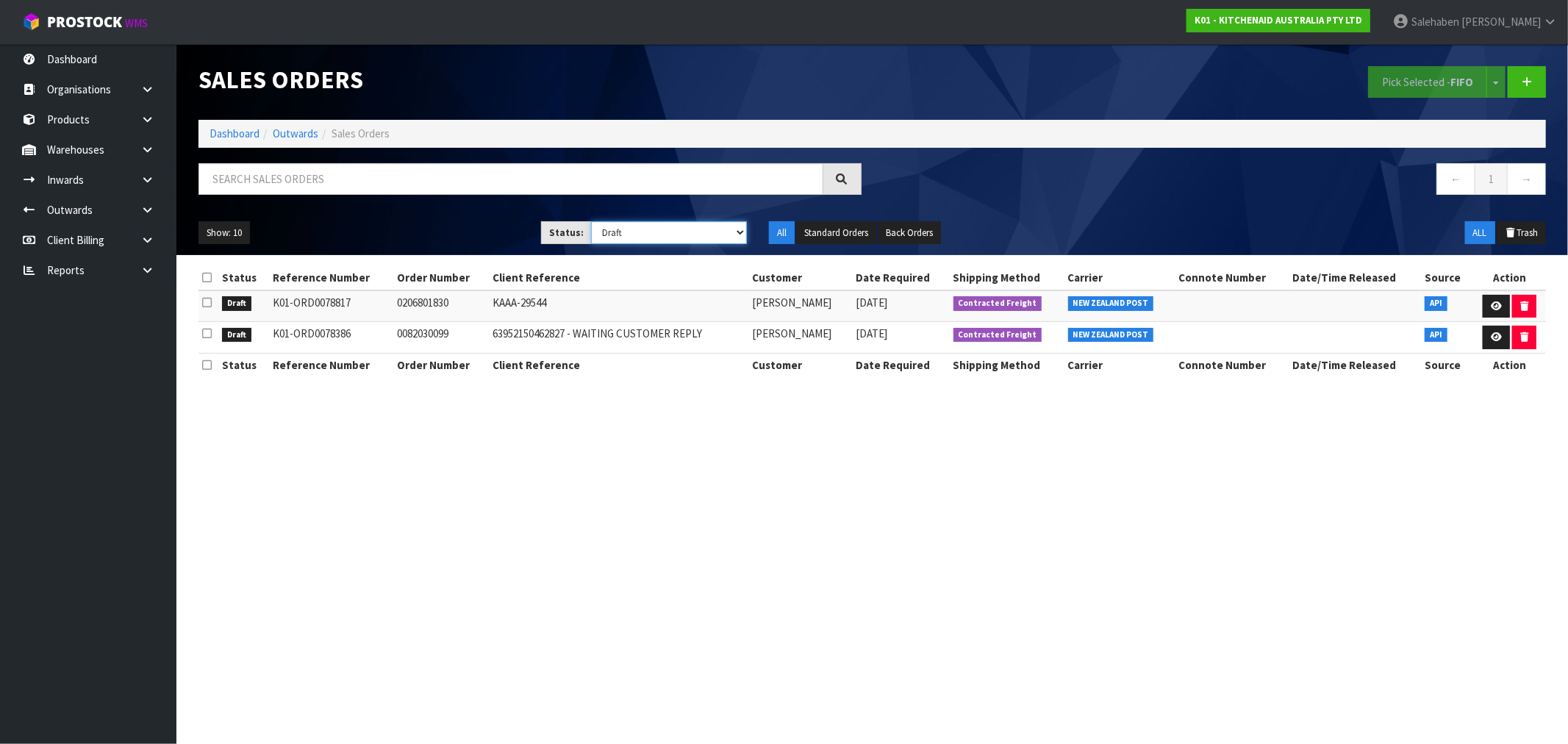
click at [738, 230] on select "Draft Pending Allocated Pending Pick Goods Picked Goods Packed Pending Charges …" at bounding box center [669, 232] width 156 height 23
click at [591, 221] on select "Draft Pending Allocated Pending Pick Goods Picked Goods Packed Pending Charges …" at bounding box center [669, 232] width 156 height 23
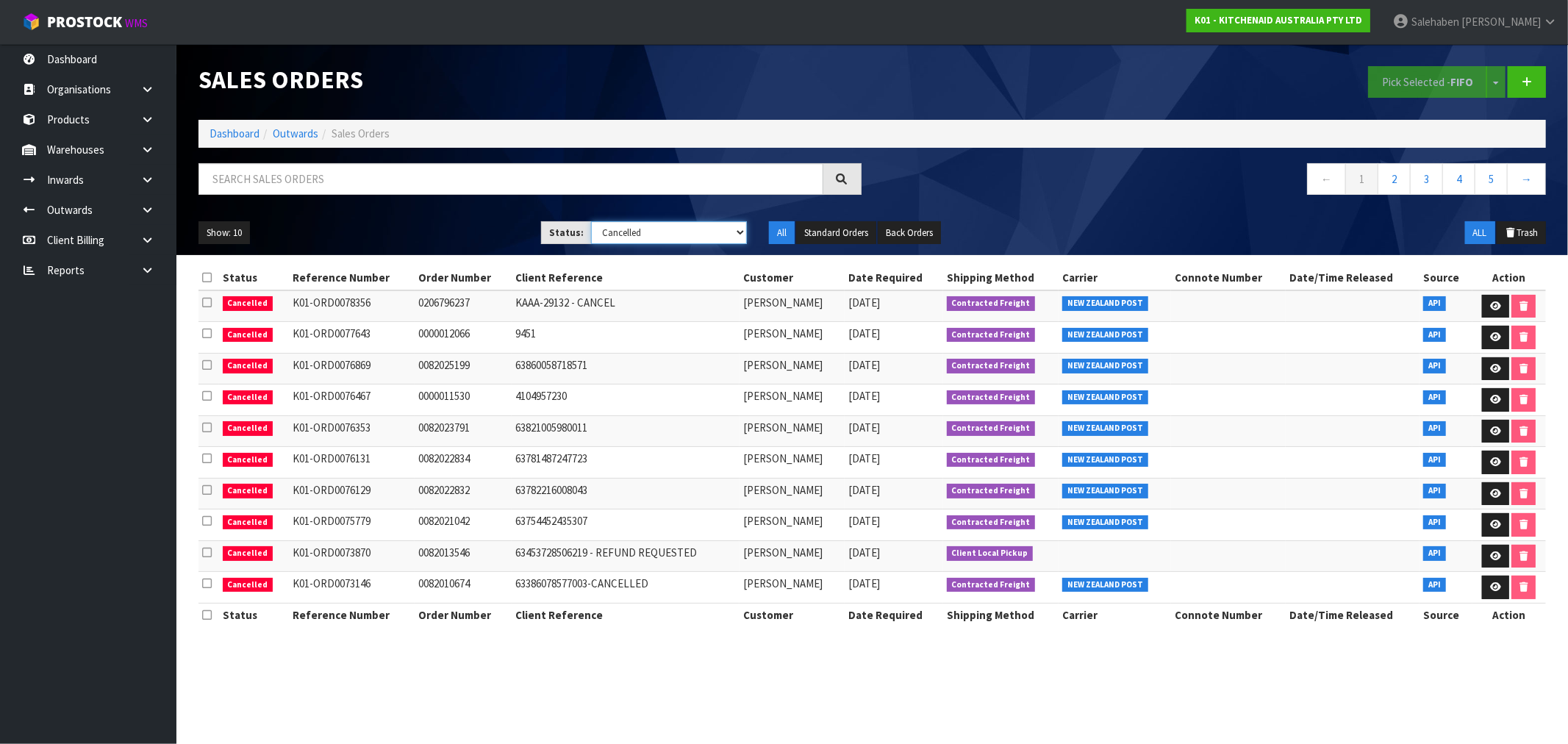
drag, startPoint x: 689, startPoint y: 233, endPoint x: 679, endPoint y: 237, distance: 10.8
click at [688, 233] on select "Draft Pending Allocated Pending Pick Goods Picked Goods Packed Pending Charges …" at bounding box center [669, 232] width 156 height 23
select select "string:2"
click at [591, 221] on select "Draft Pending Allocated Pending Pick Goods Picked Goods Packed Pending Charges …" at bounding box center [669, 232] width 156 height 23
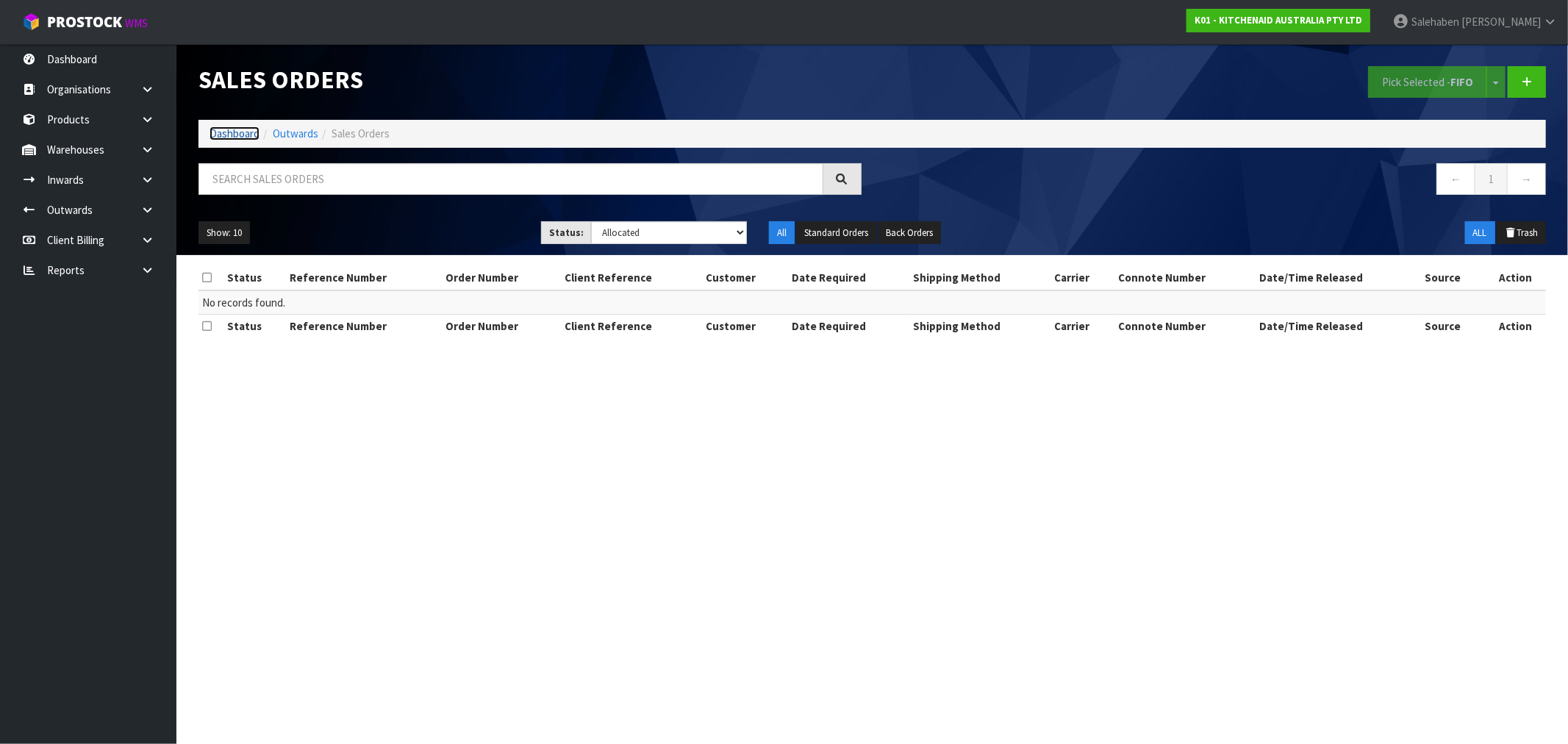
click at [241, 135] on link "Dashboard" at bounding box center [235, 134] width 50 height 14
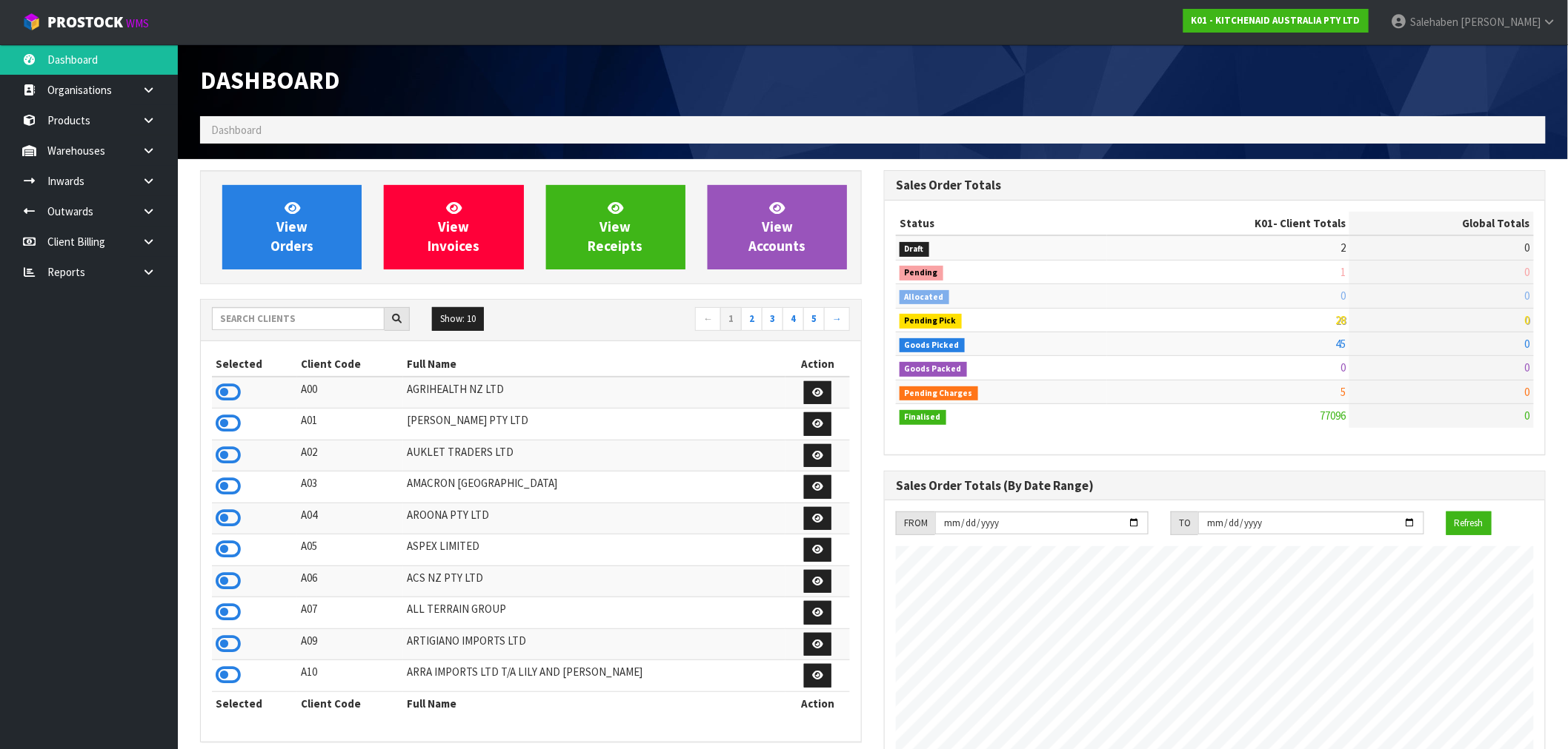
scroll to position [1122, 684]
click at [321, 320] on input "text" at bounding box center [298, 318] width 173 height 23
click at [235, 356] on th "Selected" at bounding box center [254, 363] width 85 height 23
click at [254, 318] on input "text" at bounding box center [298, 318] width 173 height 23
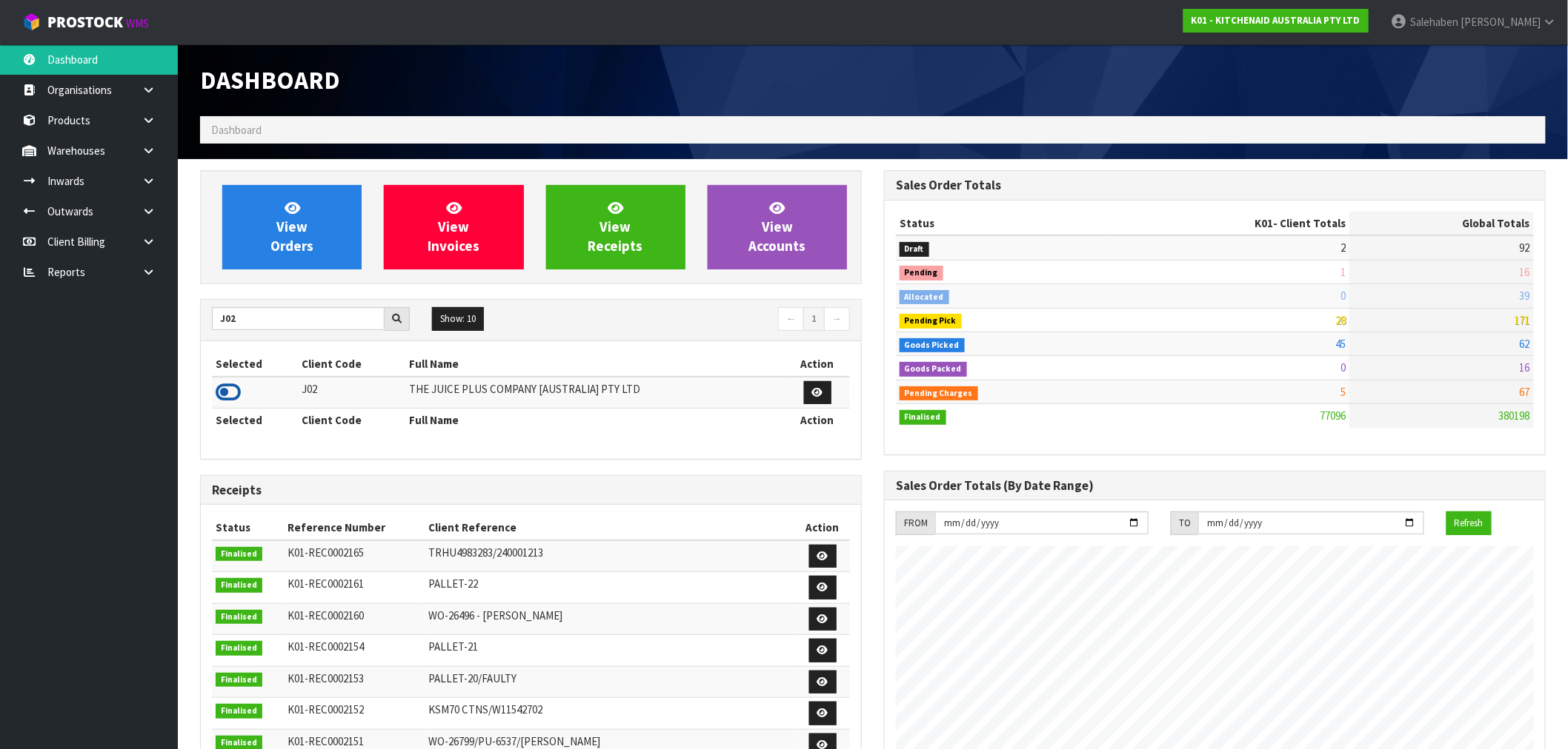
click at [224, 390] on icon at bounding box center [228, 393] width 25 height 22
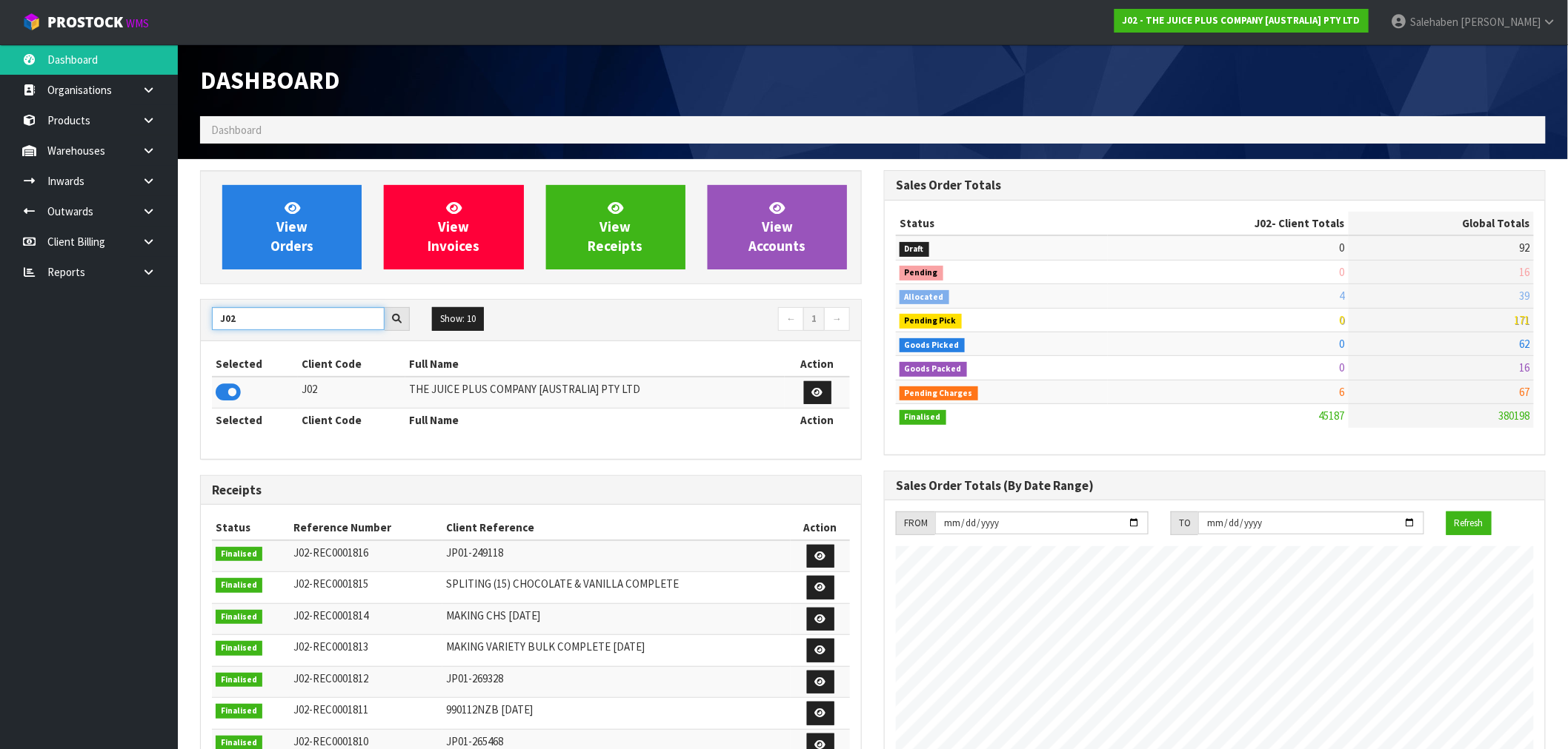
drag, startPoint x: 233, startPoint y: 322, endPoint x: 186, endPoint y: 336, distance: 49.0
click at [191, 335] on div "View Orders View Invoices View Receipts View Accounts J02 Show: 10 5 10 25 50 ←…" at bounding box center [531, 603] width 684 height 867
click at [224, 393] on icon at bounding box center [228, 393] width 25 height 22
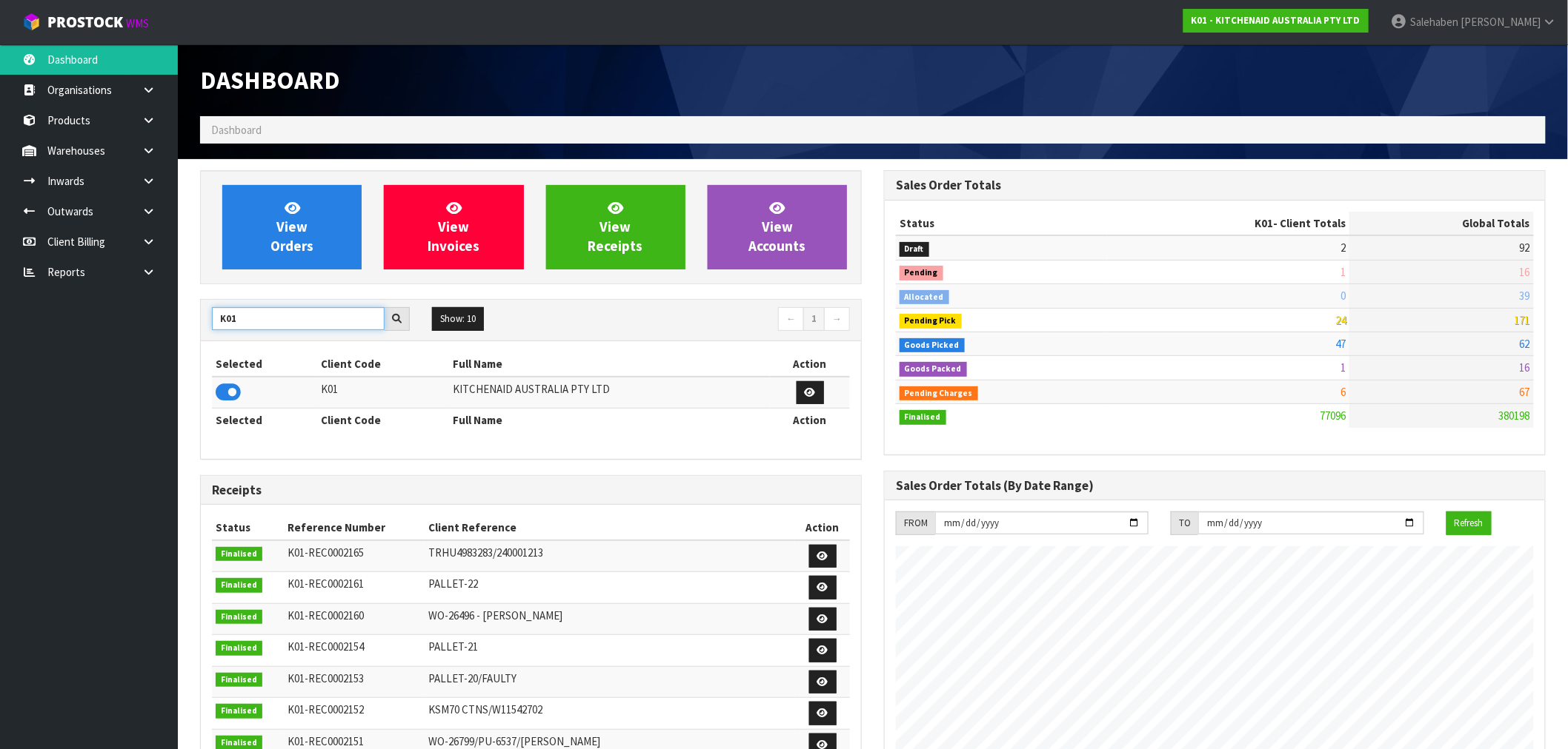
drag, startPoint x: 227, startPoint y: 322, endPoint x: 168, endPoint y: 319, distance: 59.1
click at [174, 318] on body "Toggle navigation ProStock WMS K01 - KITCHENAID AUSTRALIA PTY LTD Salehaben Pat…" at bounding box center [784, 374] width 1568 height 749
type input "C11"
click at [232, 397] on icon at bounding box center [228, 393] width 25 height 22
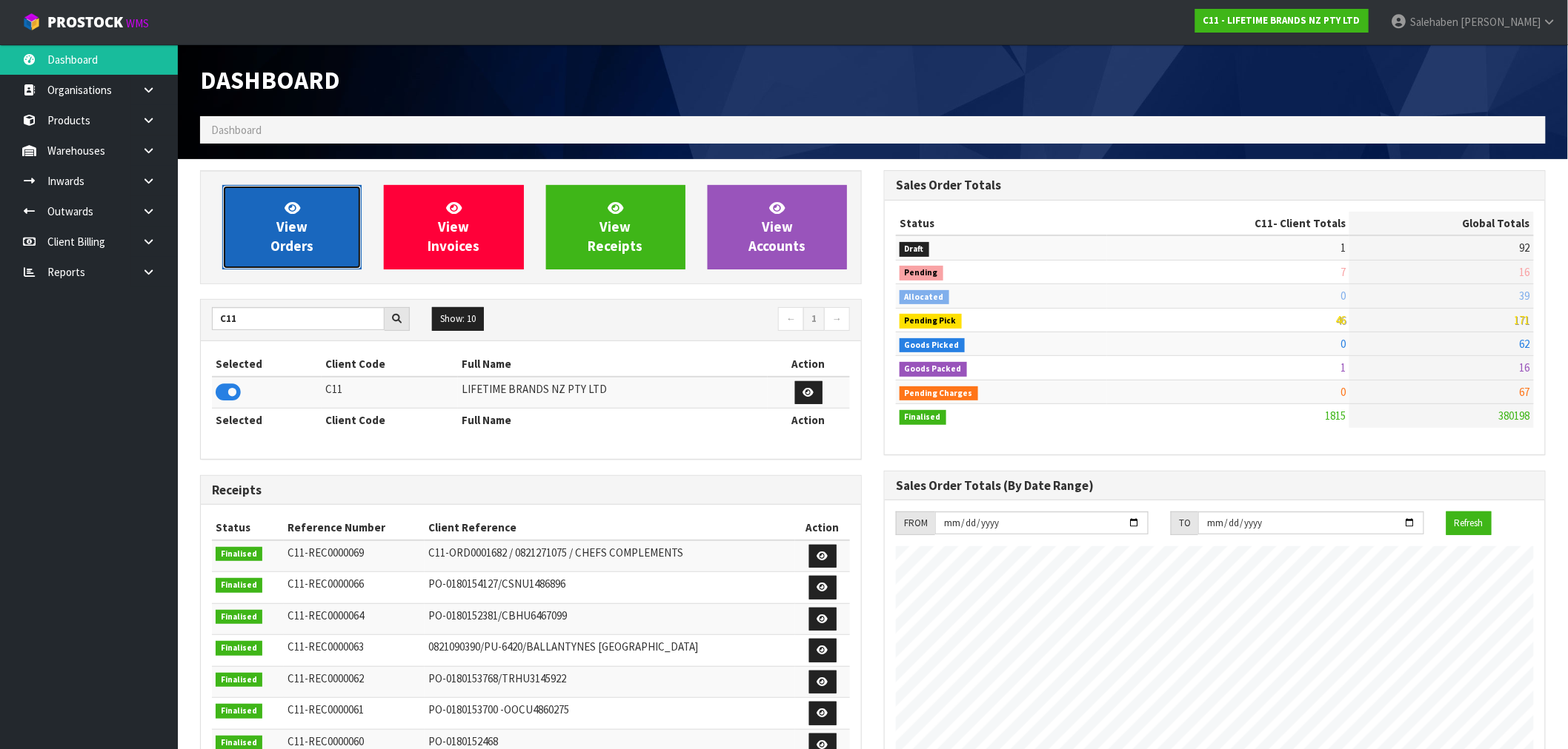
click at [295, 232] on span "View Orders" at bounding box center [292, 227] width 43 height 55
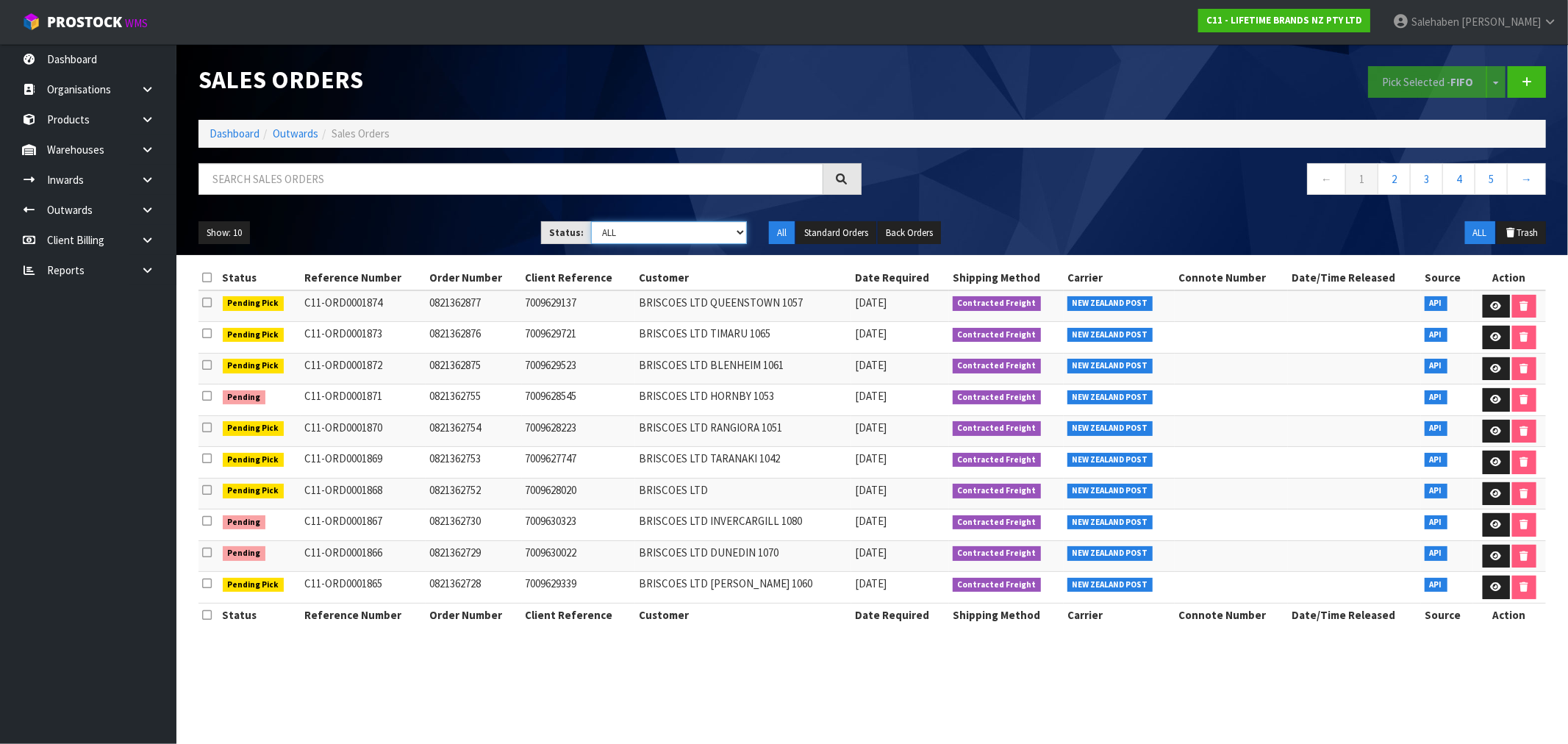
click at [703, 225] on select "Draft Pending Allocated Pending Pick Goods Picked Goods Packed Pending Charges …" at bounding box center [669, 232] width 156 height 23
select select "string:5"
click at [591, 221] on select "Draft Pending Allocated Pending Pick Goods Picked Goods Packed Pending Charges …" at bounding box center [669, 232] width 156 height 23
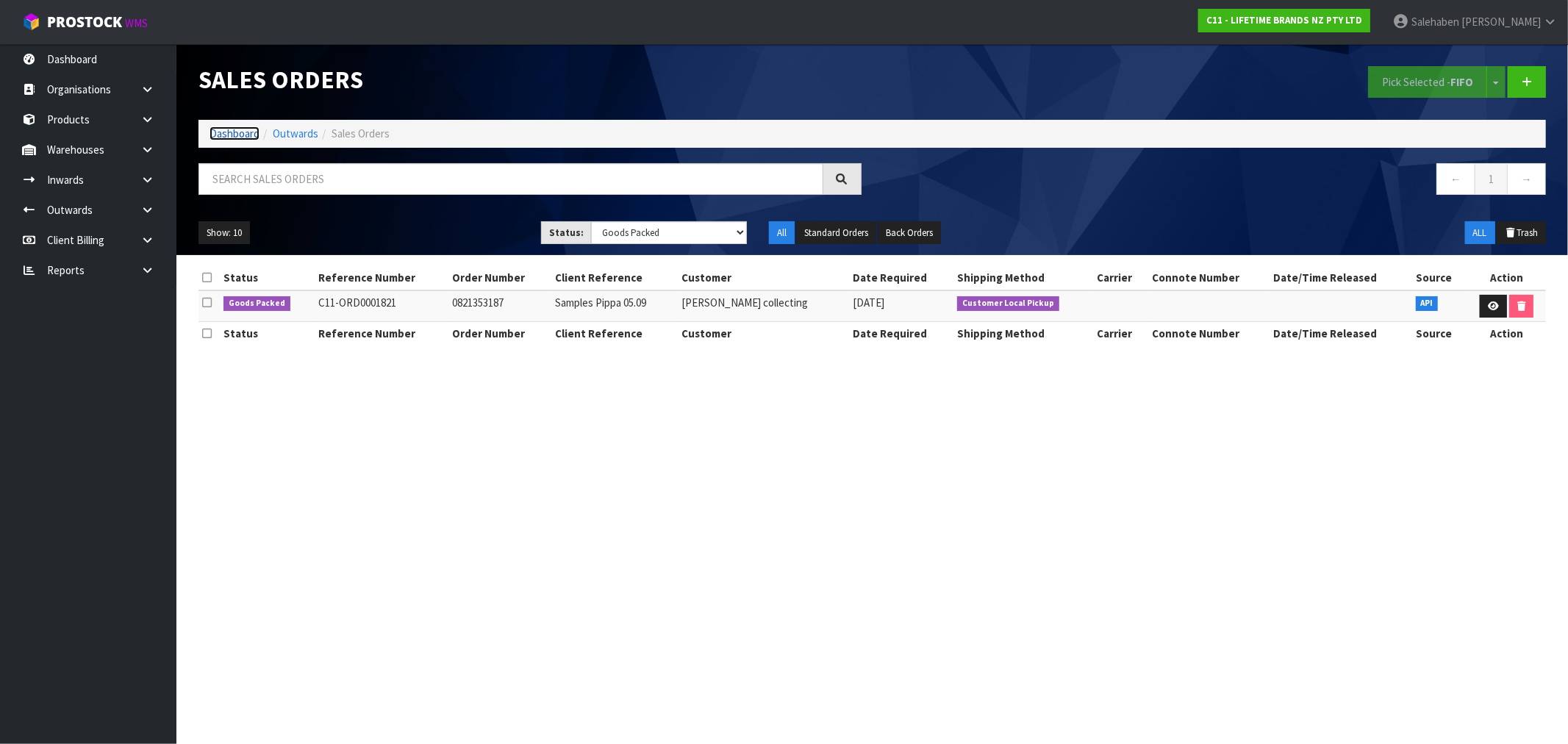
click at [241, 135] on link "Dashboard" at bounding box center [235, 134] width 50 height 14
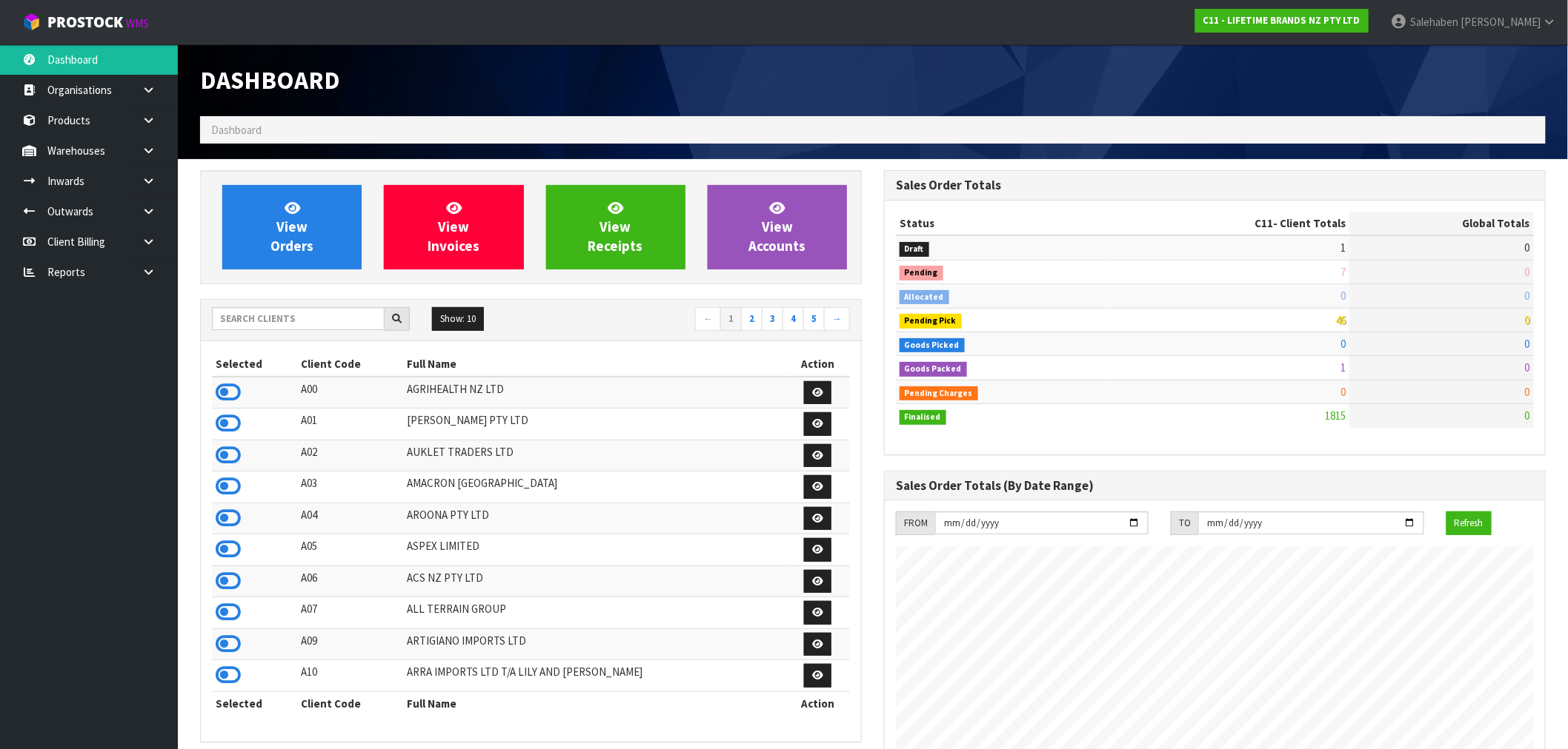
scroll to position [1122, 684]
click at [277, 311] on input "text" at bounding box center [298, 318] width 173 height 23
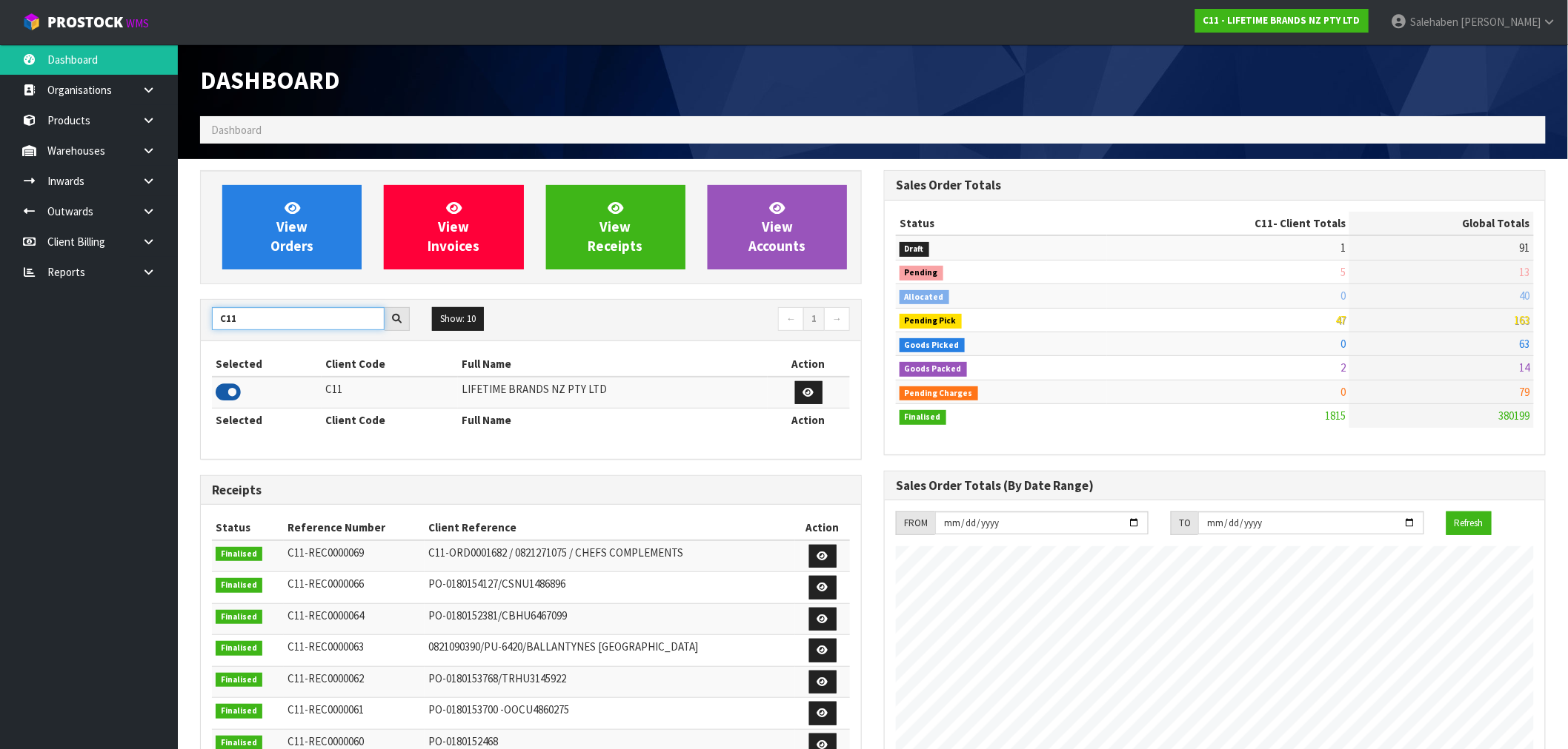
type input "C11"
click at [232, 393] on icon at bounding box center [228, 393] width 25 height 22
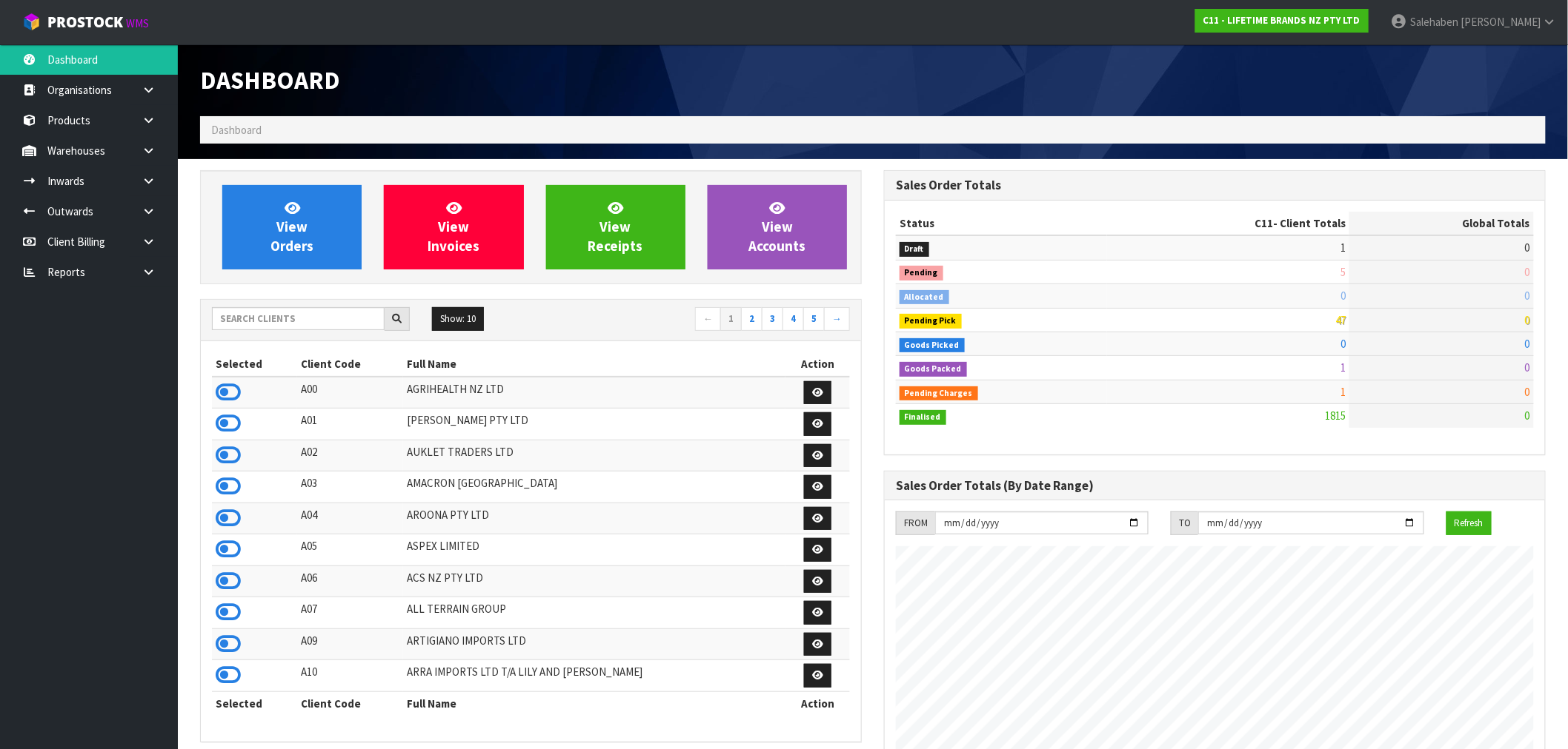
scroll to position [1122, 684]
click at [296, 312] on input "text" at bounding box center [298, 318] width 173 height 23
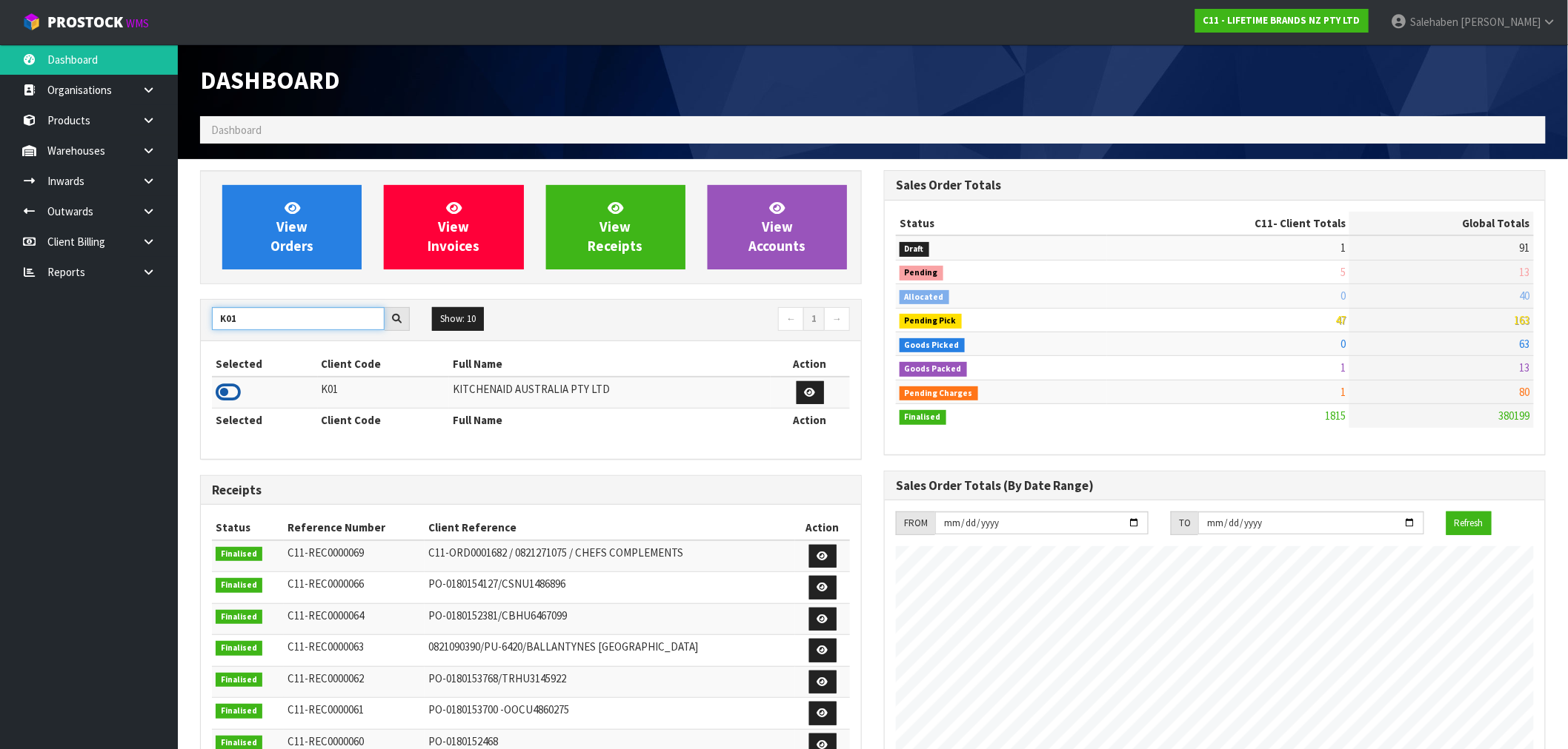
type input "K01"
click at [231, 390] on icon at bounding box center [228, 393] width 25 height 22
